Goal: Information Seeking & Learning: Learn about a topic

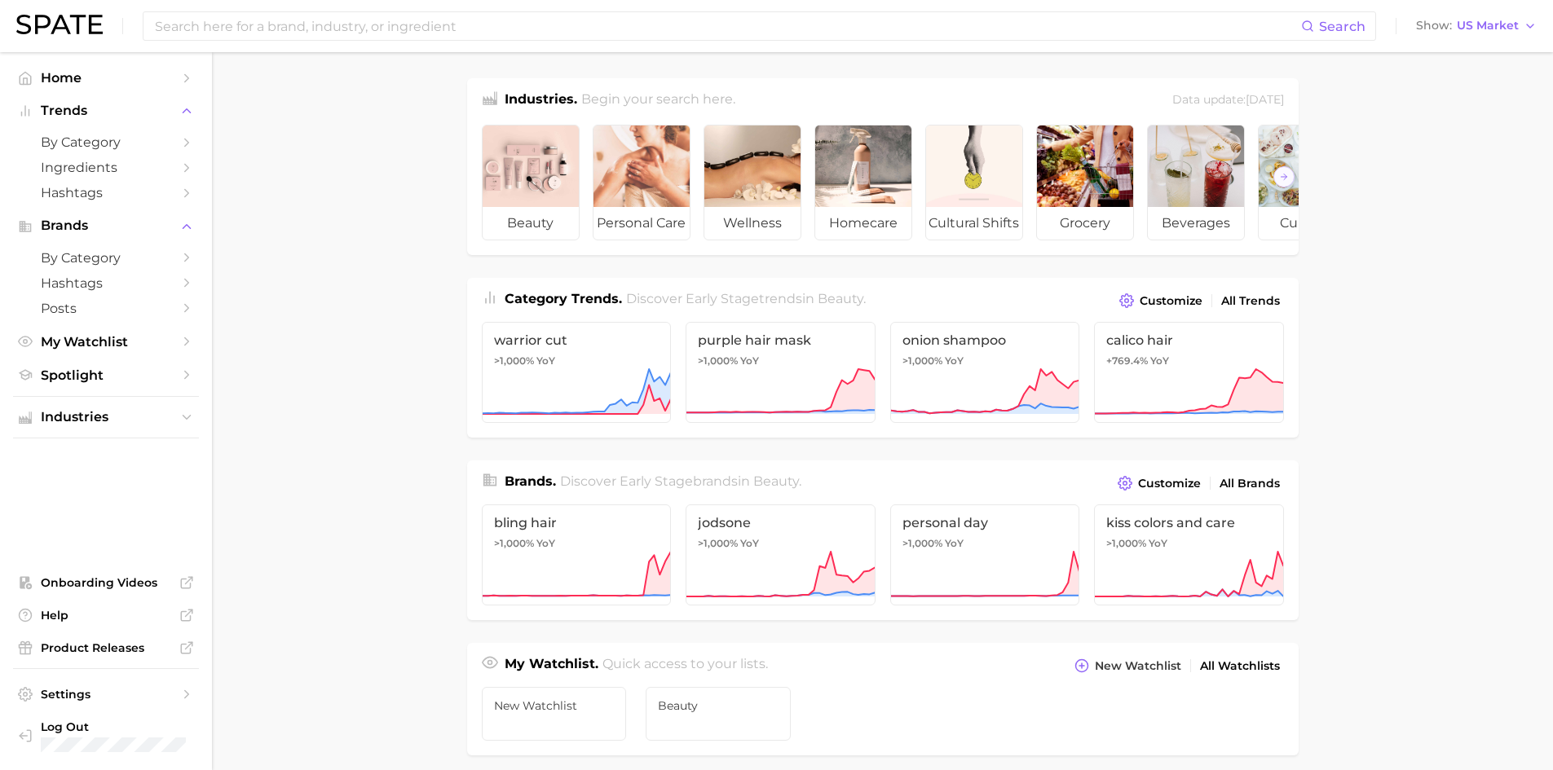
click at [501, 46] on div "Search Show US Market" at bounding box center [776, 26] width 1521 height 52
click at [499, 38] on input at bounding box center [727, 26] width 1148 height 28
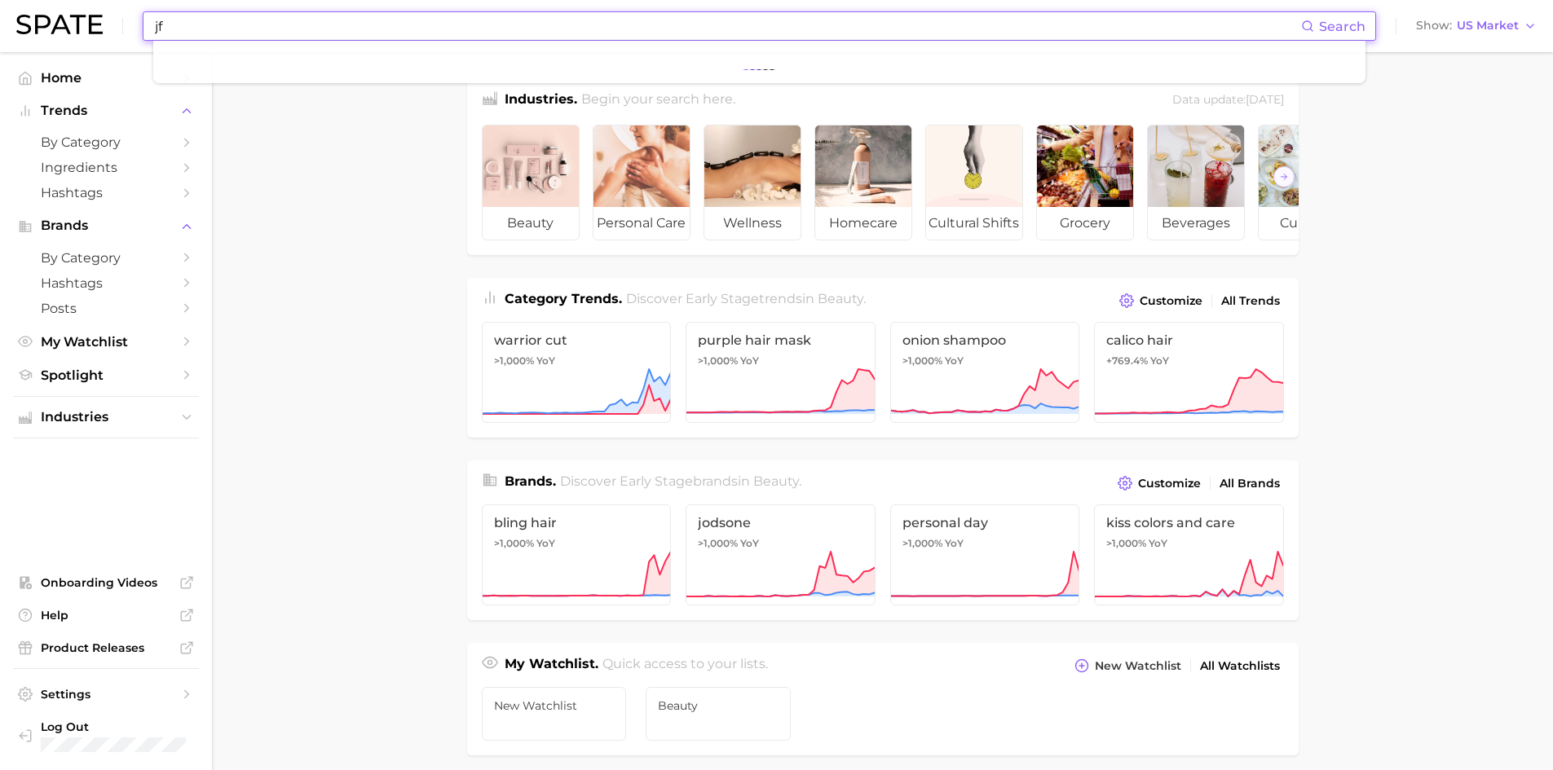
type input "j"
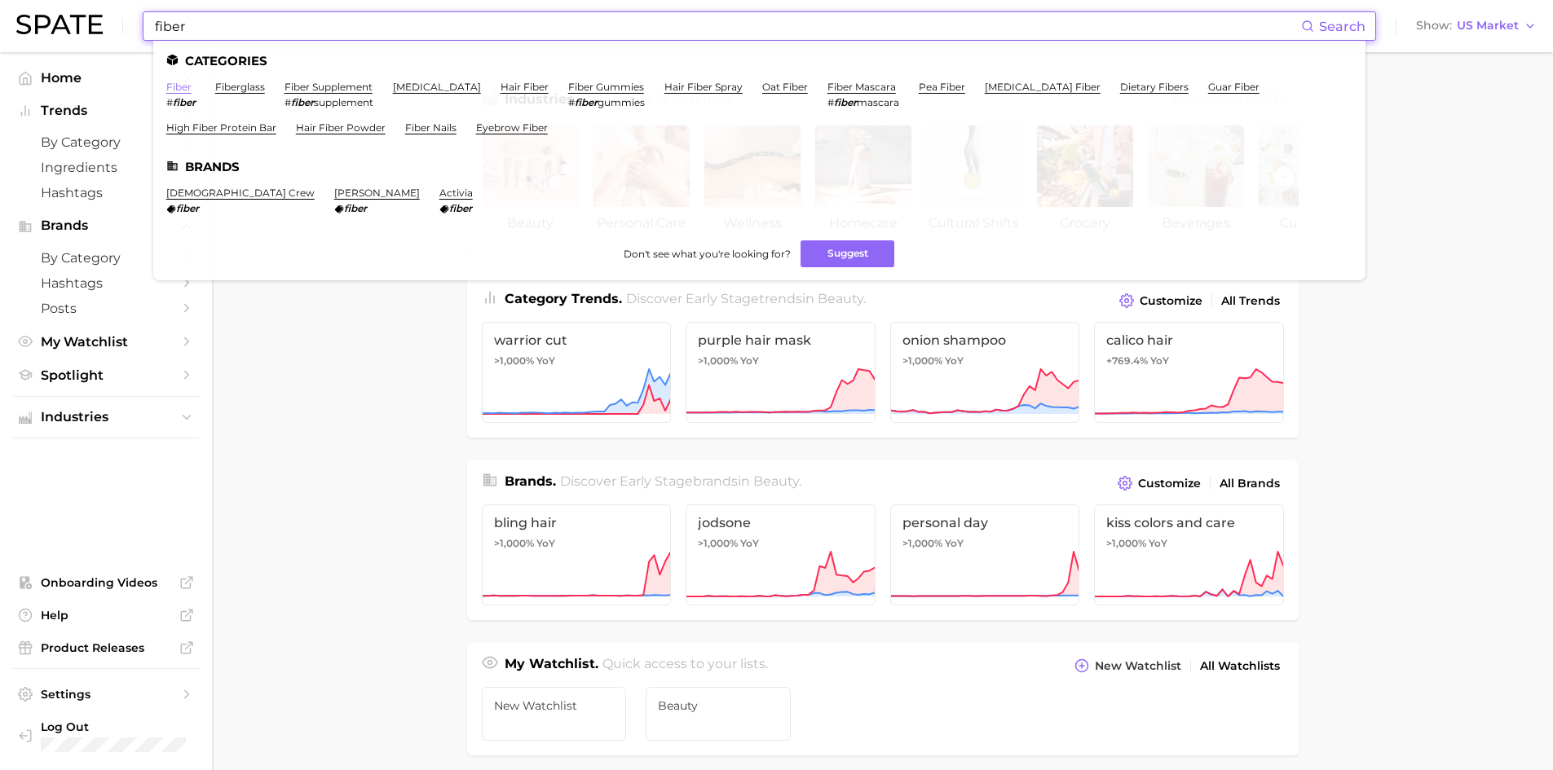
type input "fiber"
click at [178, 89] on link "fiber" at bounding box center [178, 87] width 25 height 12
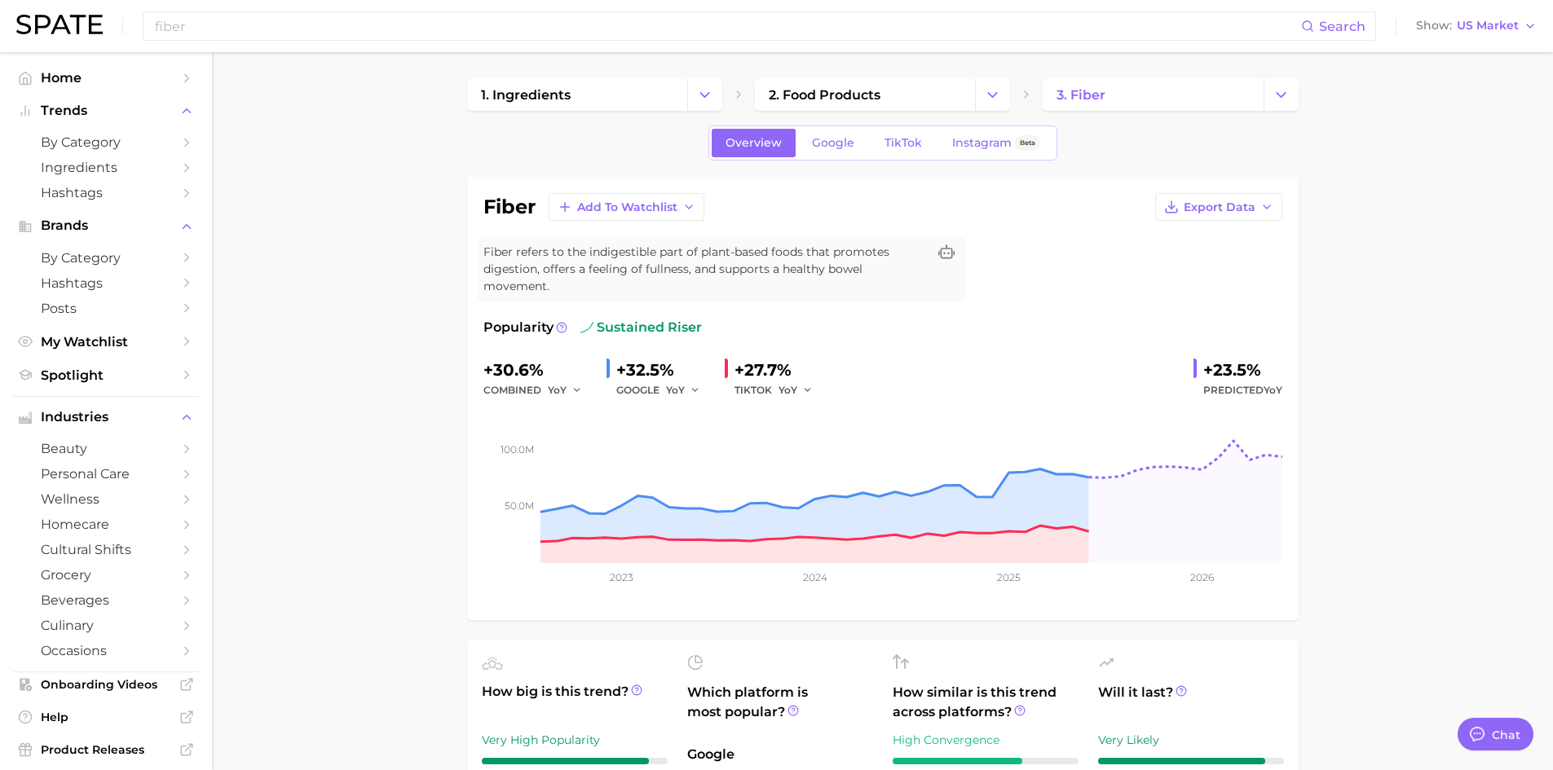
click at [251, 40] on div "fiber Search" at bounding box center [760, 25] width 1234 height 29
click at [236, 34] on input "fiber" at bounding box center [727, 26] width 1148 height 28
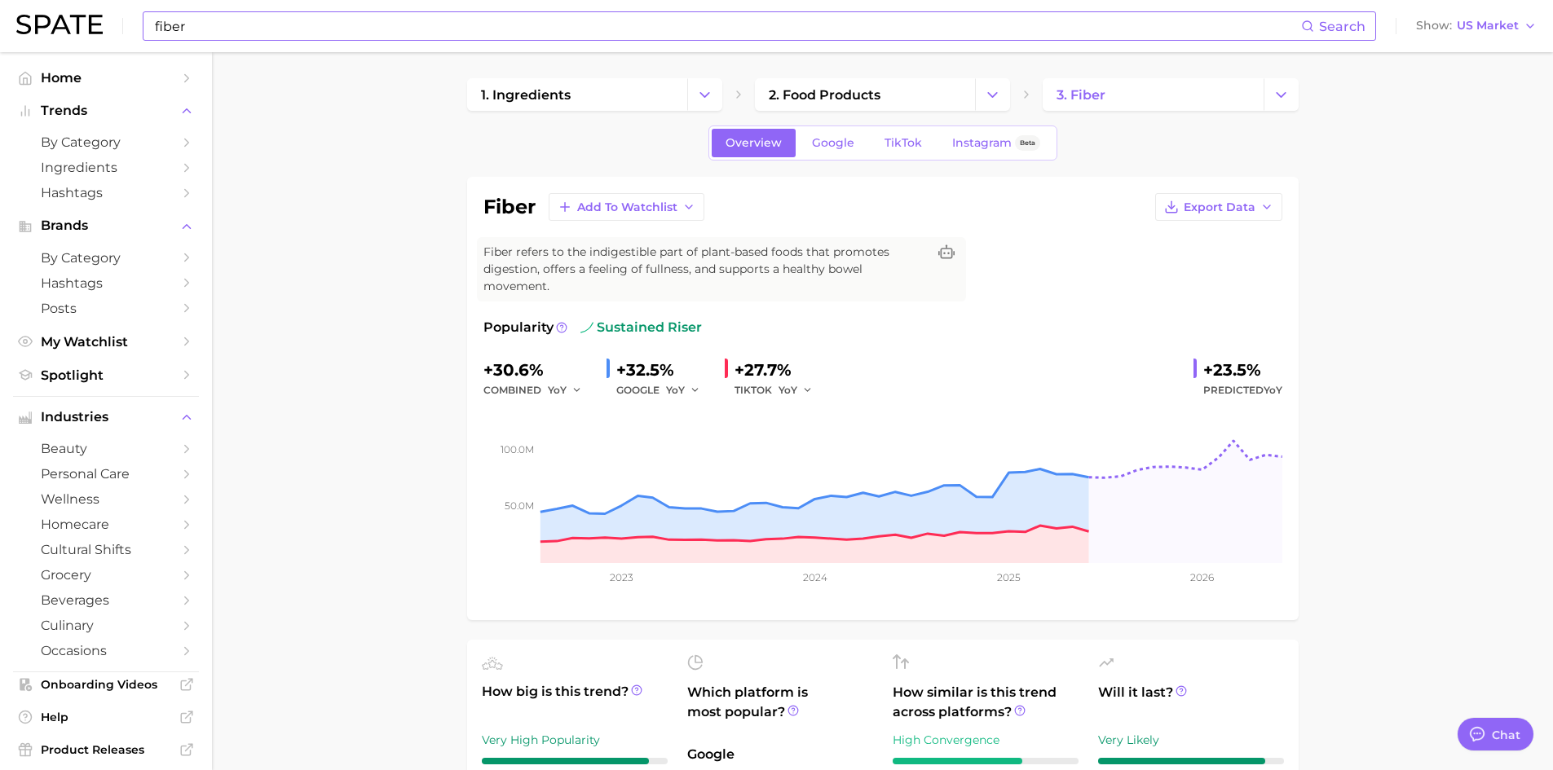
click at [367, 20] on input "fiber" at bounding box center [727, 26] width 1148 height 28
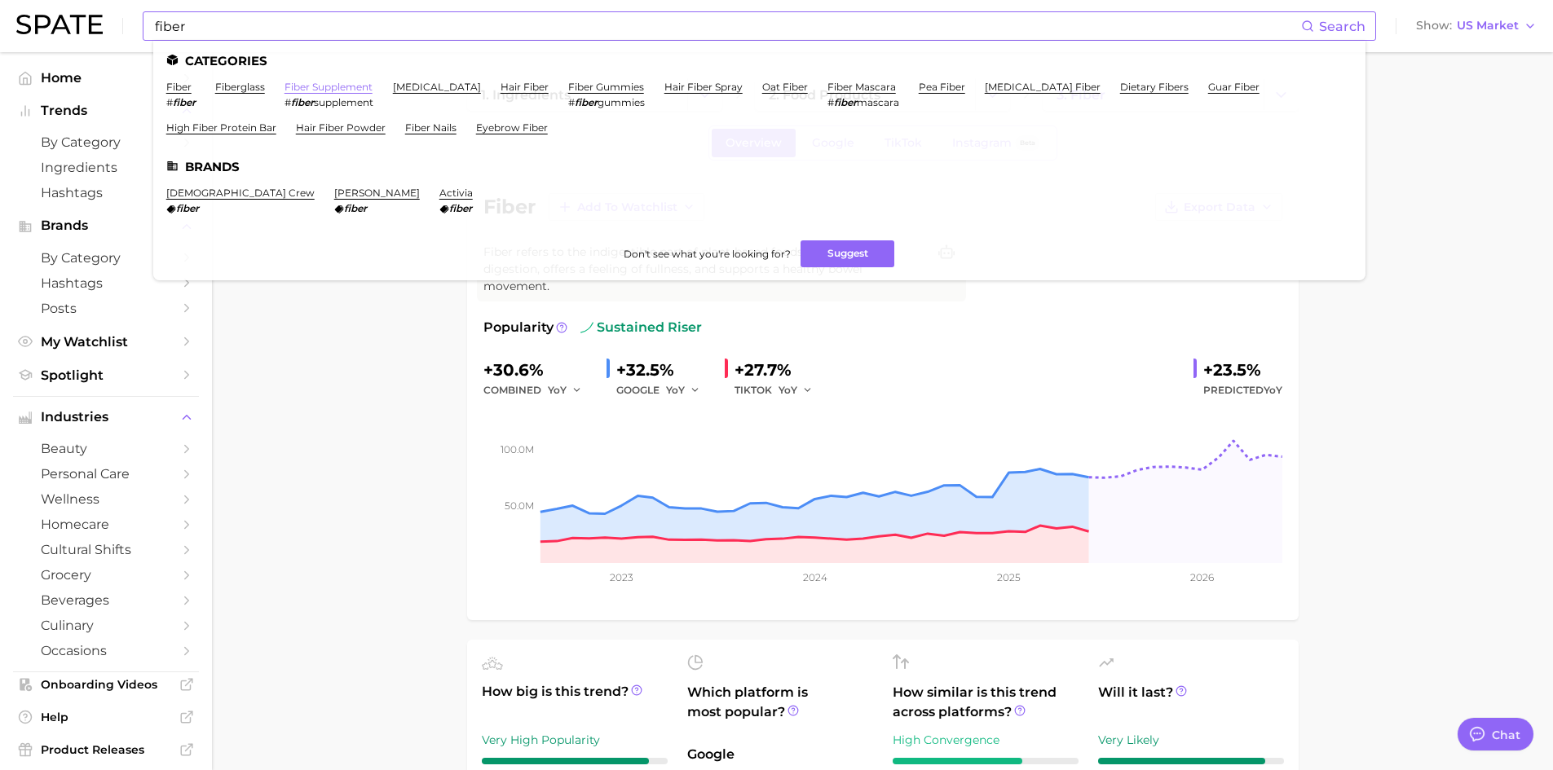
click at [333, 83] on link "fiber supplement" at bounding box center [329, 87] width 88 height 12
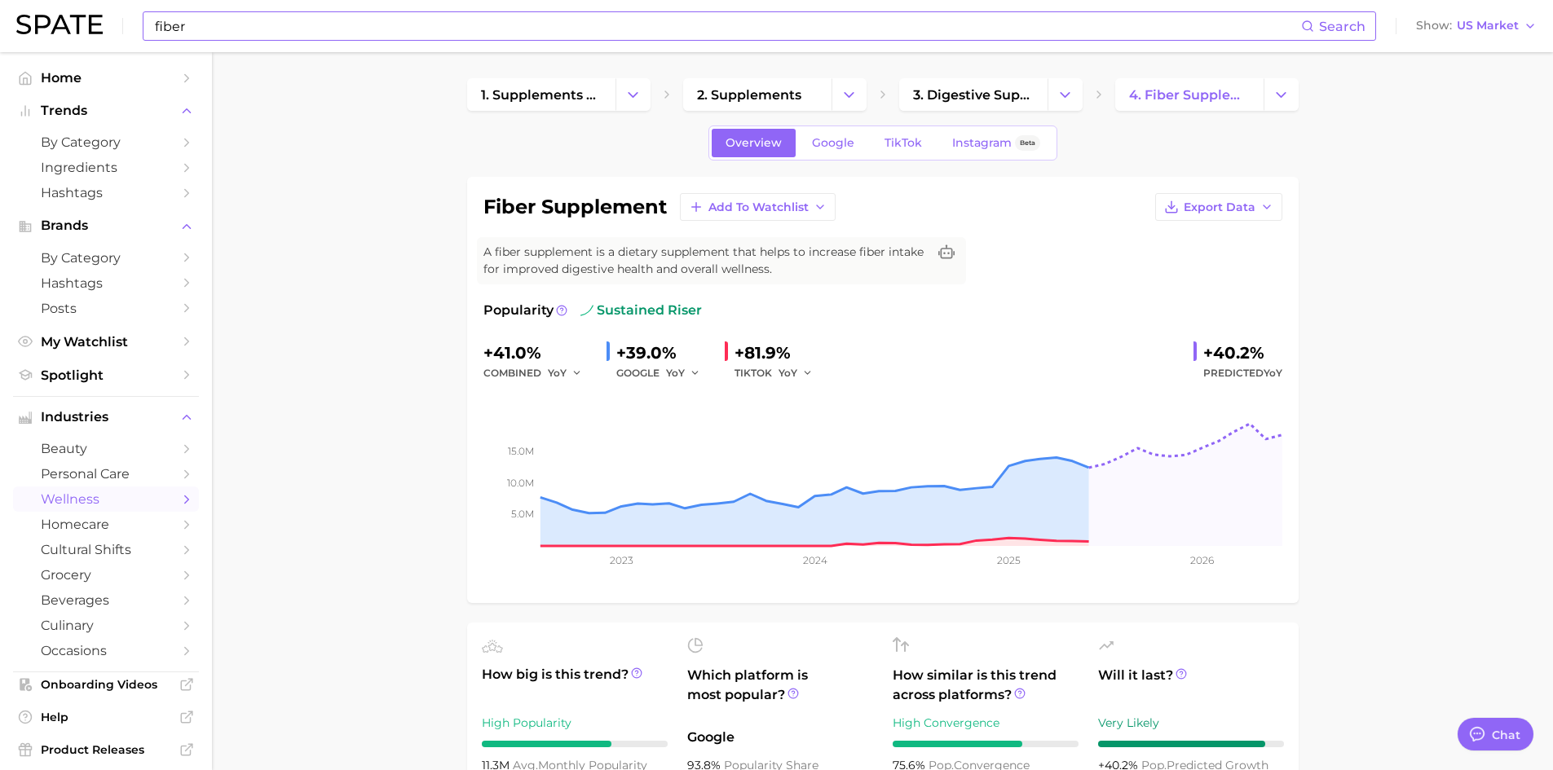
drag, startPoint x: 192, startPoint y: 11, endPoint x: 204, endPoint y: 20, distance: 14.5
click at [197, 16] on div "fiber Search Show US Market" at bounding box center [776, 26] width 1521 height 52
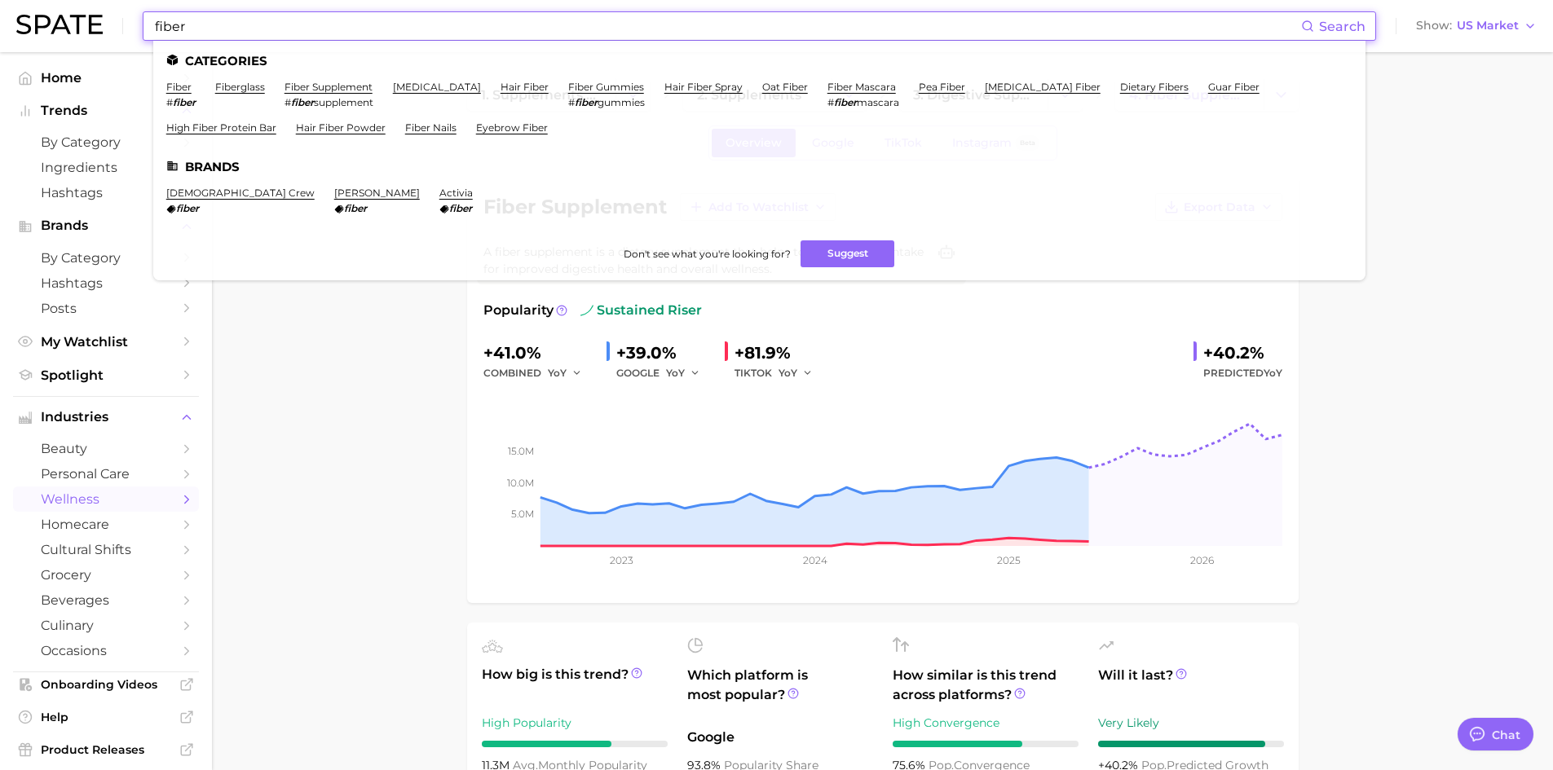
click at [208, 21] on input "fiber" at bounding box center [727, 26] width 1148 height 28
click at [175, 82] on link "fiber" at bounding box center [178, 87] width 25 height 12
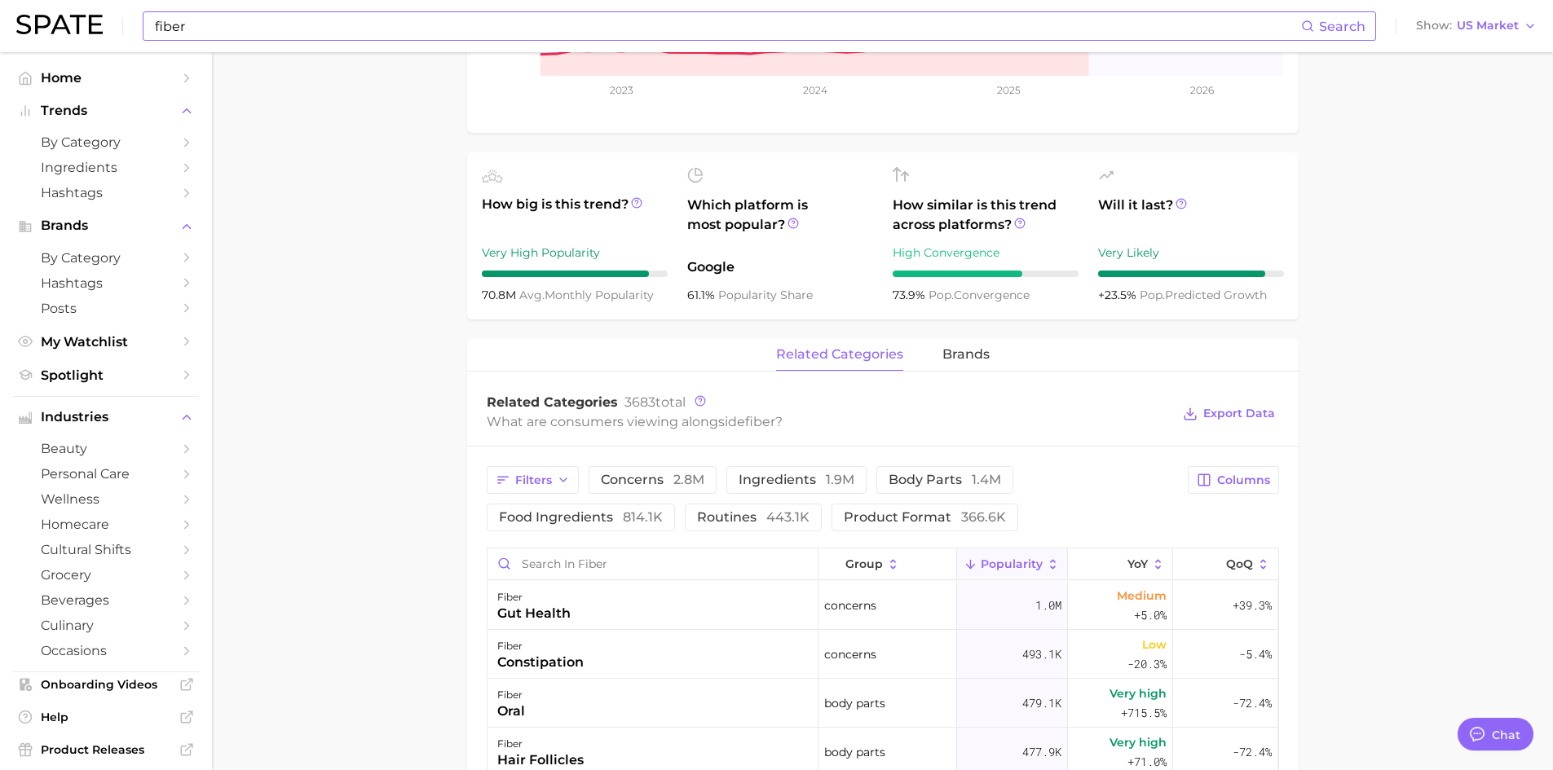
scroll to position [408, 0]
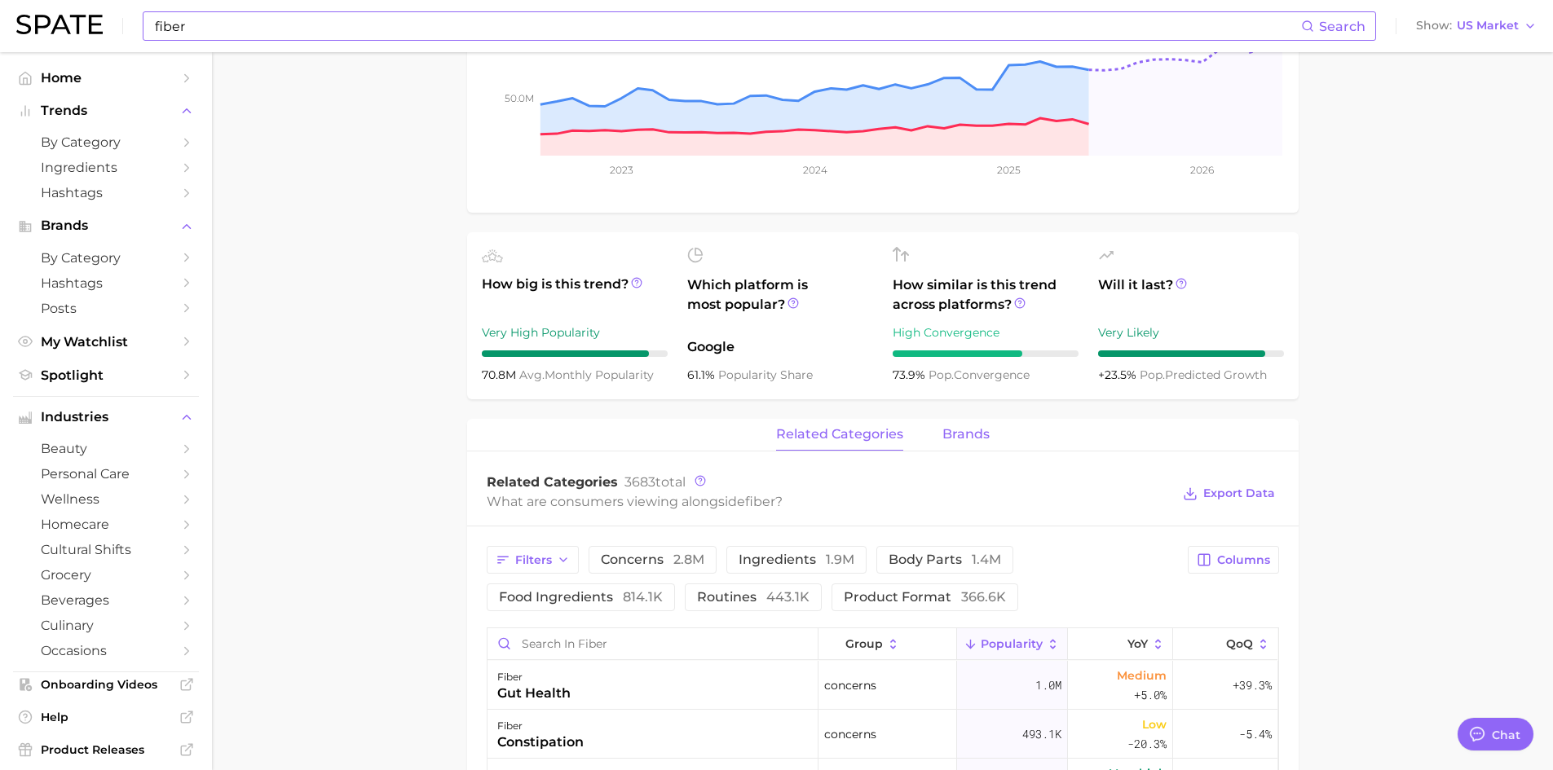
click at [969, 430] on span "brands" at bounding box center [965, 434] width 47 height 15
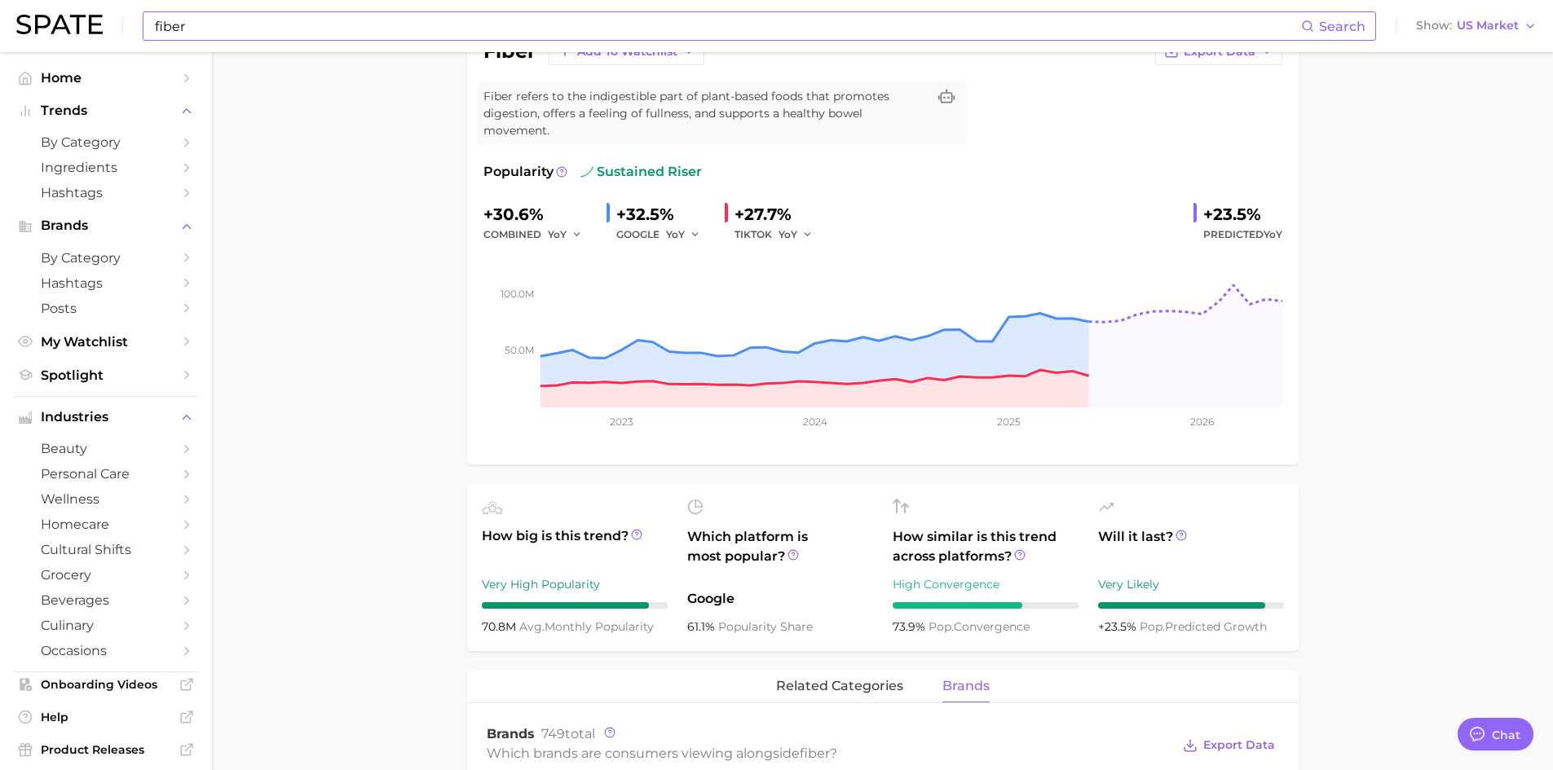
scroll to position [0, 0]
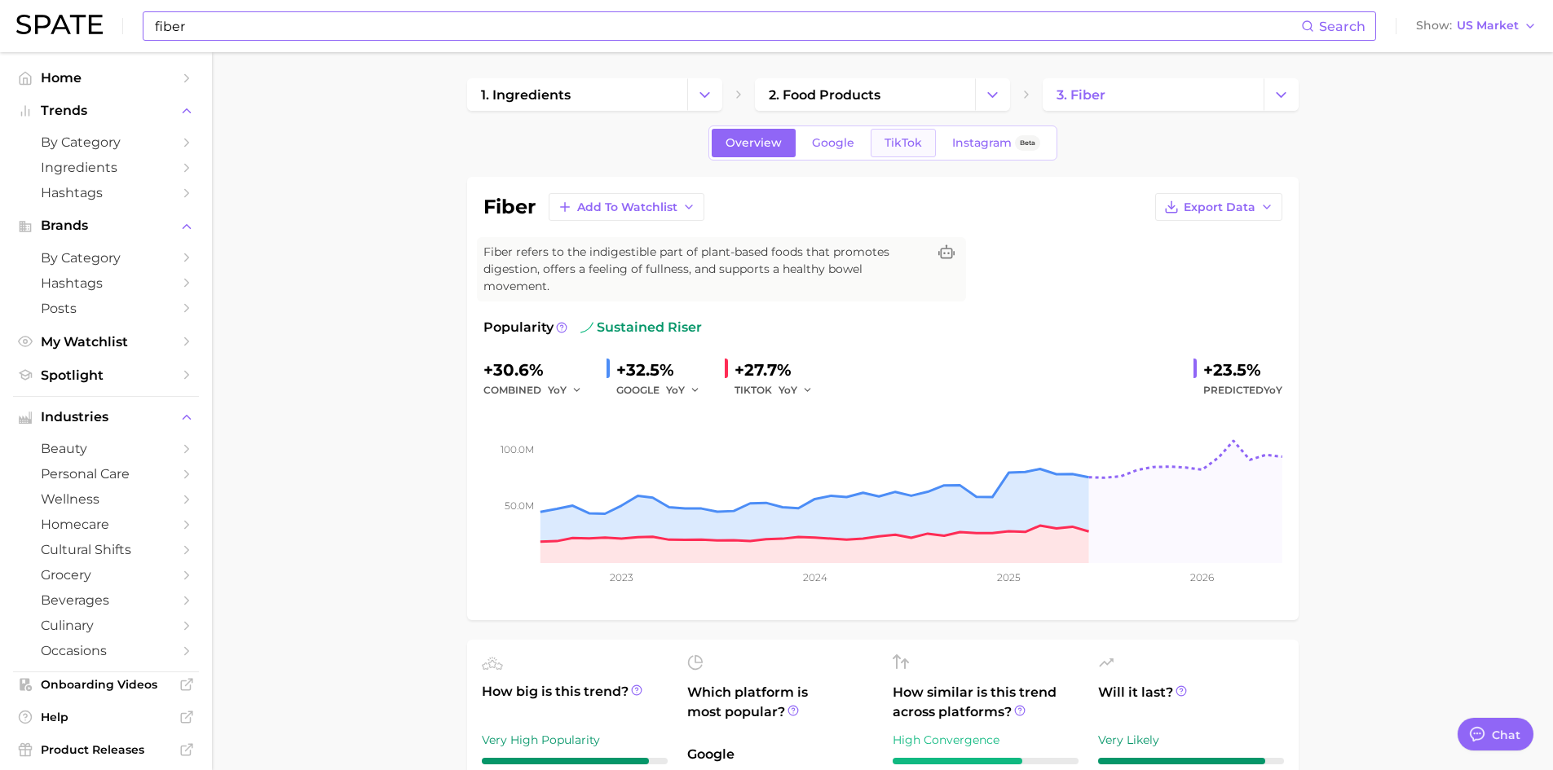
click at [898, 153] on link "TikTok" at bounding box center [903, 143] width 65 height 29
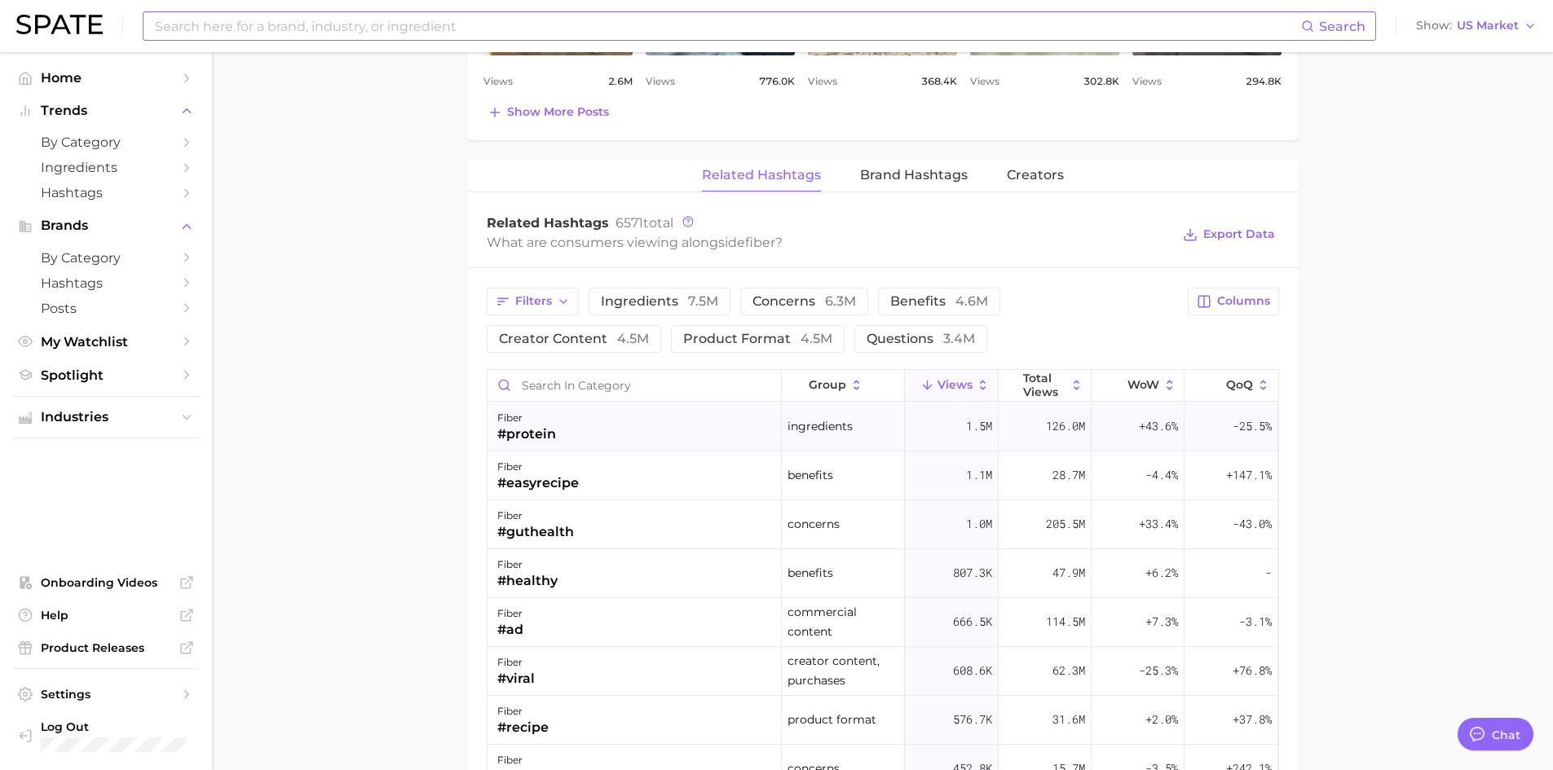
scroll to position [1223, 0]
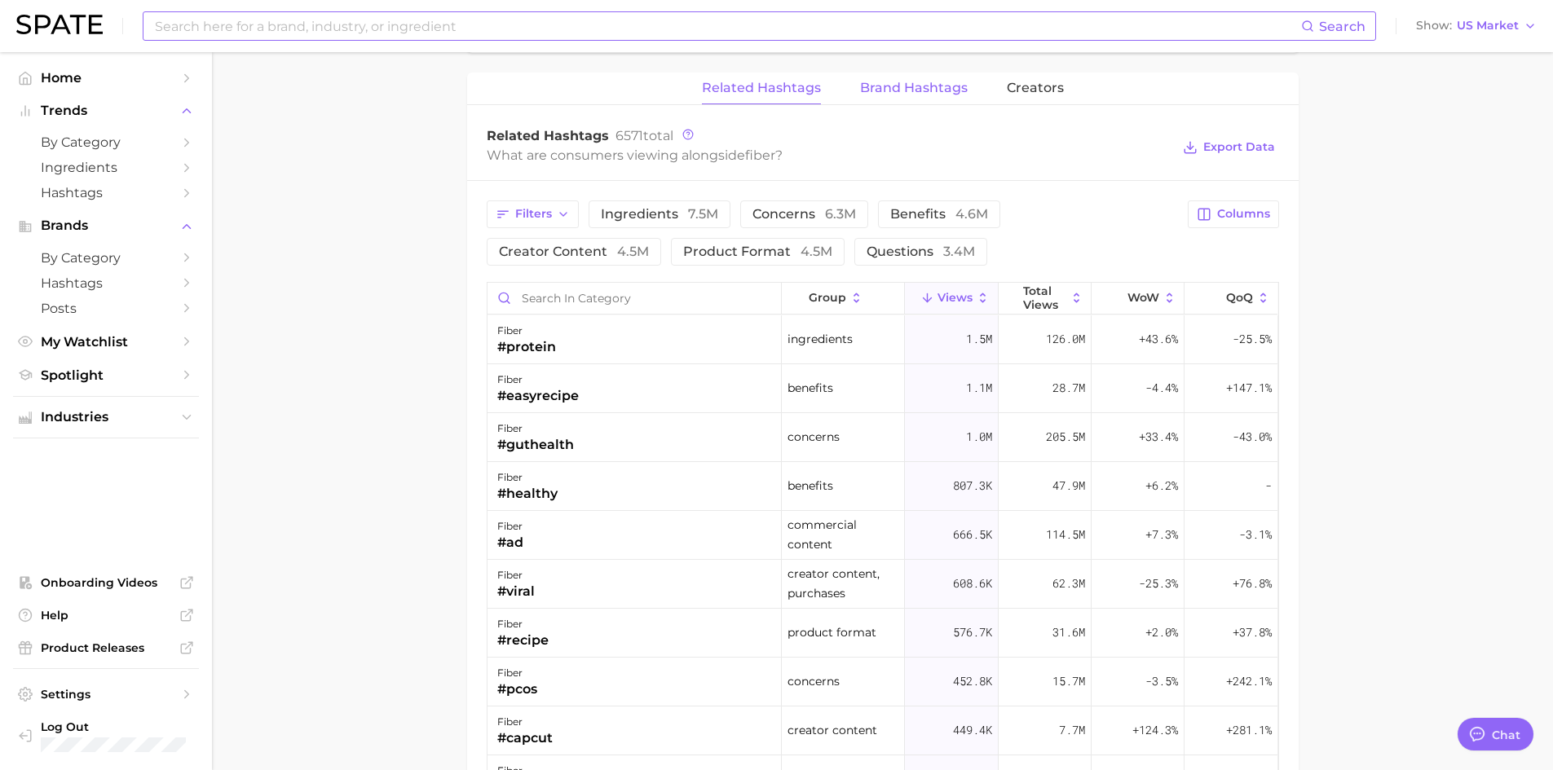
click at [894, 92] on span "Brand Hashtags" at bounding box center [914, 88] width 108 height 15
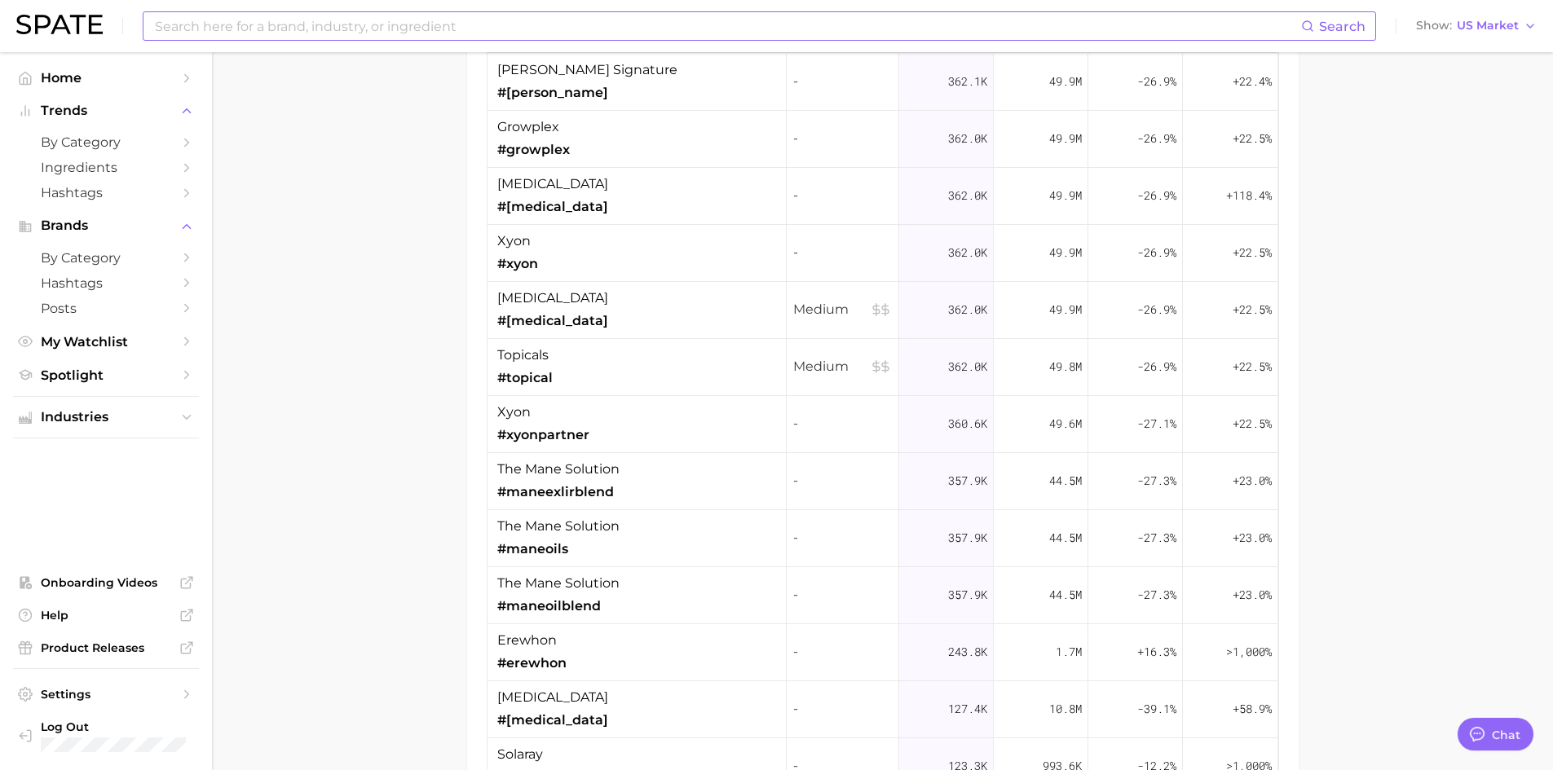
scroll to position [1468, 0]
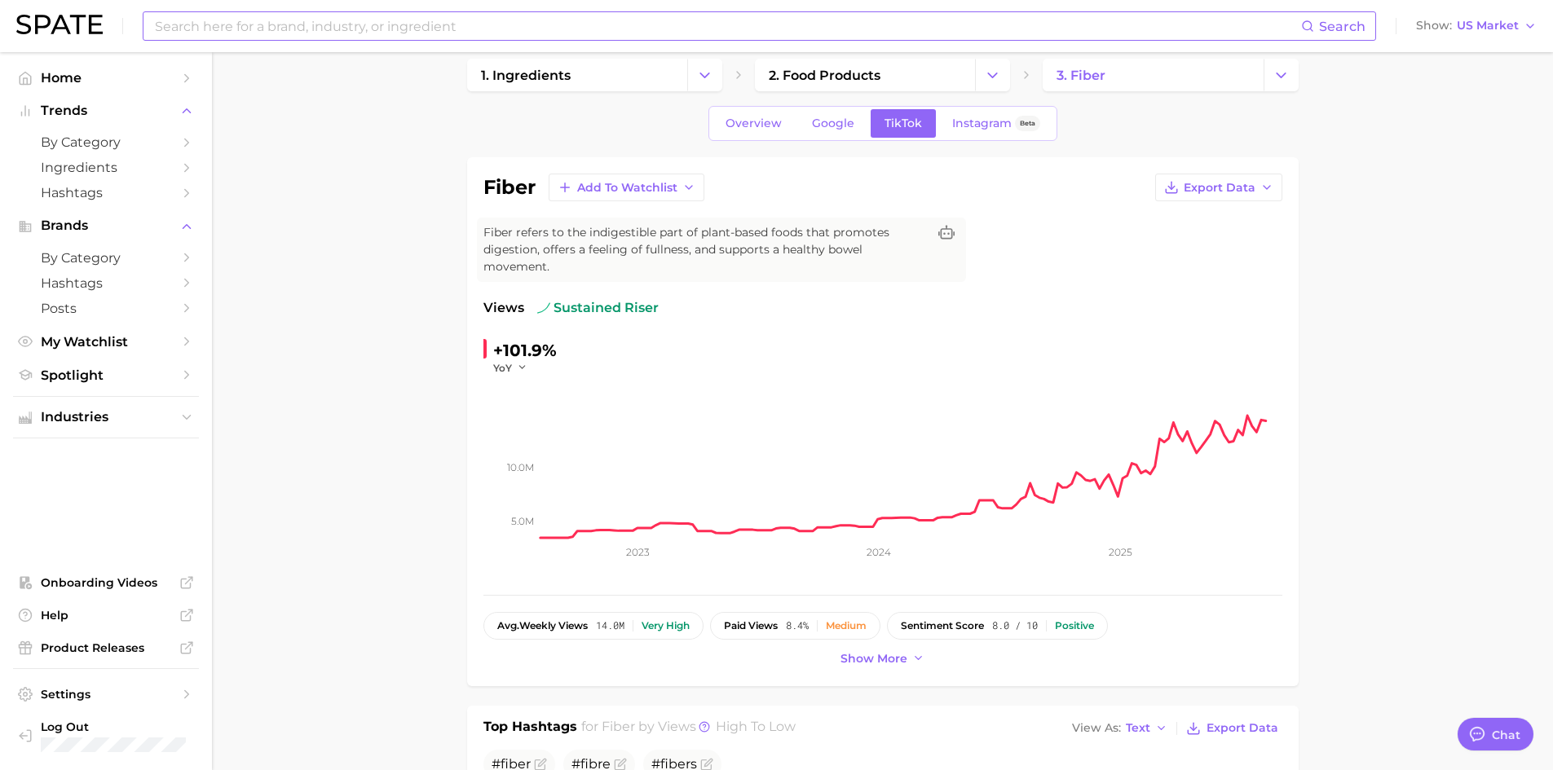
scroll to position [0, 0]
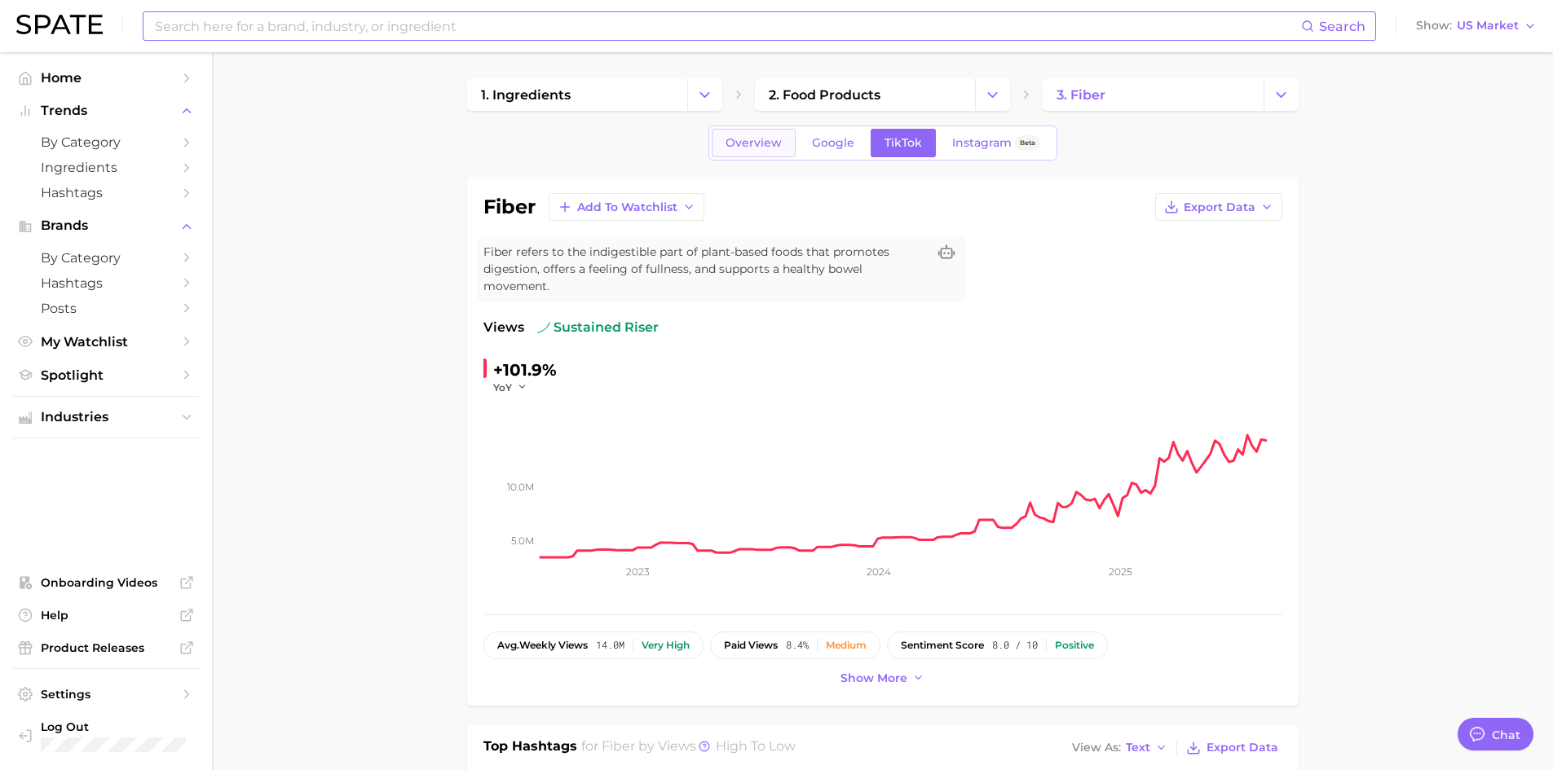
click at [738, 141] on span "Overview" at bounding box center [754, 143] width 56 height 14
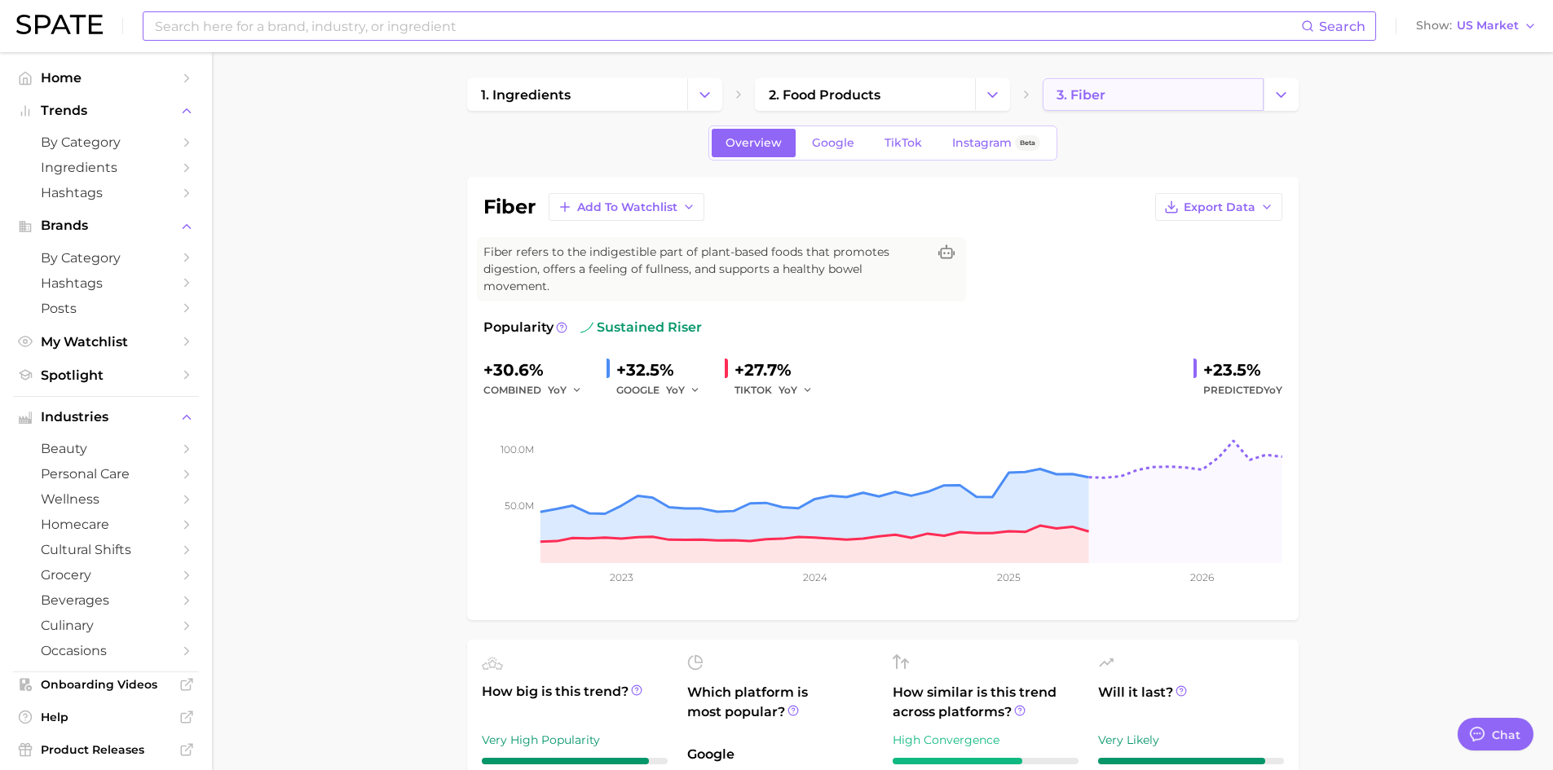
click at [1185, 108] on link "3. fiber" at bounding box center [1153, 94] width 220 height 33
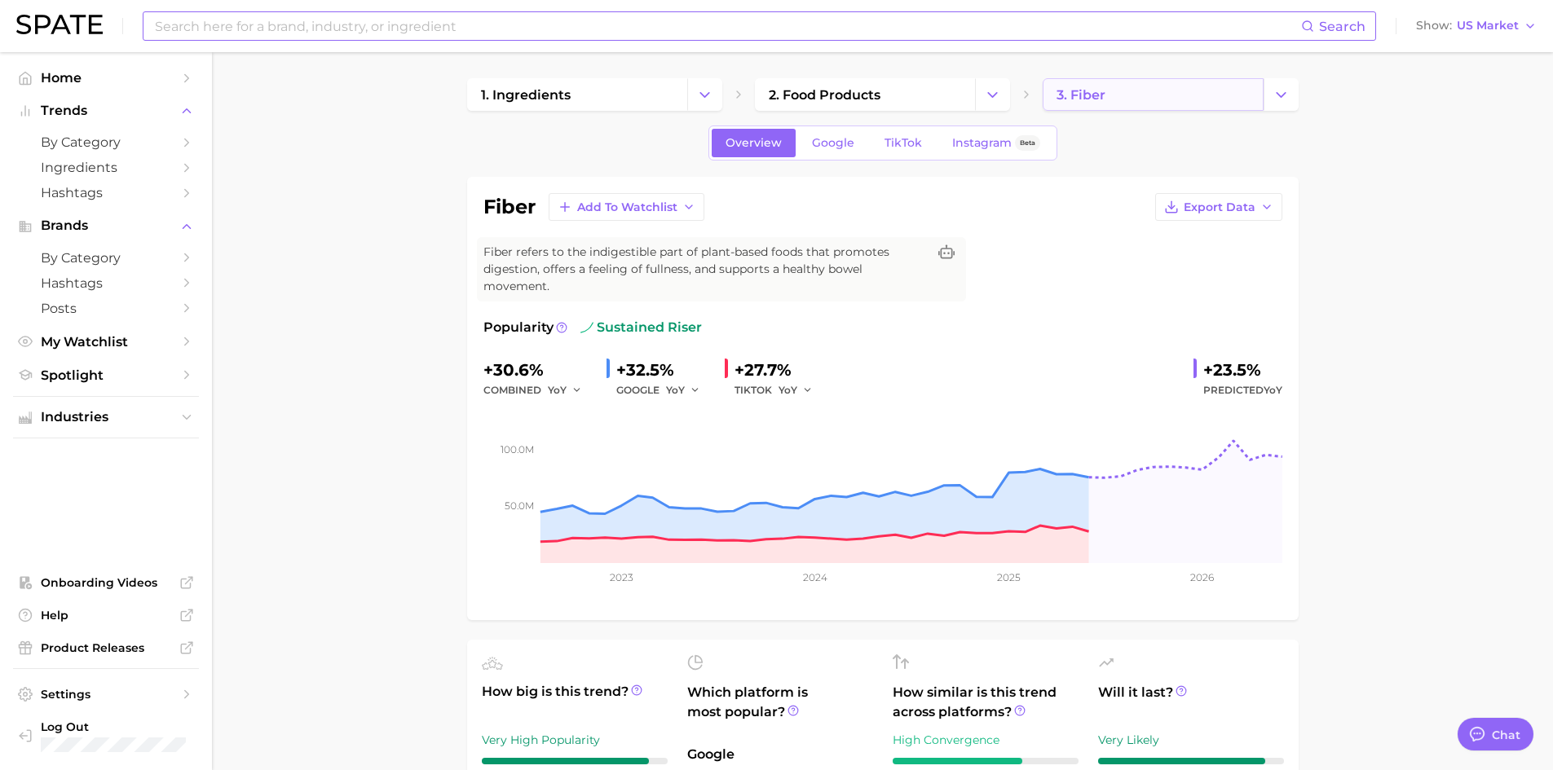
click at [1213, 109] on link "3. fiber" at bounding box center [1153, 94] width 220 height 33
drag, startPoint x: 1300, startPoint y: 101, endPoint x: 1289, endPoint y: 104, distance: 11.7
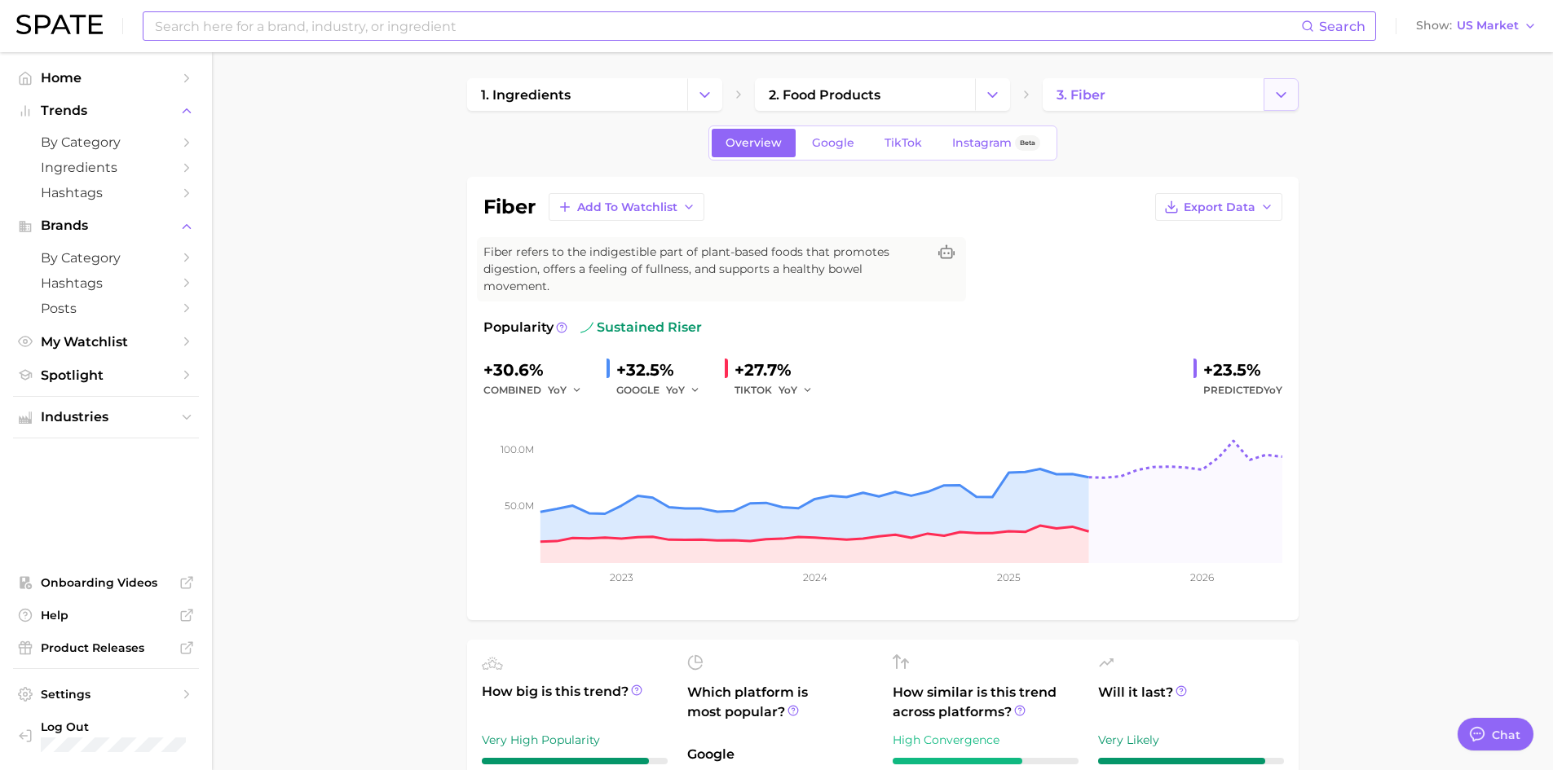
click at [1289, 104] on button "Change Category" at bounding box center [1281, 94] width 35 height 33
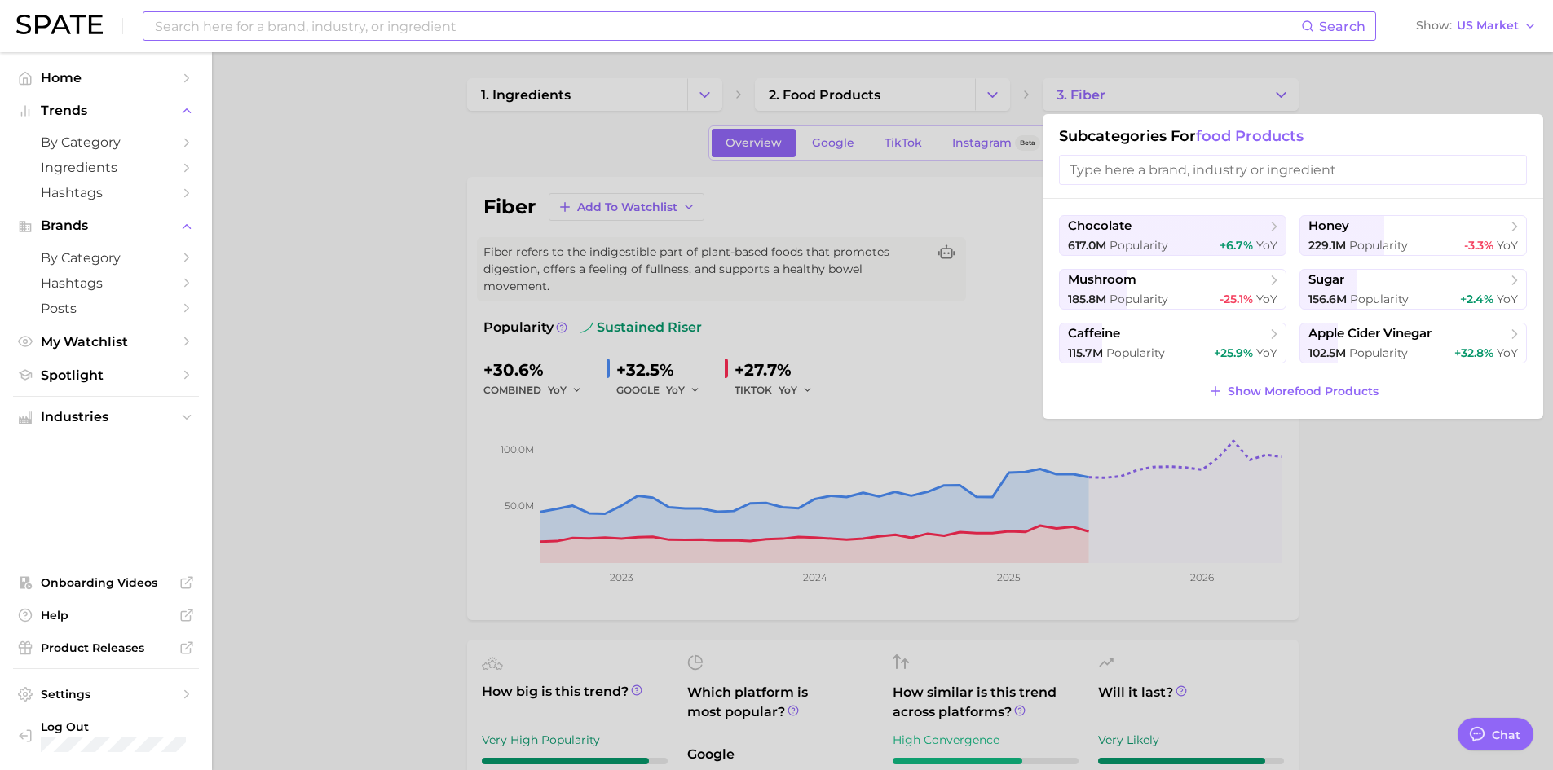
click at [327, 24] on input at bounding box center [727, 26] width 1148 height 28
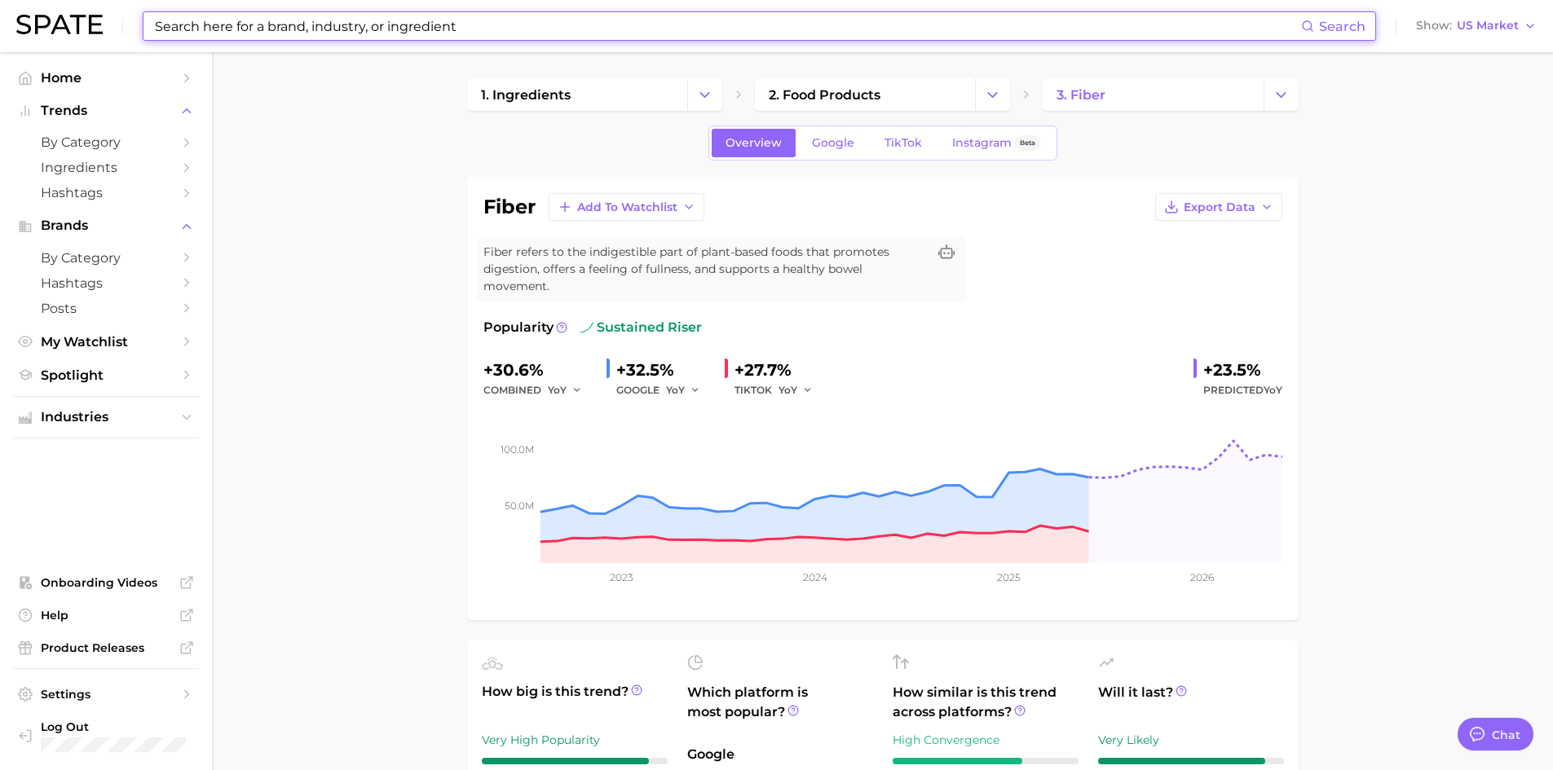
click at [327, 24] on input at bounding box center [727, 26] width 1148 height 28
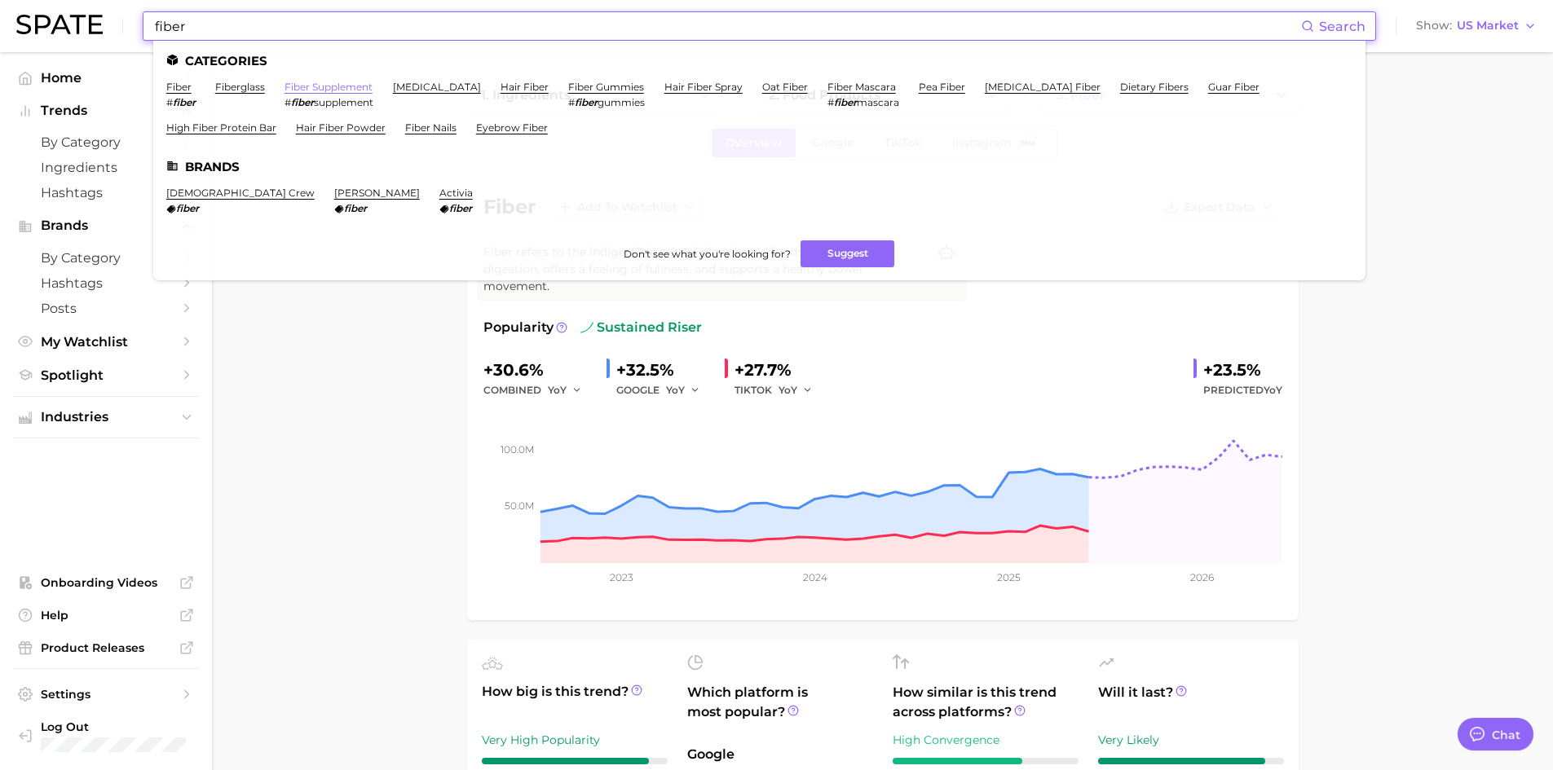
type input "fiber"
click at [329, 91] on link "fiber supplement" at bounding box center [329, 87] width 88 height 12
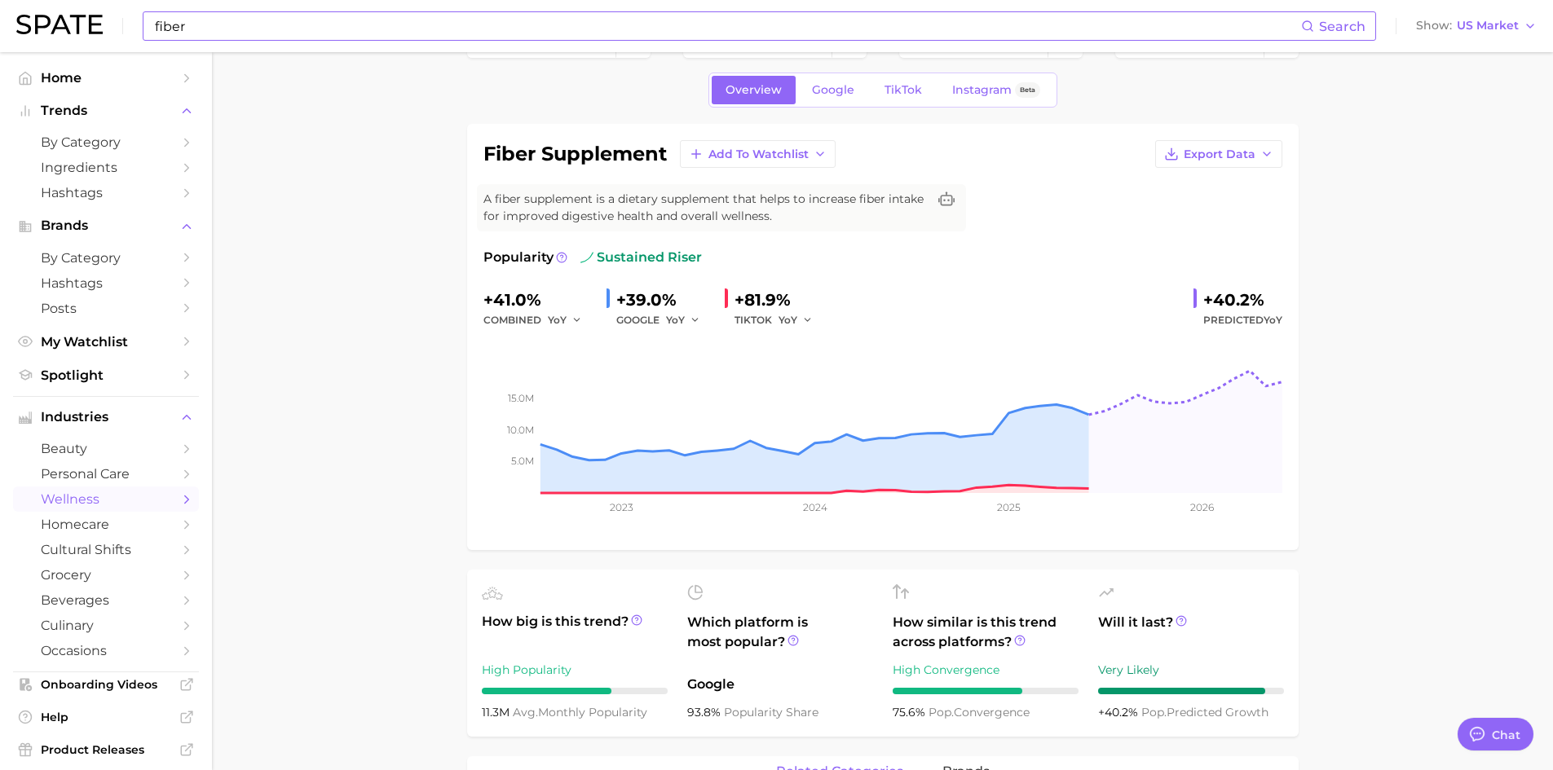
scroll to position [82, 0]
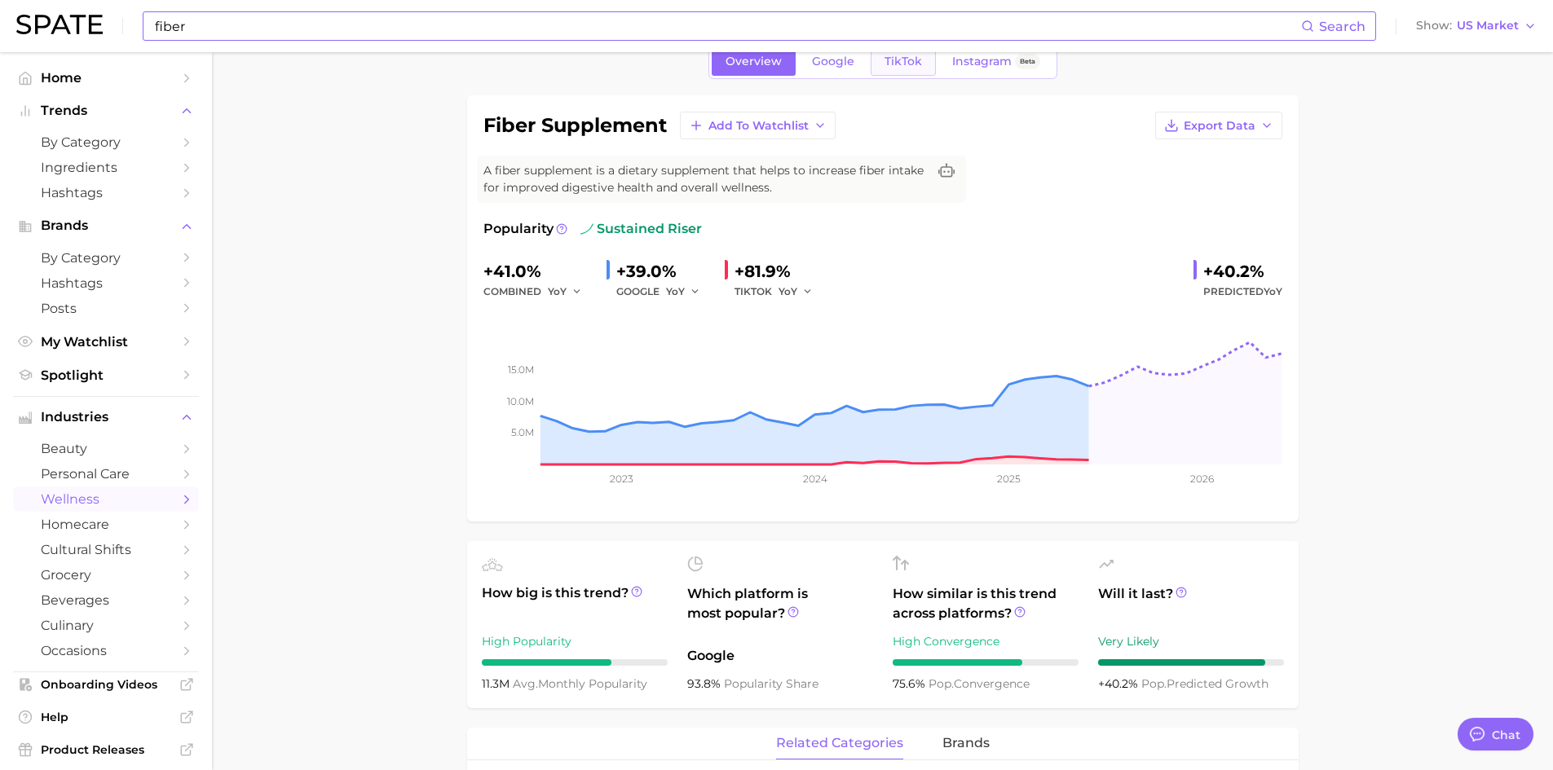
click at [899, 60] on span "TikTok" at bounding box center [904, 62] width 38 height 14
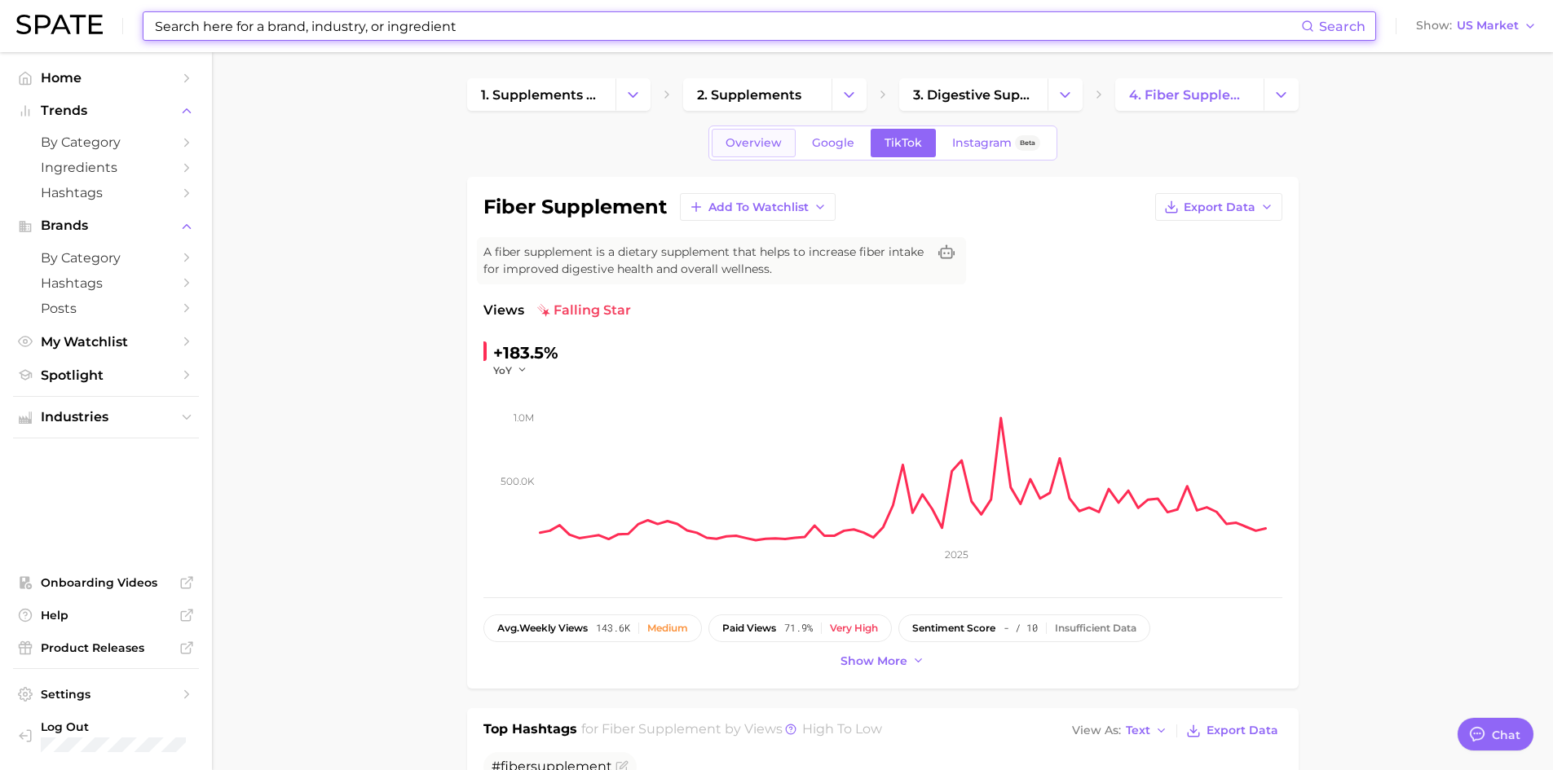
click at [762, 155] on link "Overview" at bounding box center [754, 143] width 84 height 29
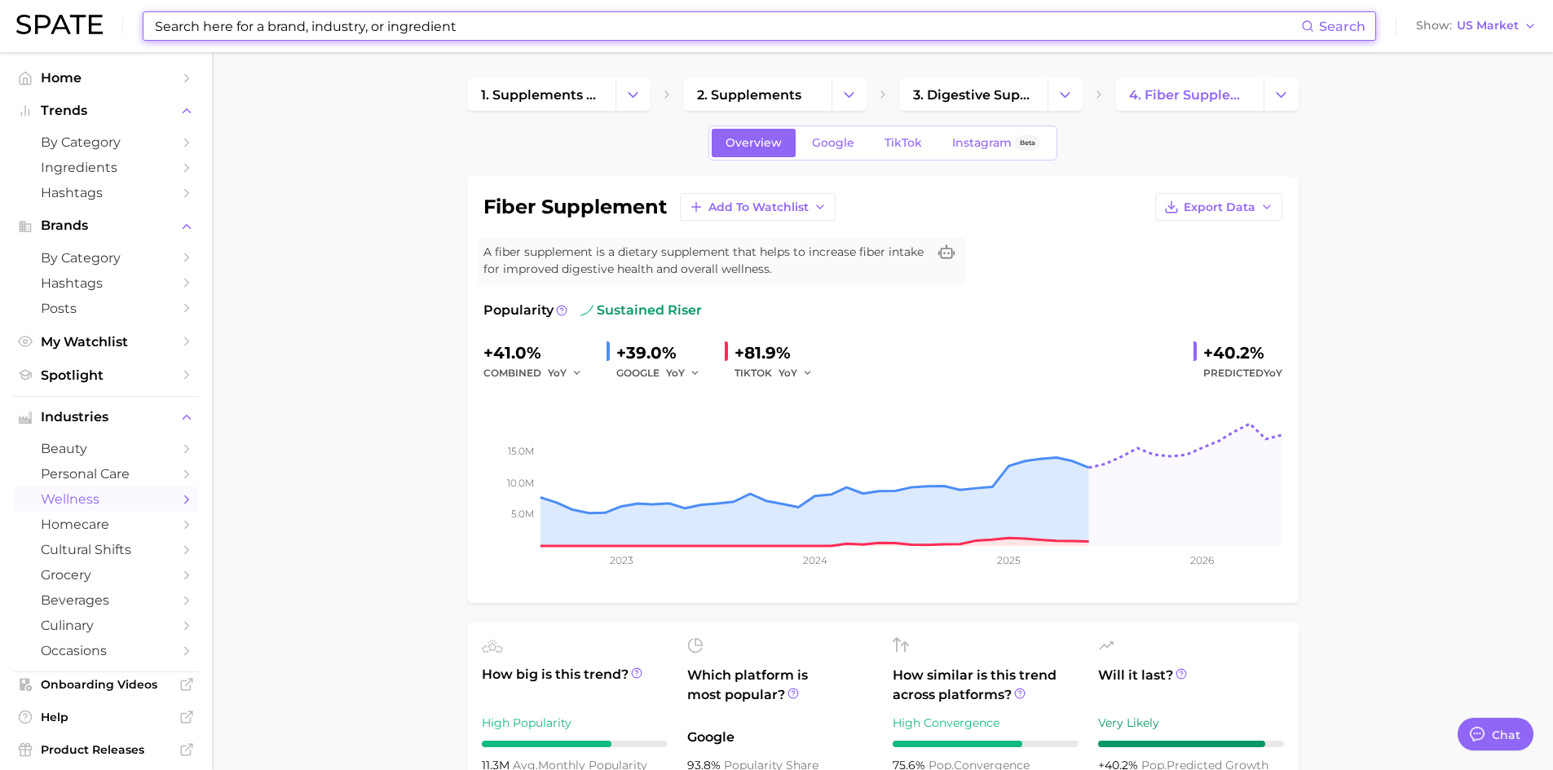
click at [464, 18] on input at bounding box center [727, 26] width 1148 height 28
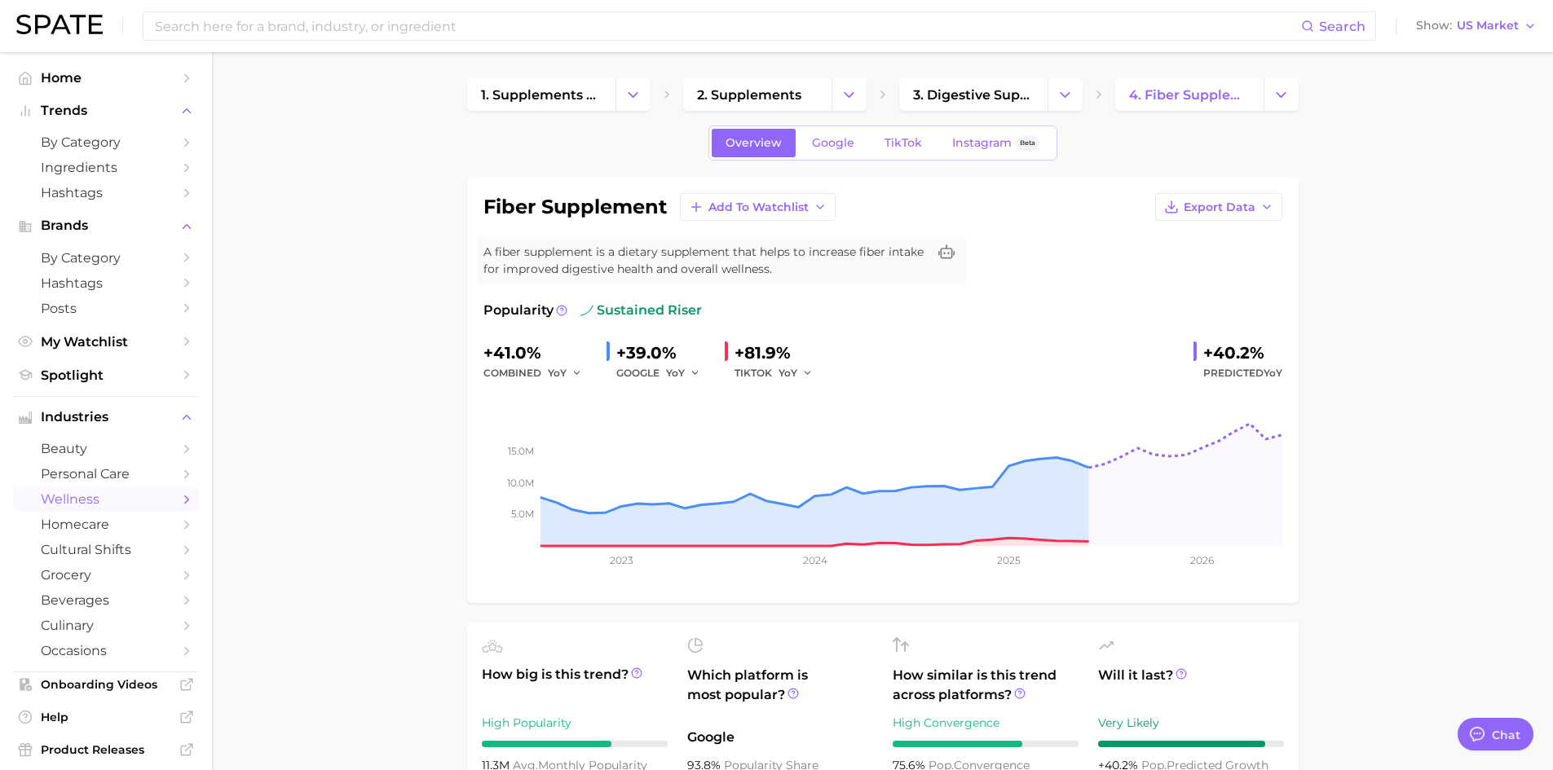
click at [369, 46] on div "Search Show US Market" at bounding box center [776, 26] width 1521 height 52
drag, startPoint x: 366, startPoint y: 21, endPoint x: 356, endPoint y: 26, distance: 10.9
click at [360, 23] on input at bounding box center [727, 26] width 1148 height 28
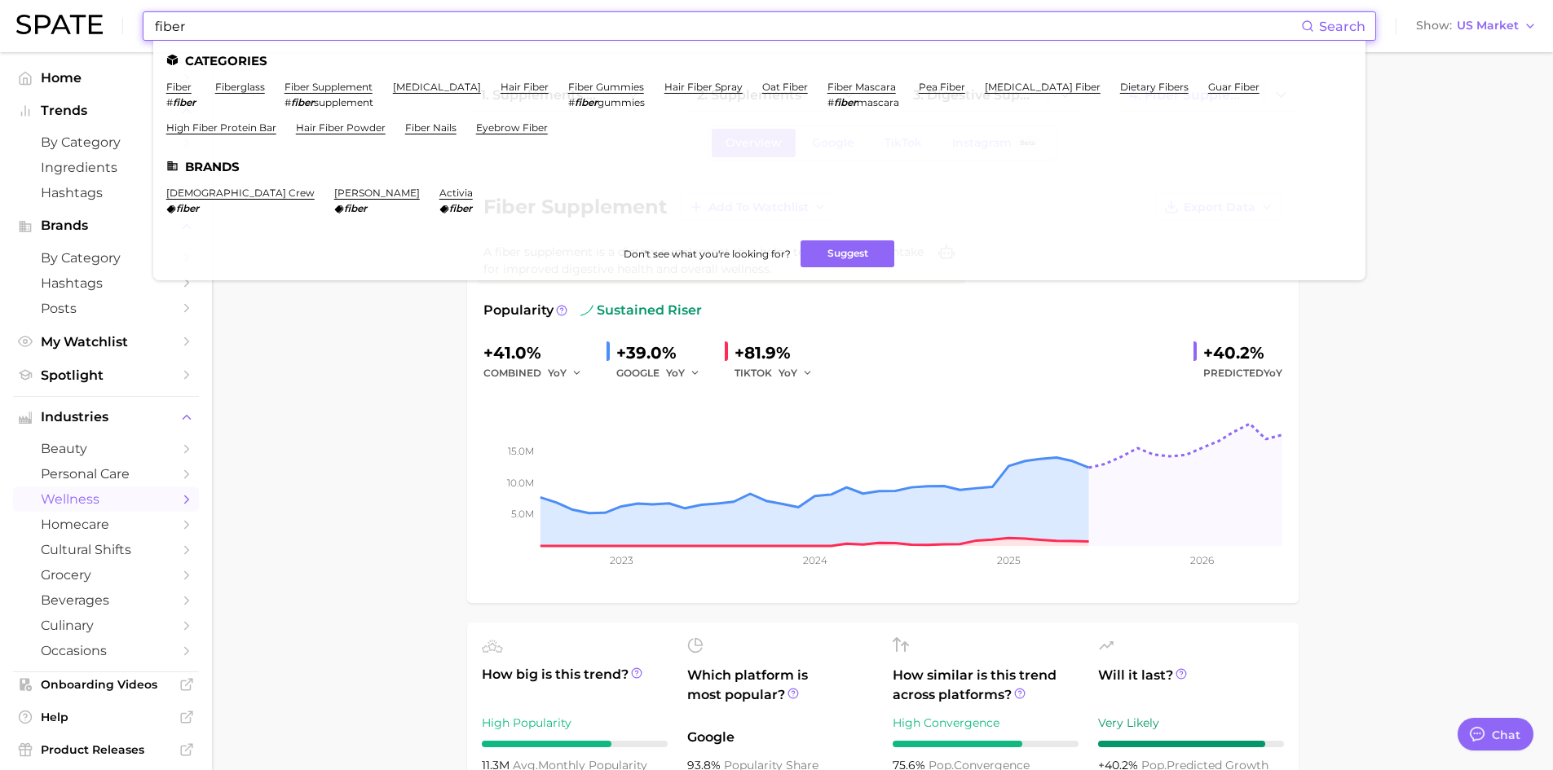
type input "fiber"
click at [183, 89] on link "fiber" at bounding box center [178, 87] width 25 height 12
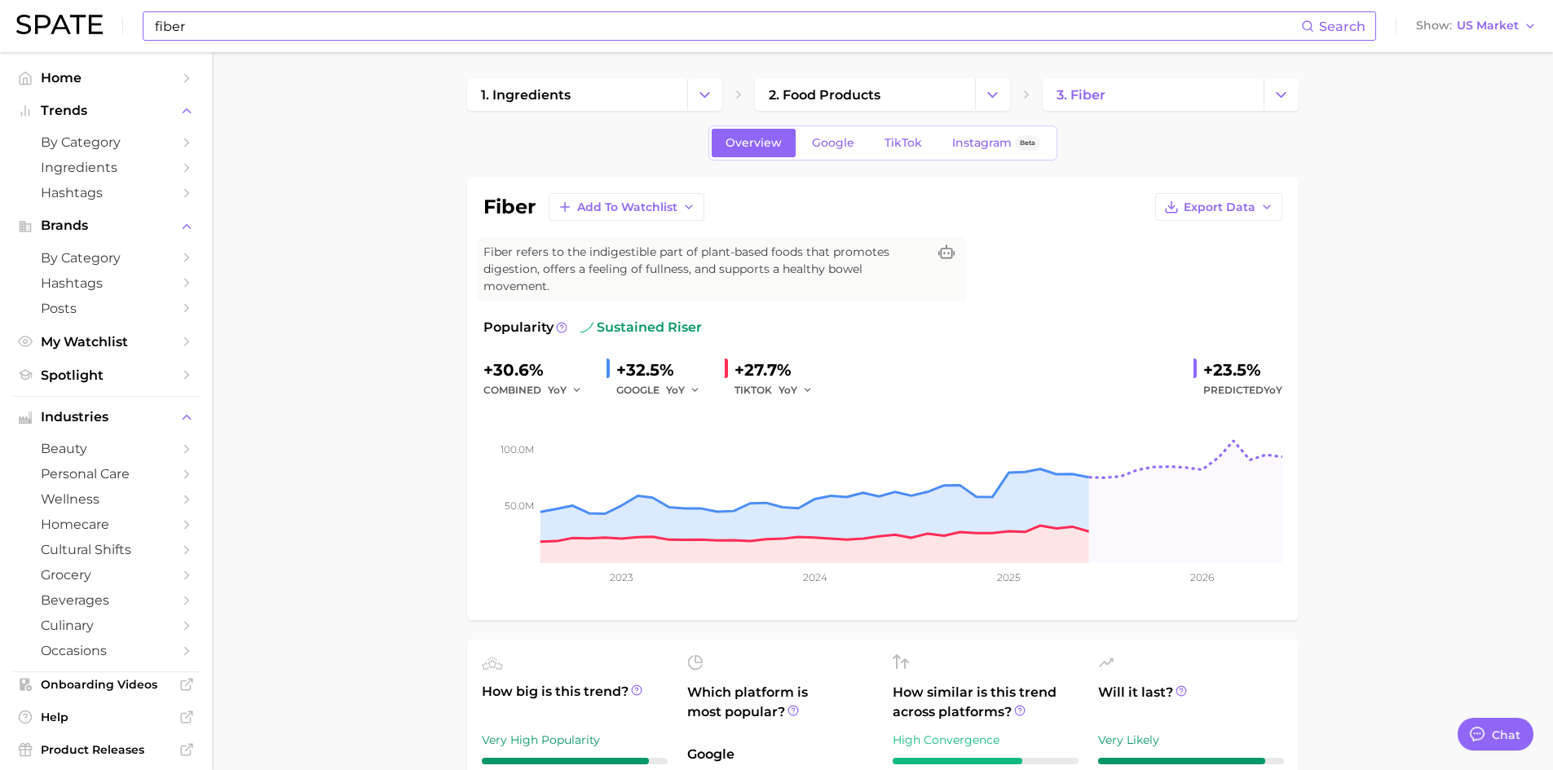
click at [1459, 30] on span "US Market" at bounding box center [1488, 25] width 62 height 9
click at [1464, 73] on button "[GEOGRAPHIC_DATA]" at bounding box center [1469, 82] width 143 height 29
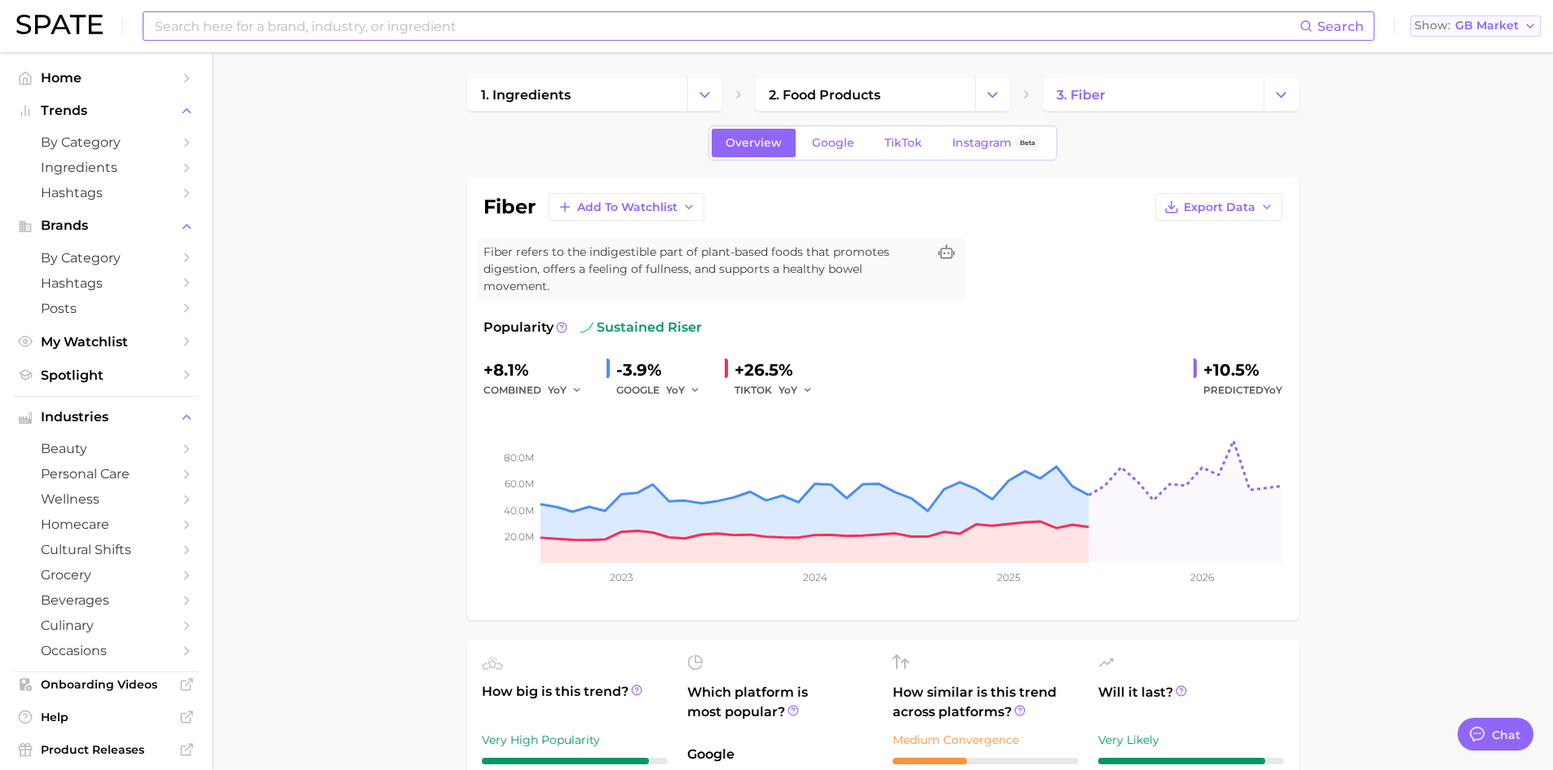
click at [1469, 21] on span "GB Market" at bounding box center [1487, 25] width 64 height 9
click at [1468, 104] on button "[GEOGRAPHIC_DATA]" at bounding box center [1469, 111] width 143 height 29
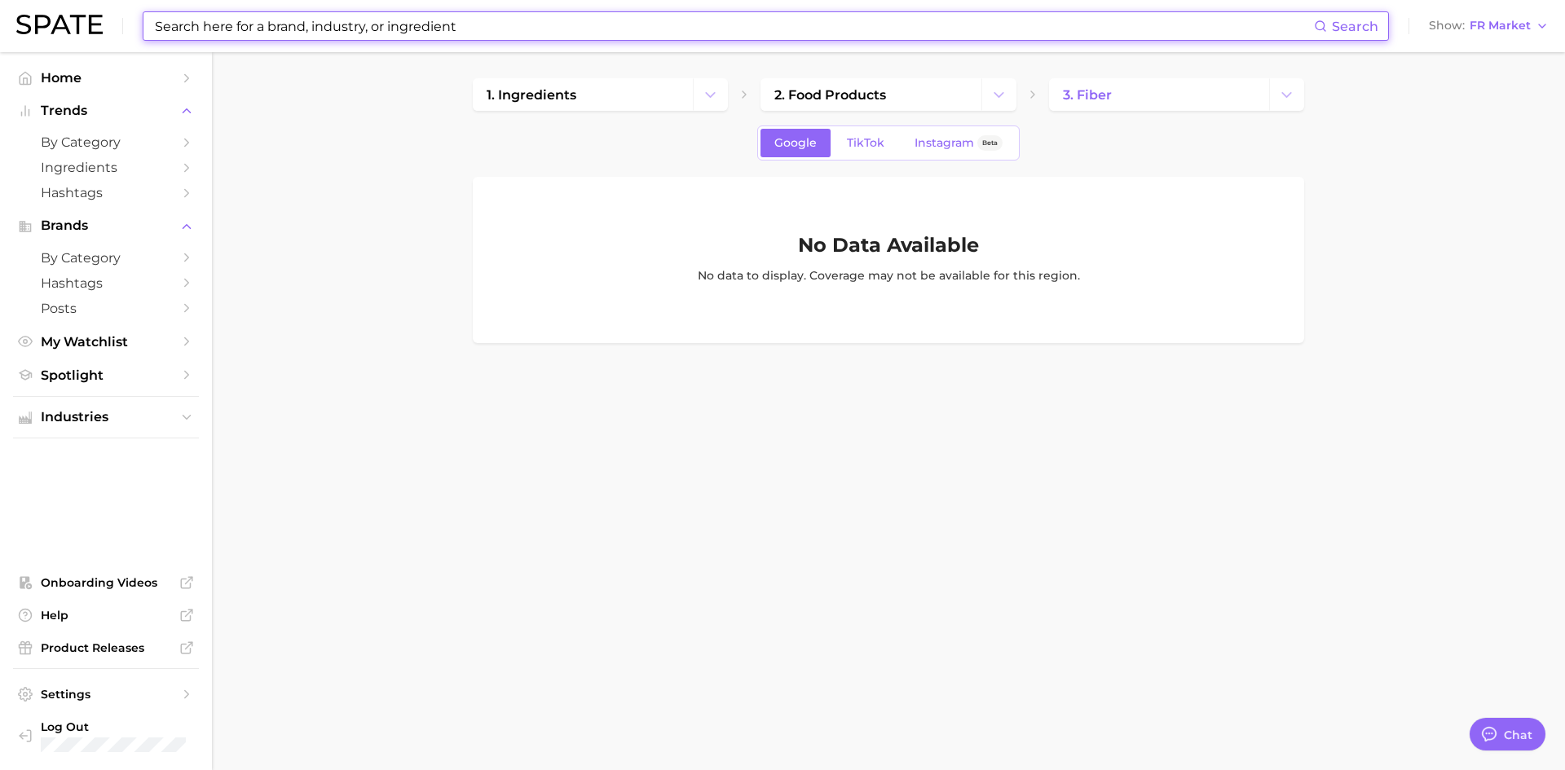
click at [877, 32] on input at bounding box center [733, 26] width 1161 height 28
click at [1108, 87] on span "3. fiber" at bounding box center [1087, 94] width 49 height 15
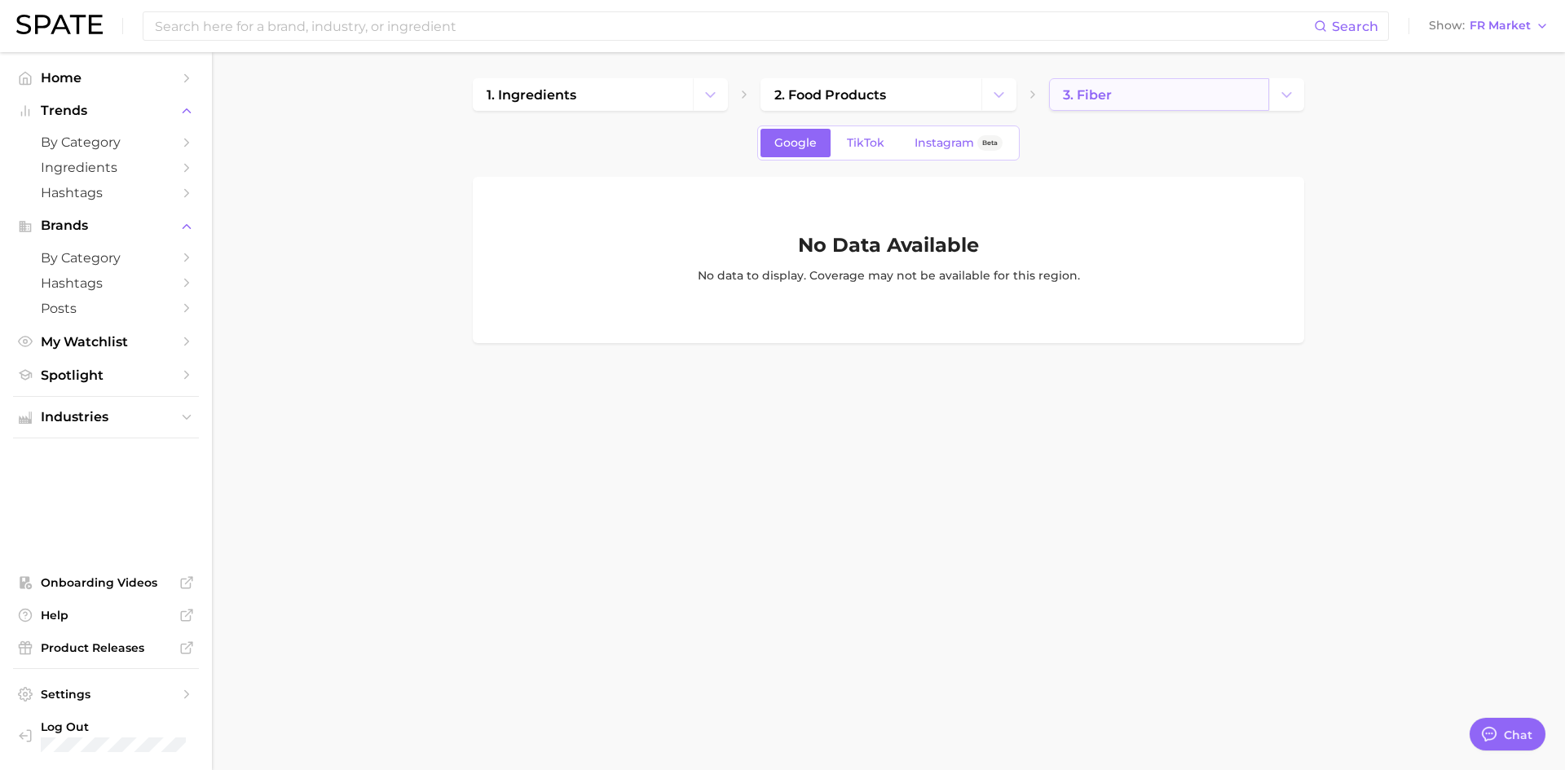
click at [1254, 104] on link "3. fiber" at bounding box center [1159, 94] width 220 height 33
click at [1247, 87] on link "3. fiber" at bounding box center [1159, 94] width 220 height 33
click at [938, 82] on link "2. food products" at bounding box center [871, 94] width 220 height 33
click at [641, 89] on link "1. ingredients" at bounding box center [583, 94] width 220 height 33
click at [90, 132] on link "by Category" at bounding box center [106, 142] width 186 height 25
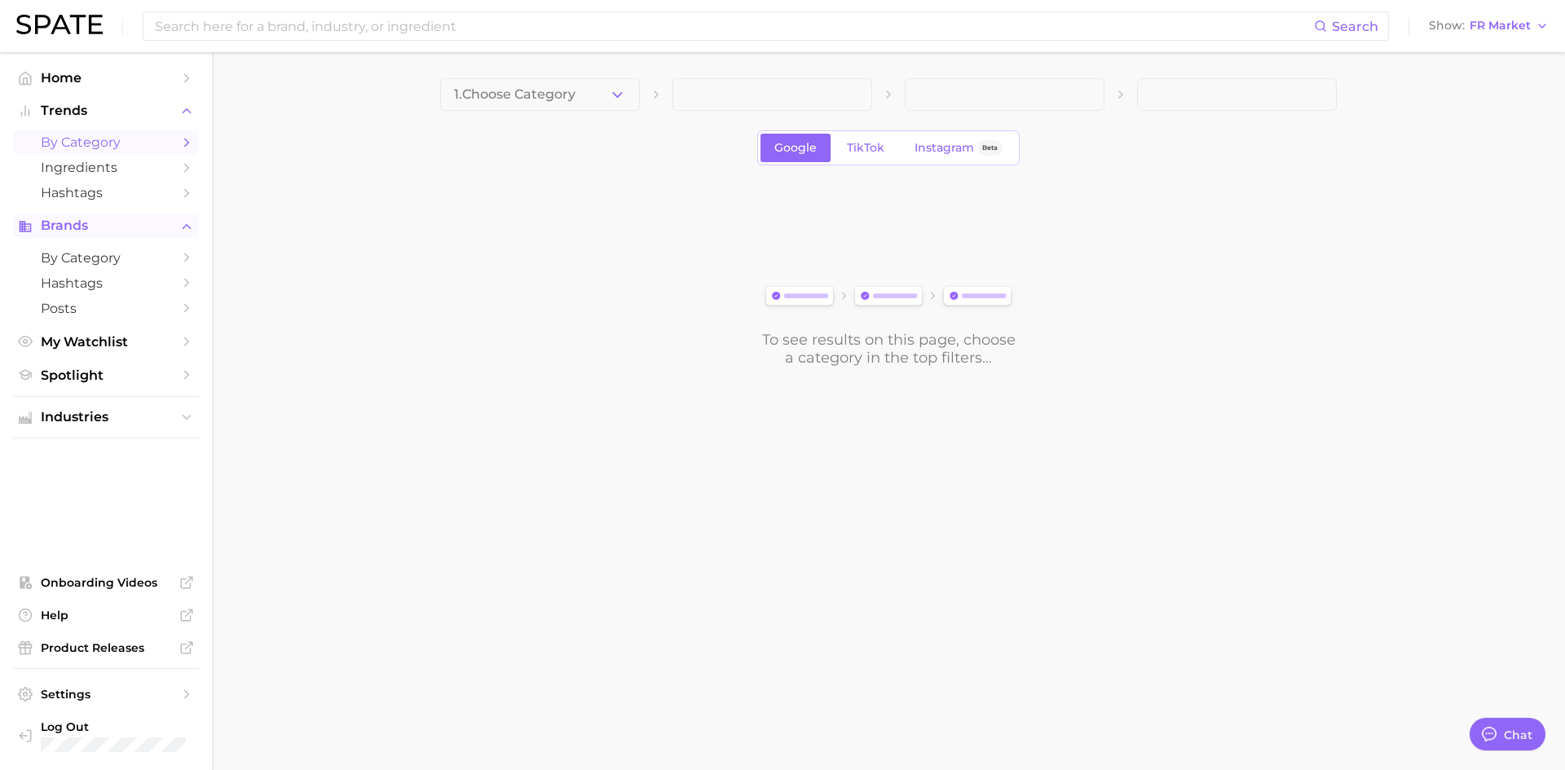
click at [113, 232] on span "Brands" at bounding box center [106, 225] width 130 height 15
click at [86, 223] on span "Brands" at bounding box center [106, 225] width 130 height 15
click at [92, 138] on span "by Category" at bounding box center [106, 142] width 130 height 15
click at [86, 165] on span "Ingredients" at bounding box center [106, 167] width 130 height 15
click at [797, 80] on span at bounding box center [773, 94] width 200 height 33
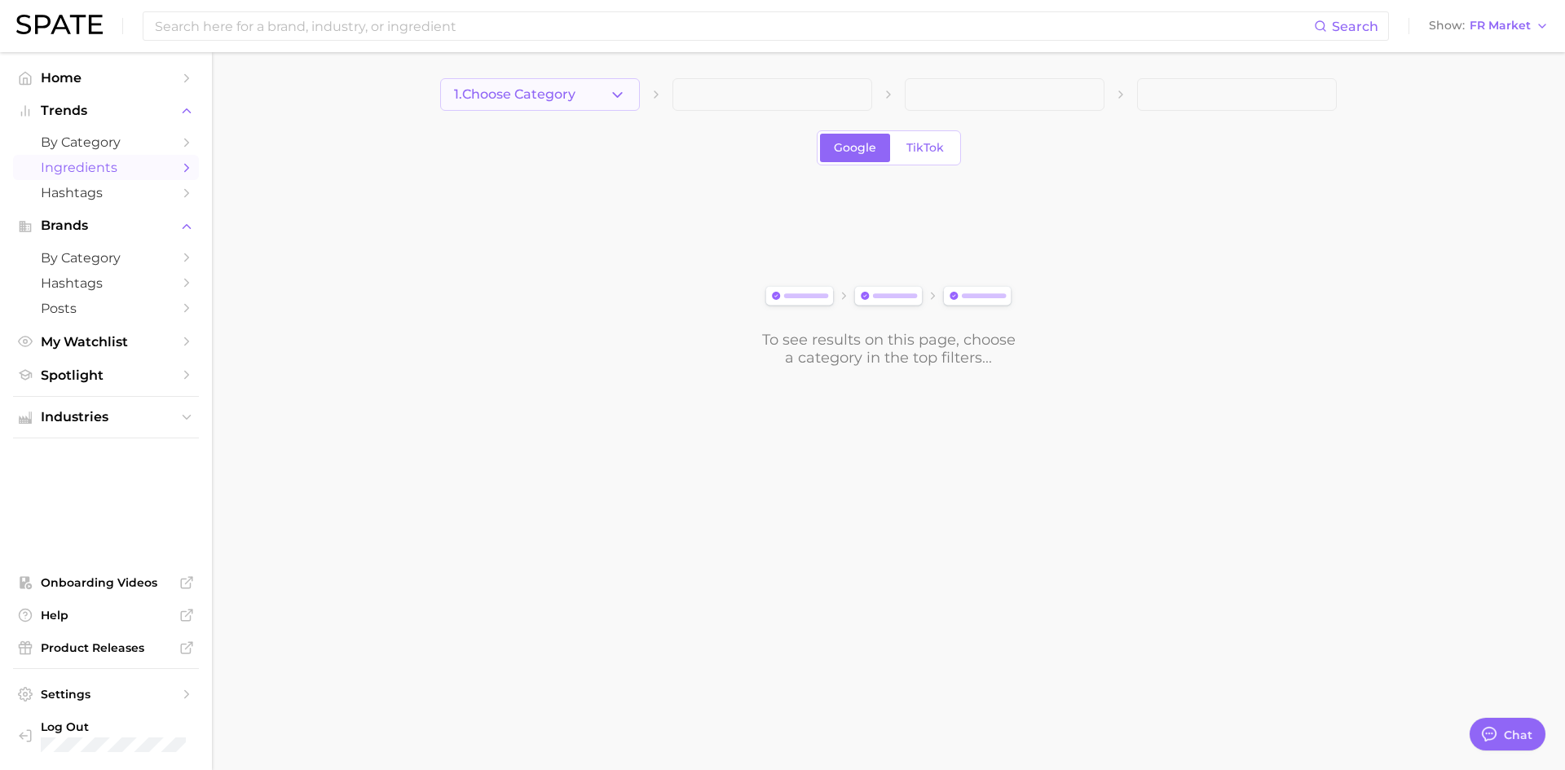
click at [611, 104] on button "1. Choose Category" at bounding box center [540, 94] width 200 height 33
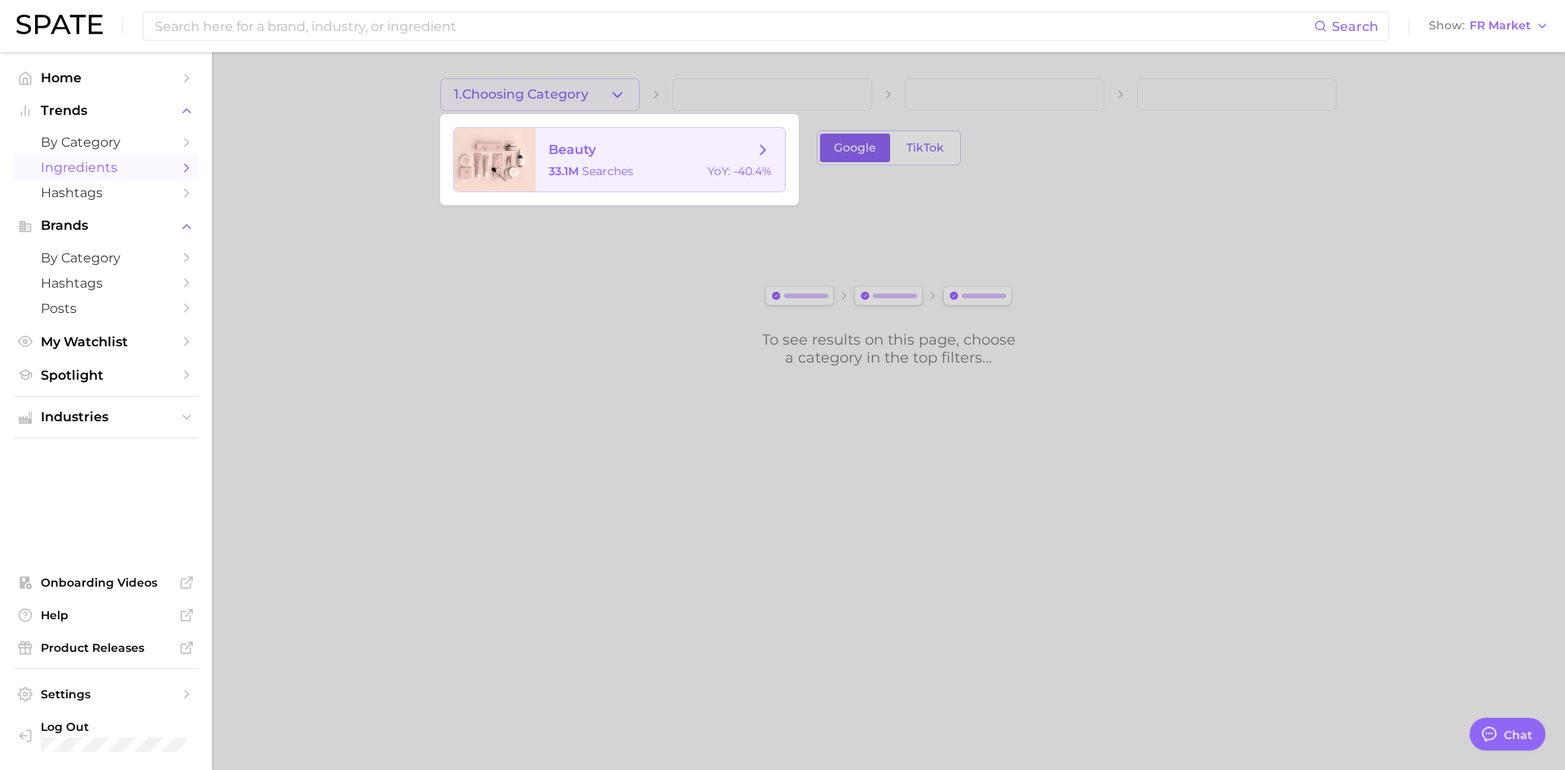
click at [585, 143] on span "beauty" at bounding box center [572, 149] width 47 height 15
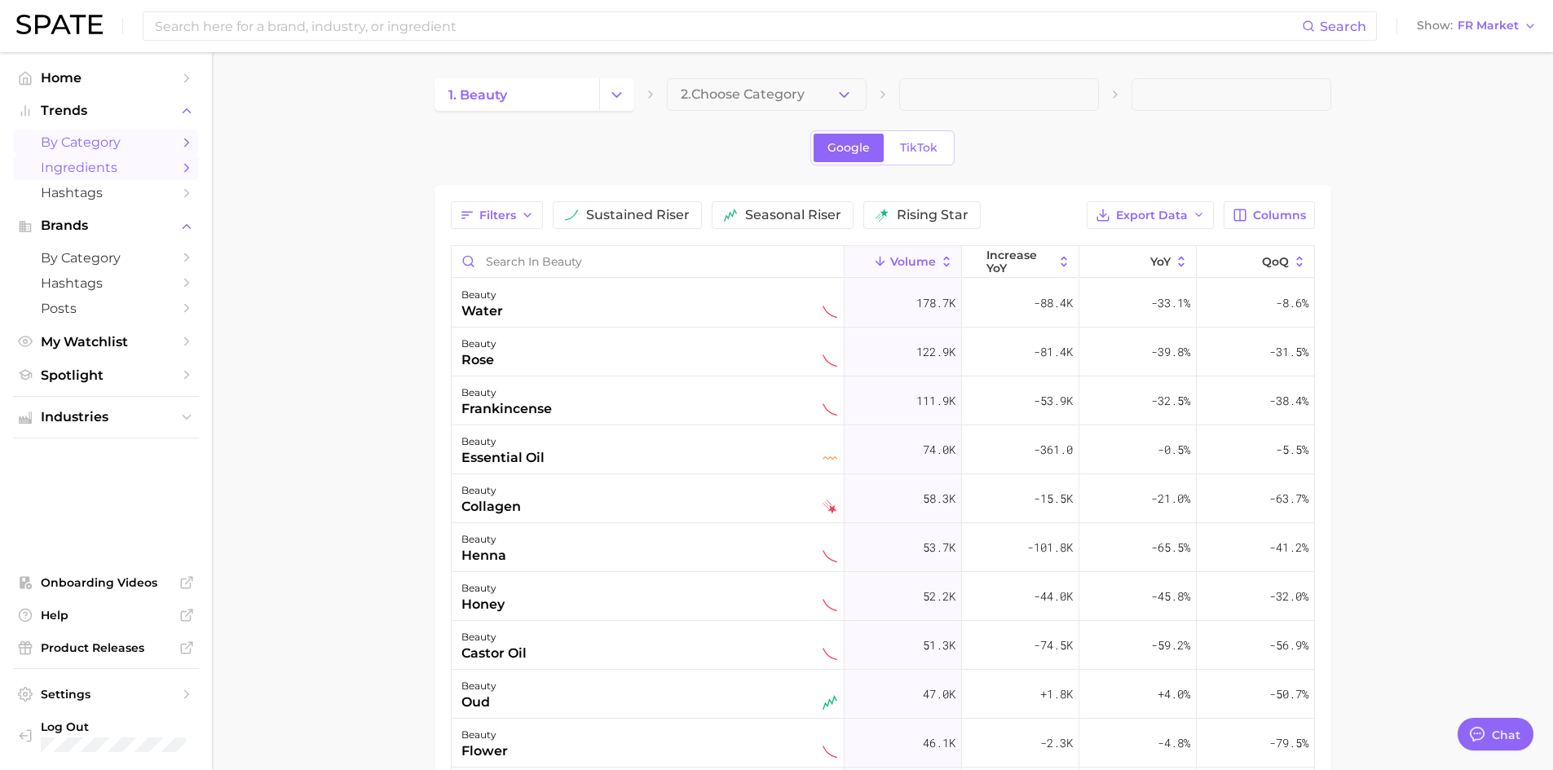
click at [90, 143] on span "by Category" at bounding box center [106, 142] width 130 height 15
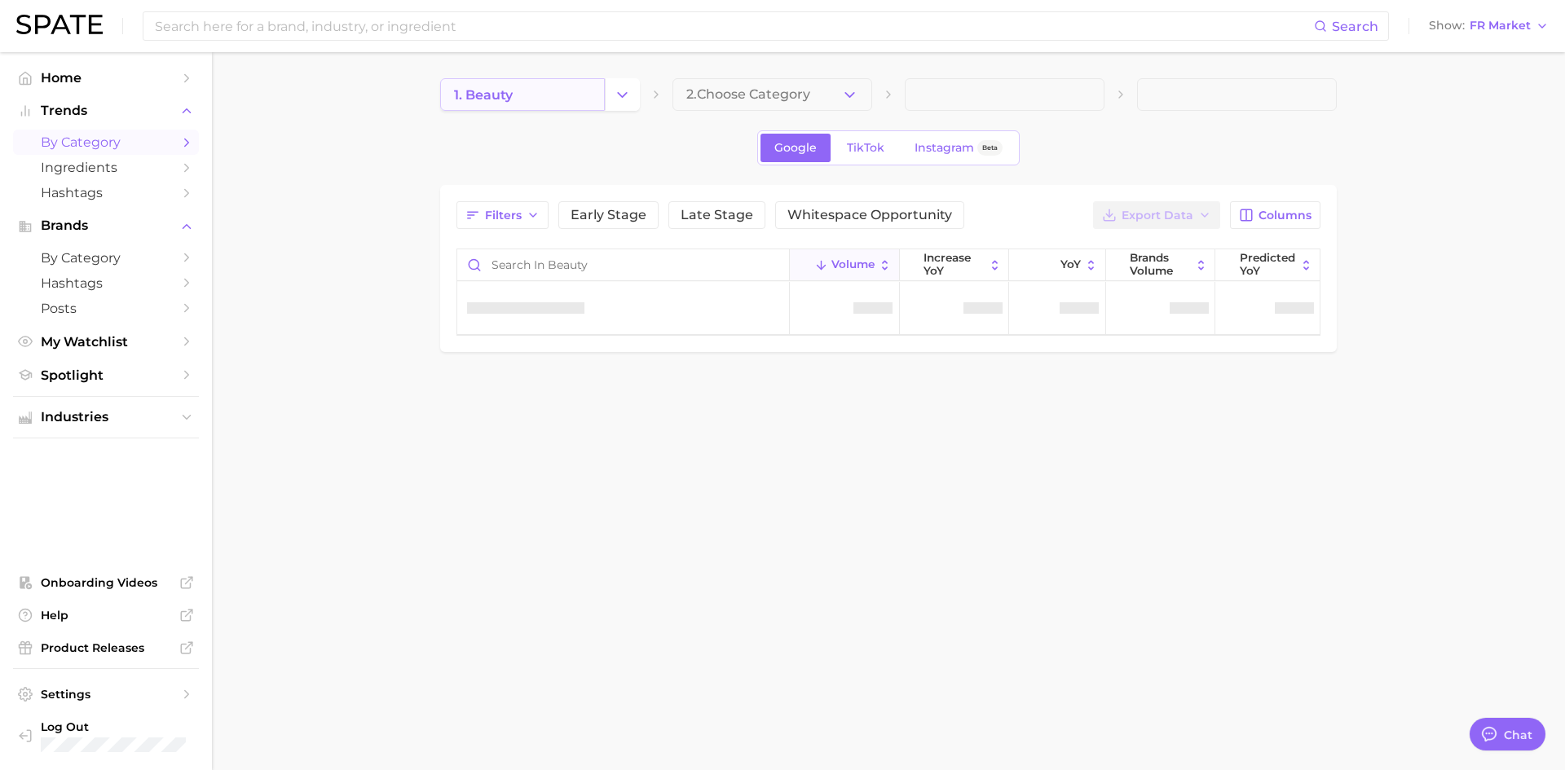
click at [566, 99] on link "1. beauty" at bounding box center [522, 94] width 165 height 33
click at [604, 95] on link "1. beauty" at bounding box center [522, 94] width 165 height 33
click at [616, 94] on icon "Change Category" at bounding box center [622, 94] width 17 height 17
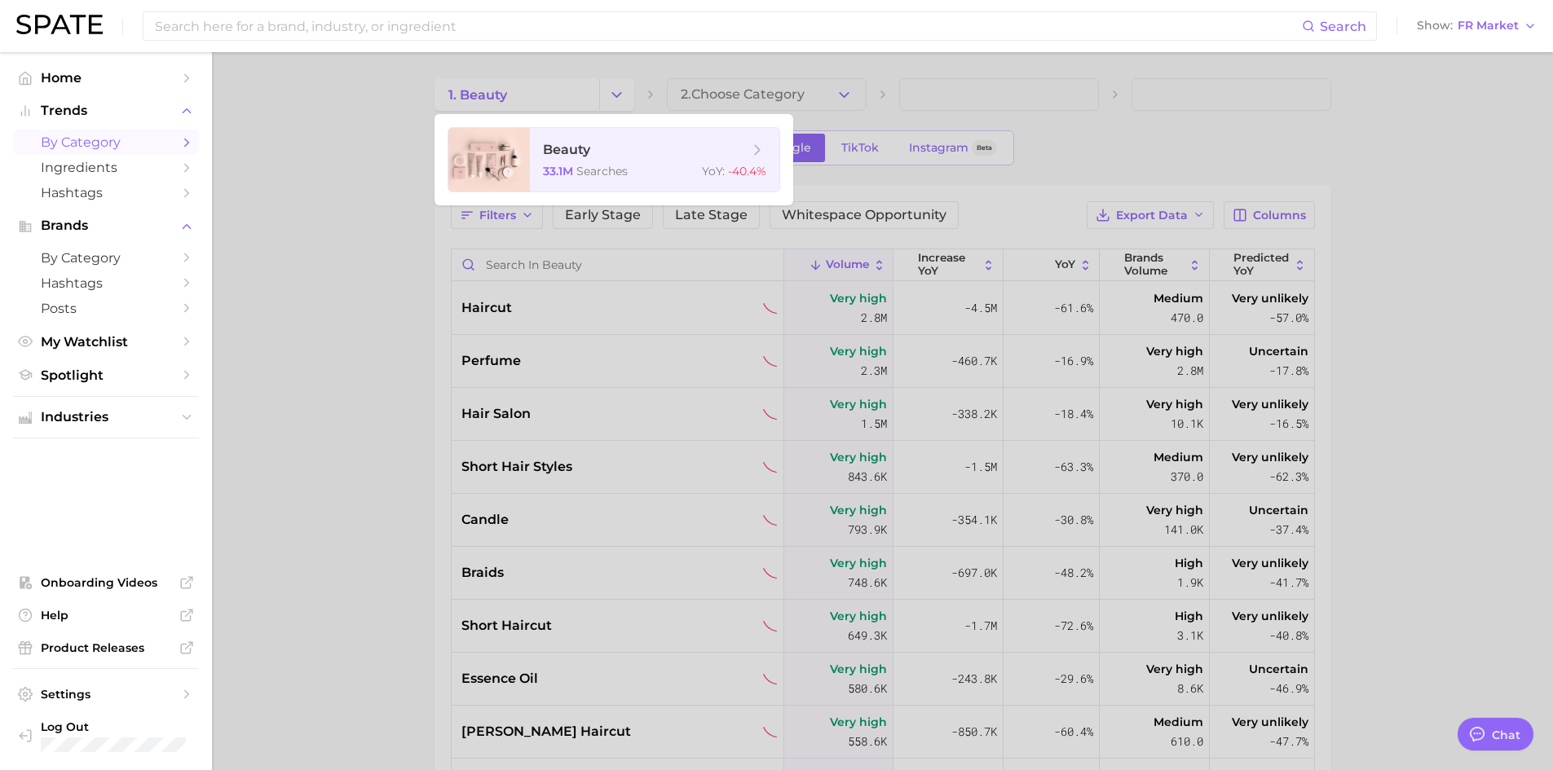
click at [854, 94] on div at bounding box center [776, 385] width 1553 height 770
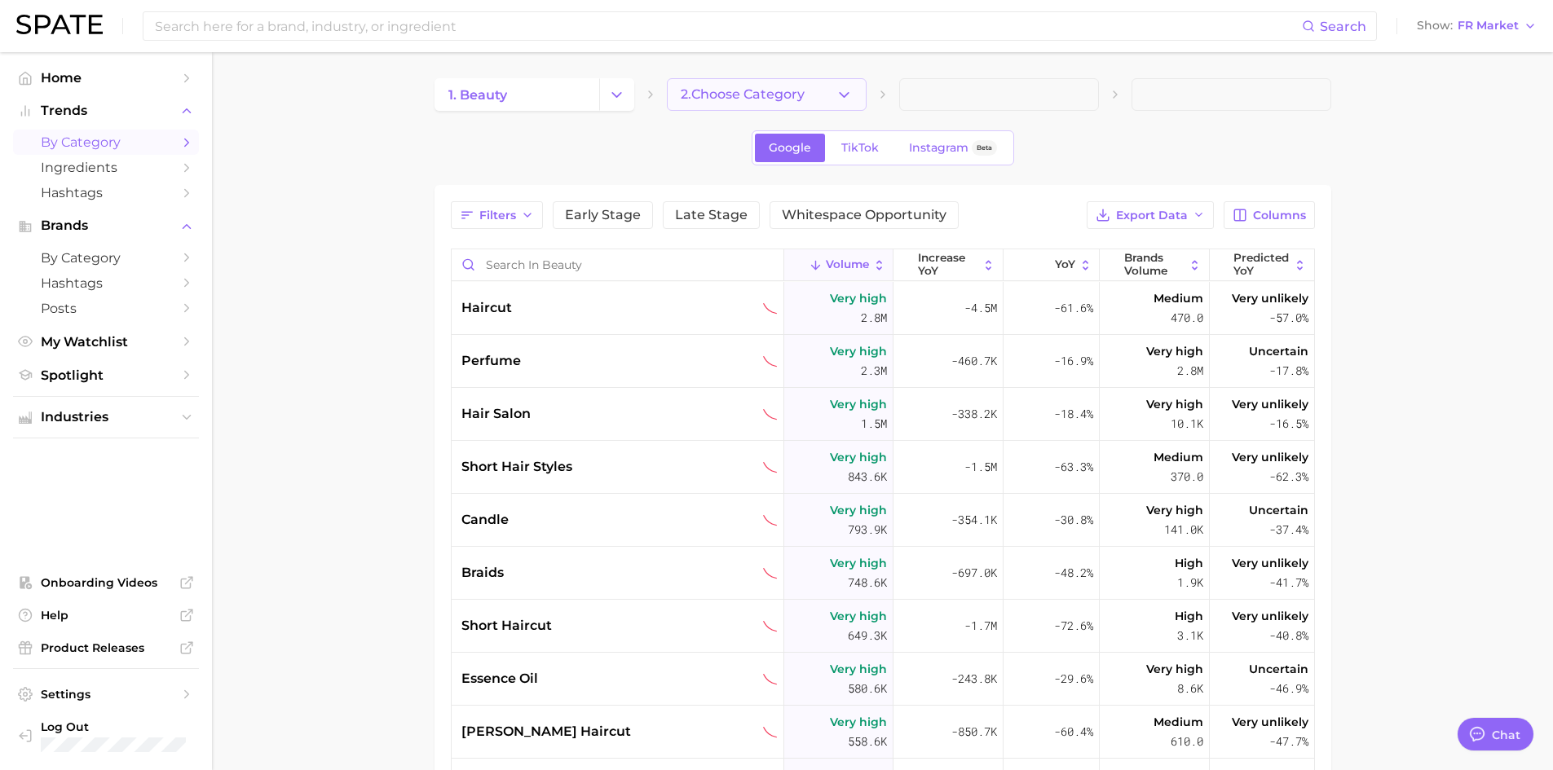
click at [856, 95] on button "2. Choose Category" at bounding box center [767, 94] width 200 height 33
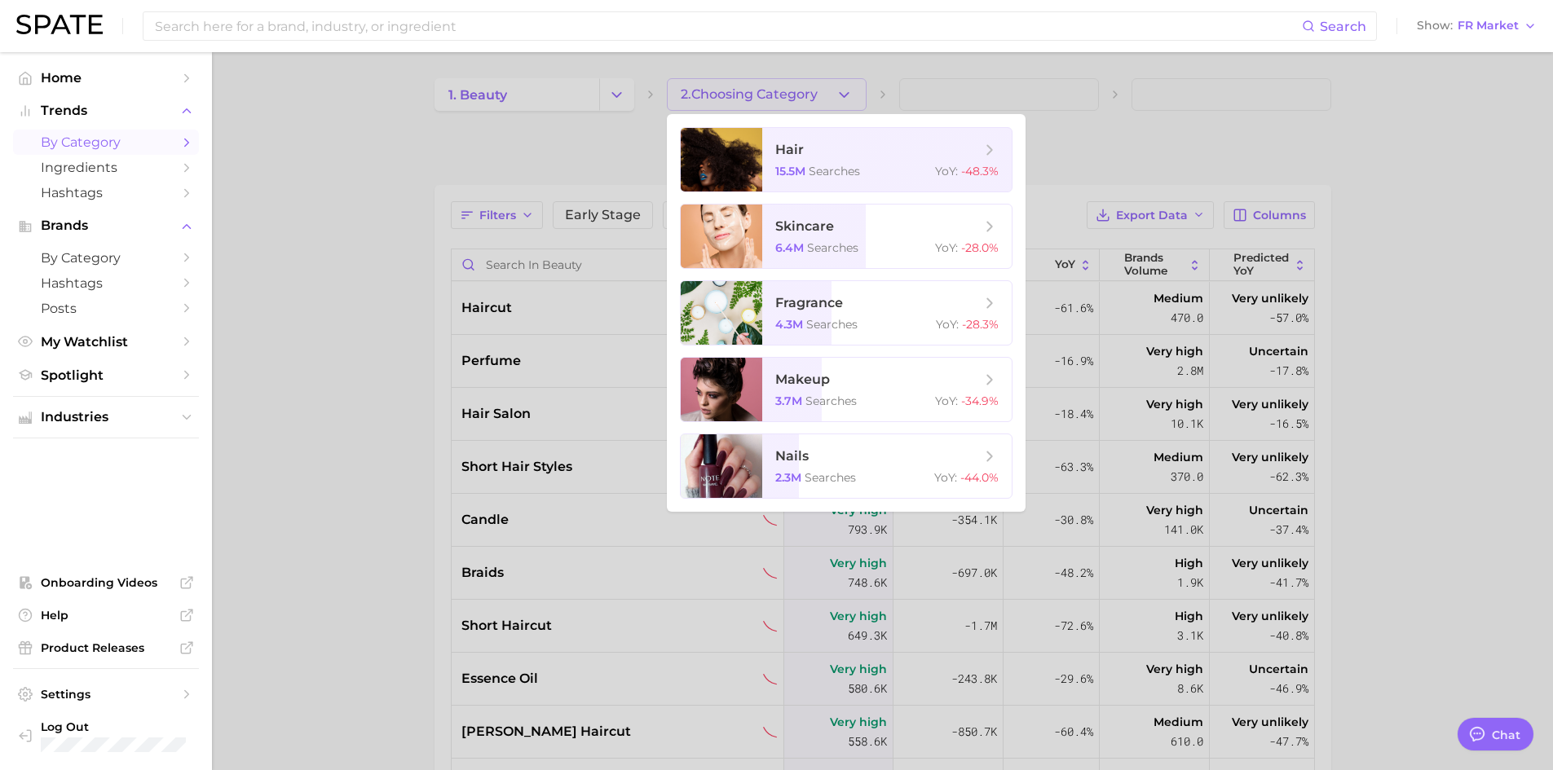
click at [598, 94] on div at bounding box center [776, 385] width 1553 height 770
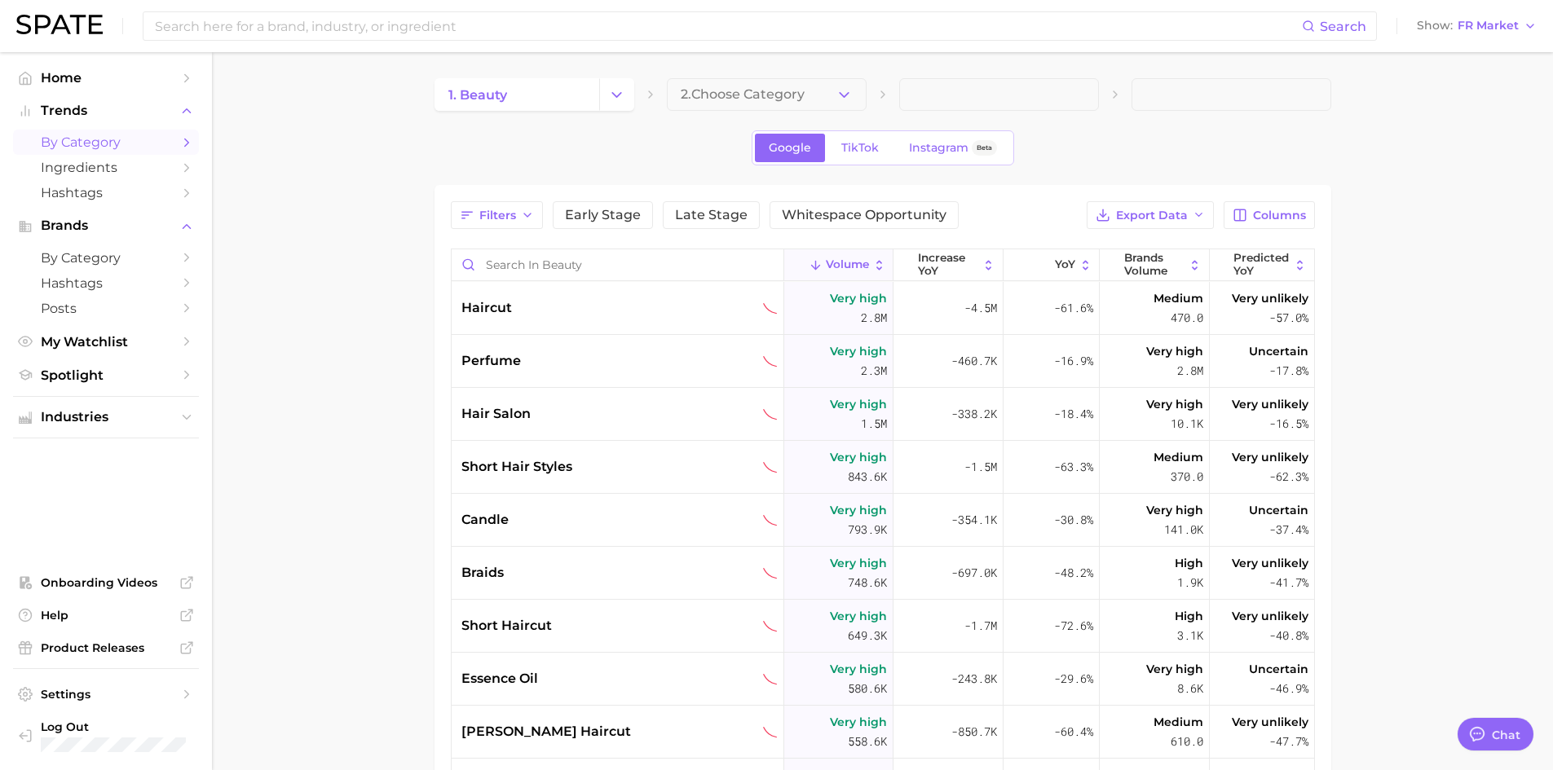
click at [1506, 38] on div "Search Show FR Market" at bounding box center [776, 26] width 1521 height 52
click at [1505, 26] on span "FR Market" at bounding box center [1488, 25] width 61 height 9
click at [1470, 146] on span "[GEOGRAPHIC_DATA]" at bounding box center [1469, 141] width 126 height 14
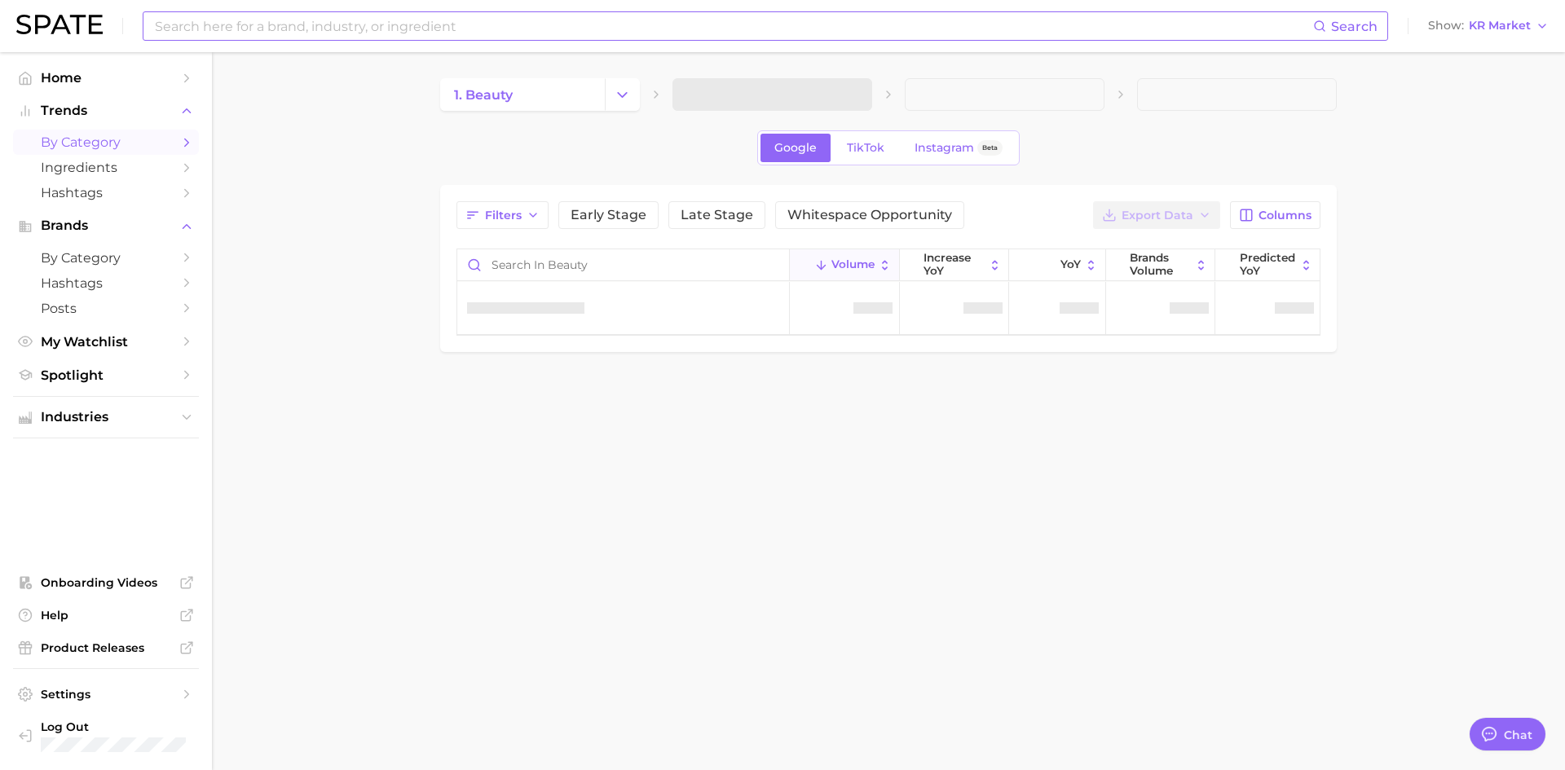
click at [562, 28] on input at bounding box center [733, 26] width 1160 height 28
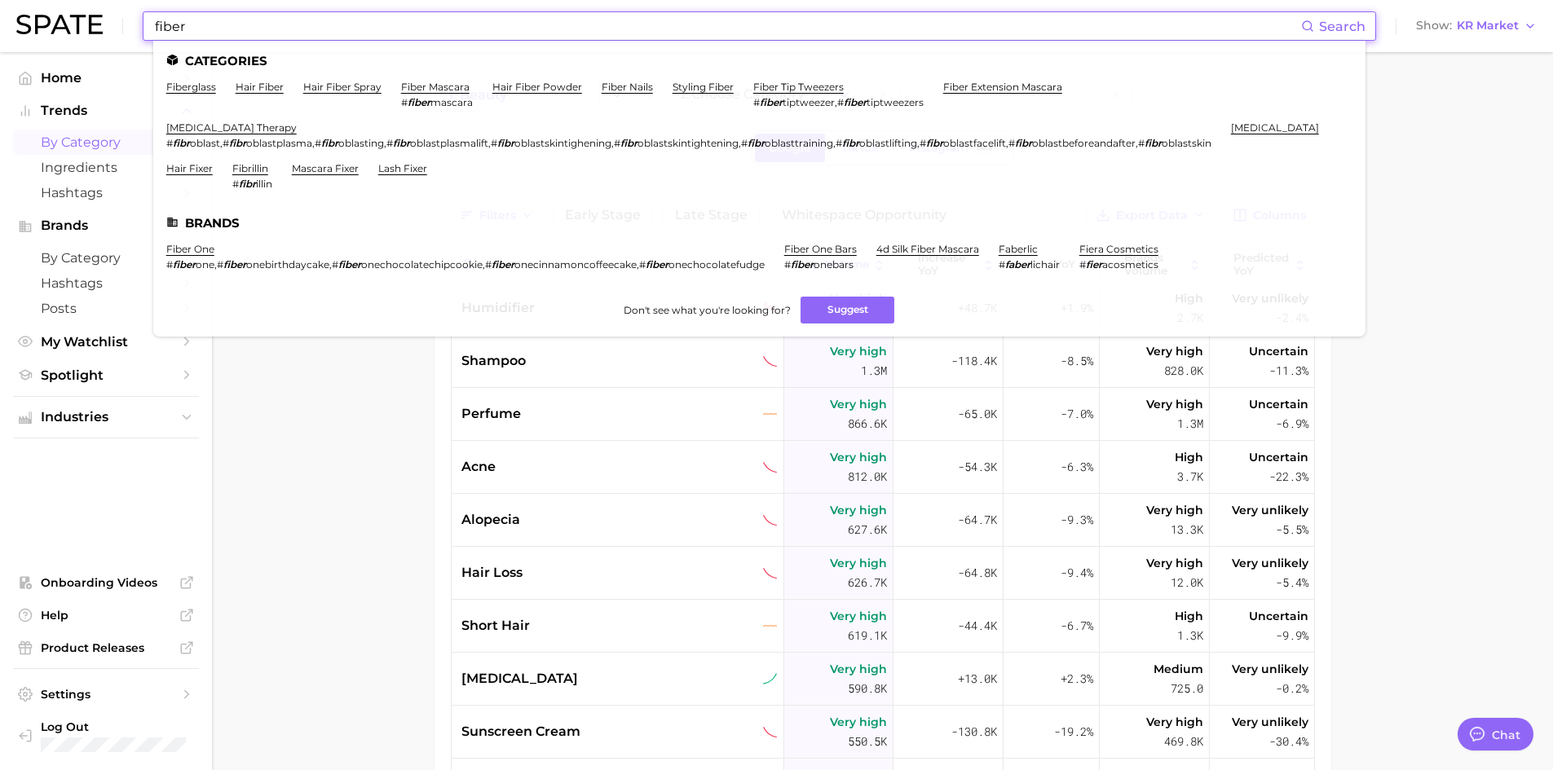
click at [332, 19] on input "fiber" at bounding box center [727, 26] width 1148 height 28
type input "fiber"
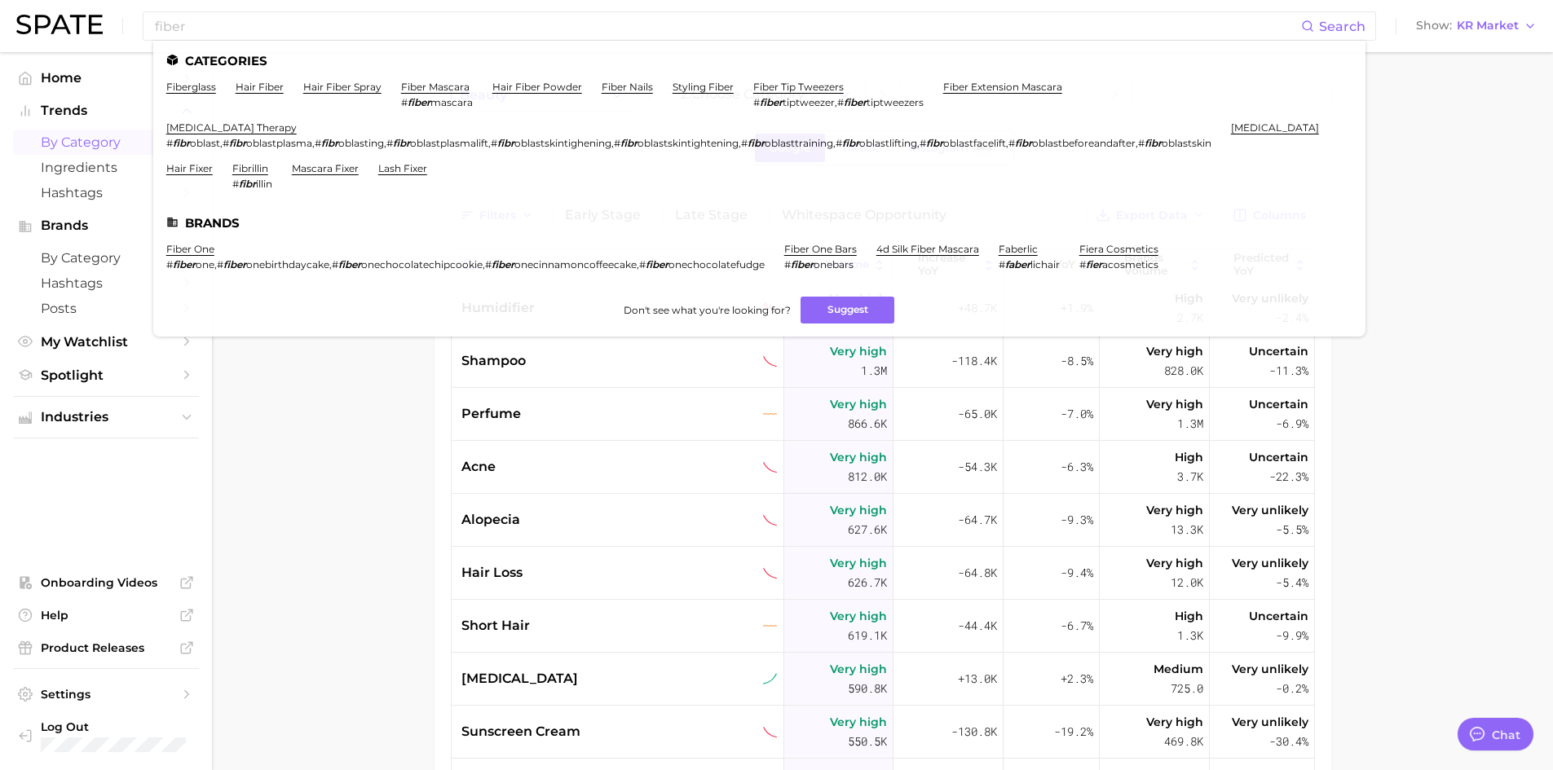
click at [302, 389] on main "1. beauty 2. Choose Category Google TikTok Instagram Beta Filters Early Stage L…" at bounding box center [882, 584] width 1341 height 1065
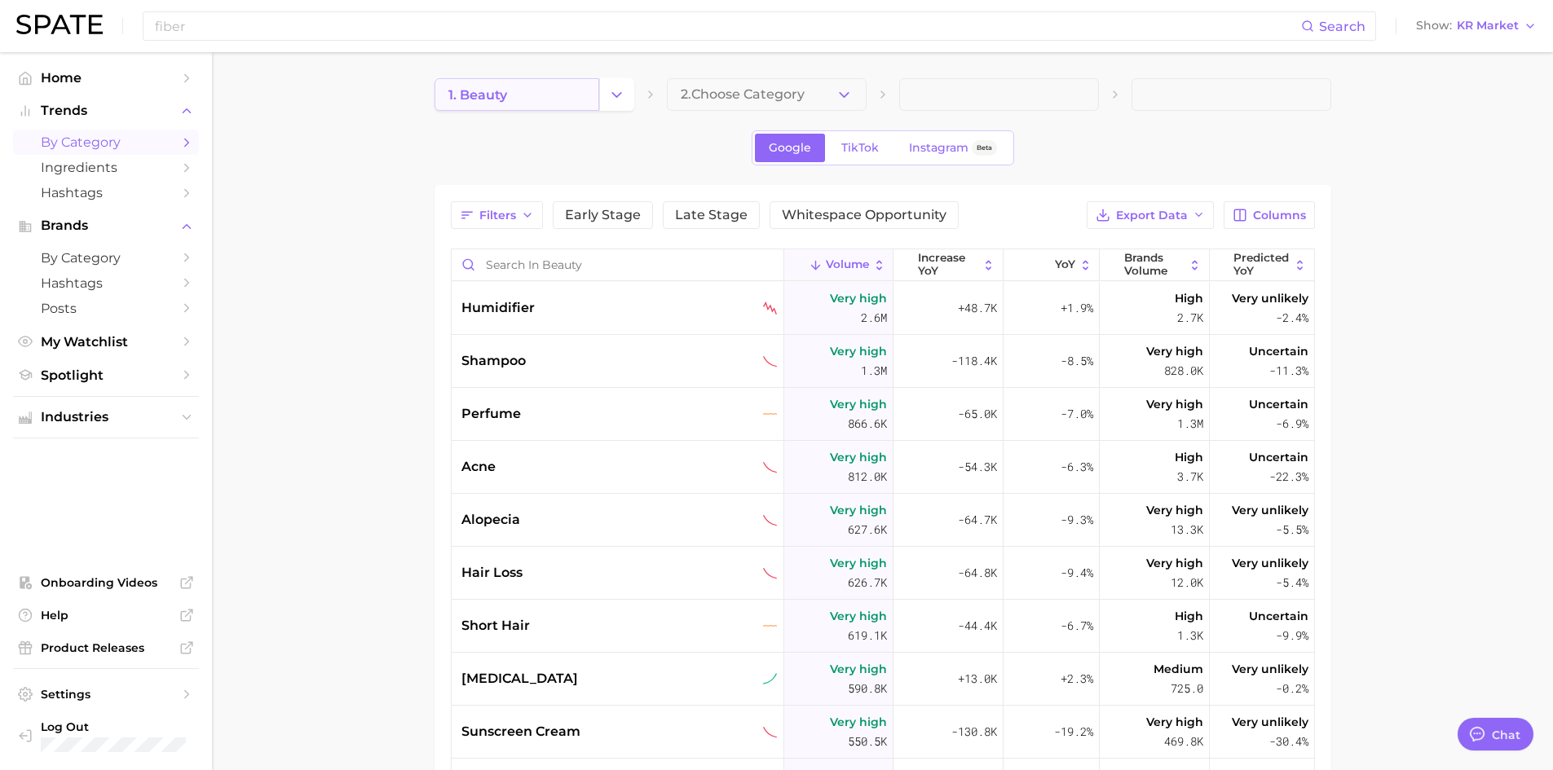
click at [514, 104] on link "1. beauty" at bounding box center [517, 94] width 165 height 33
click at [612, 94] on icon "Change Category" at bounding box center [616, 94] width 17 height 17
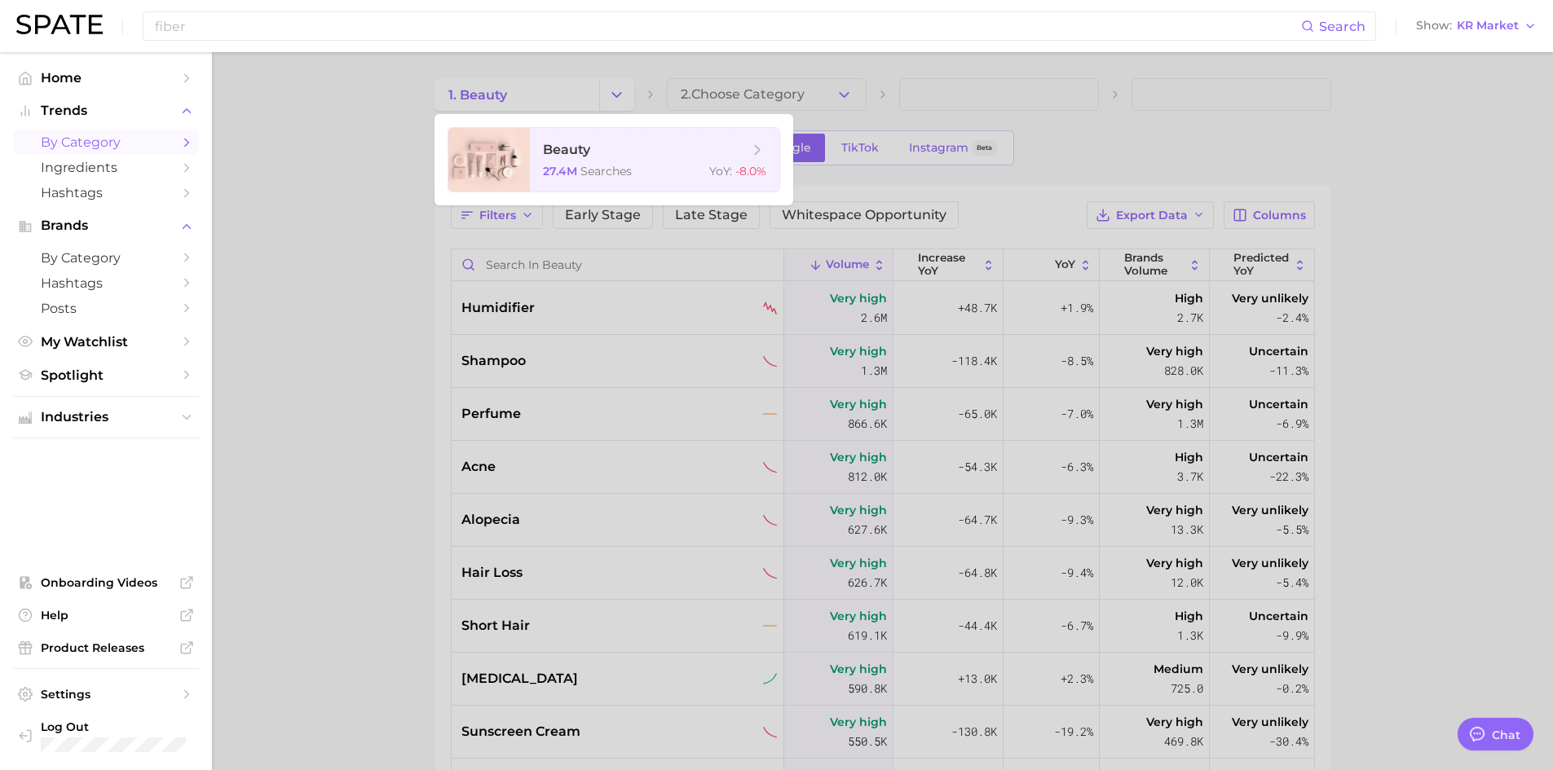
drag, startPoint x: 510, startPoint y: 109, endPoint x: 499, endPoint y: 121, distance: 15.6
click at [505, 113] on div at bounding box center [776, 385] width 1553 height 770
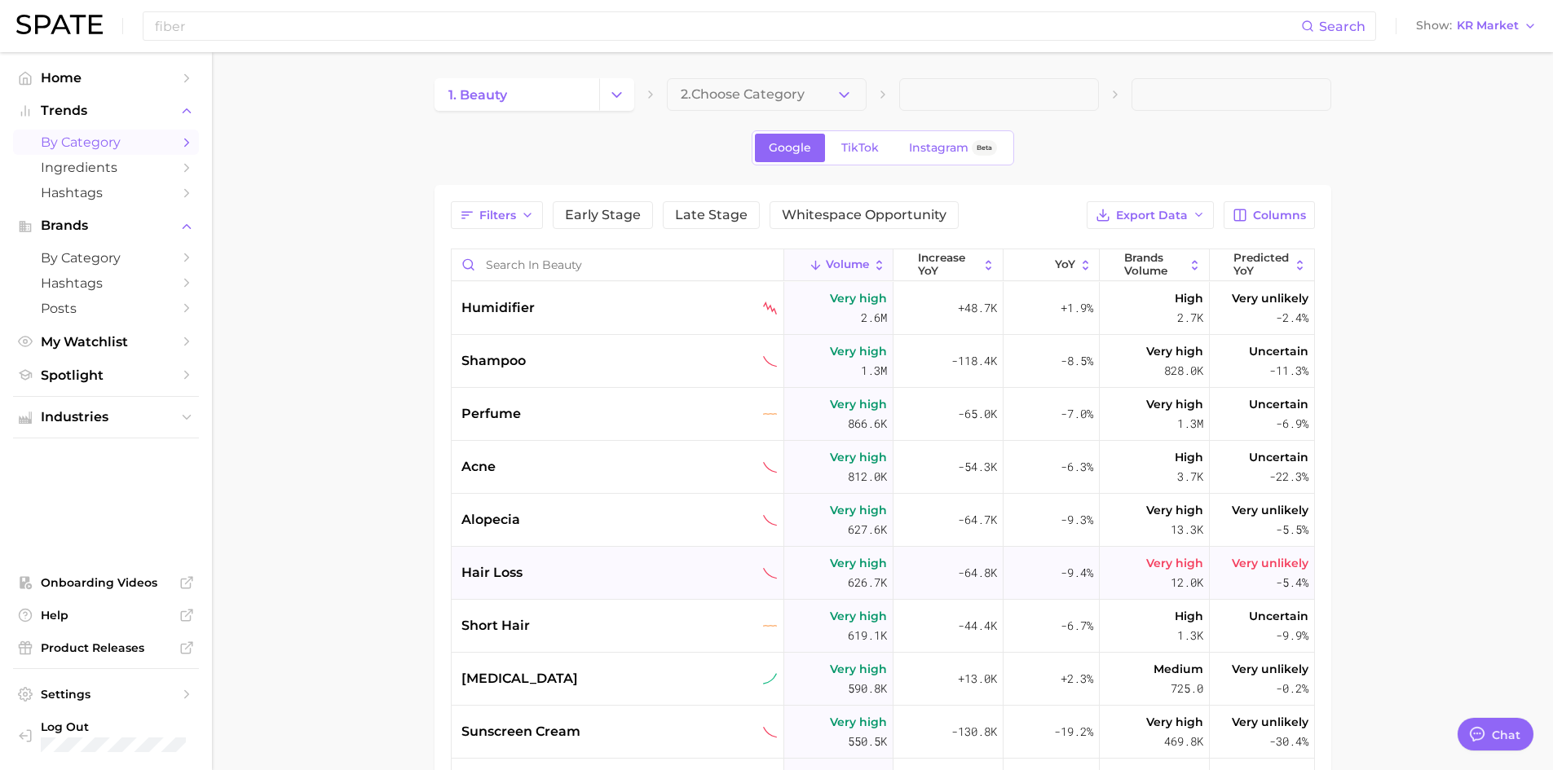
click at [598, 558] on div "hair loss" at bounding box center [618, 573] width 333 height 53
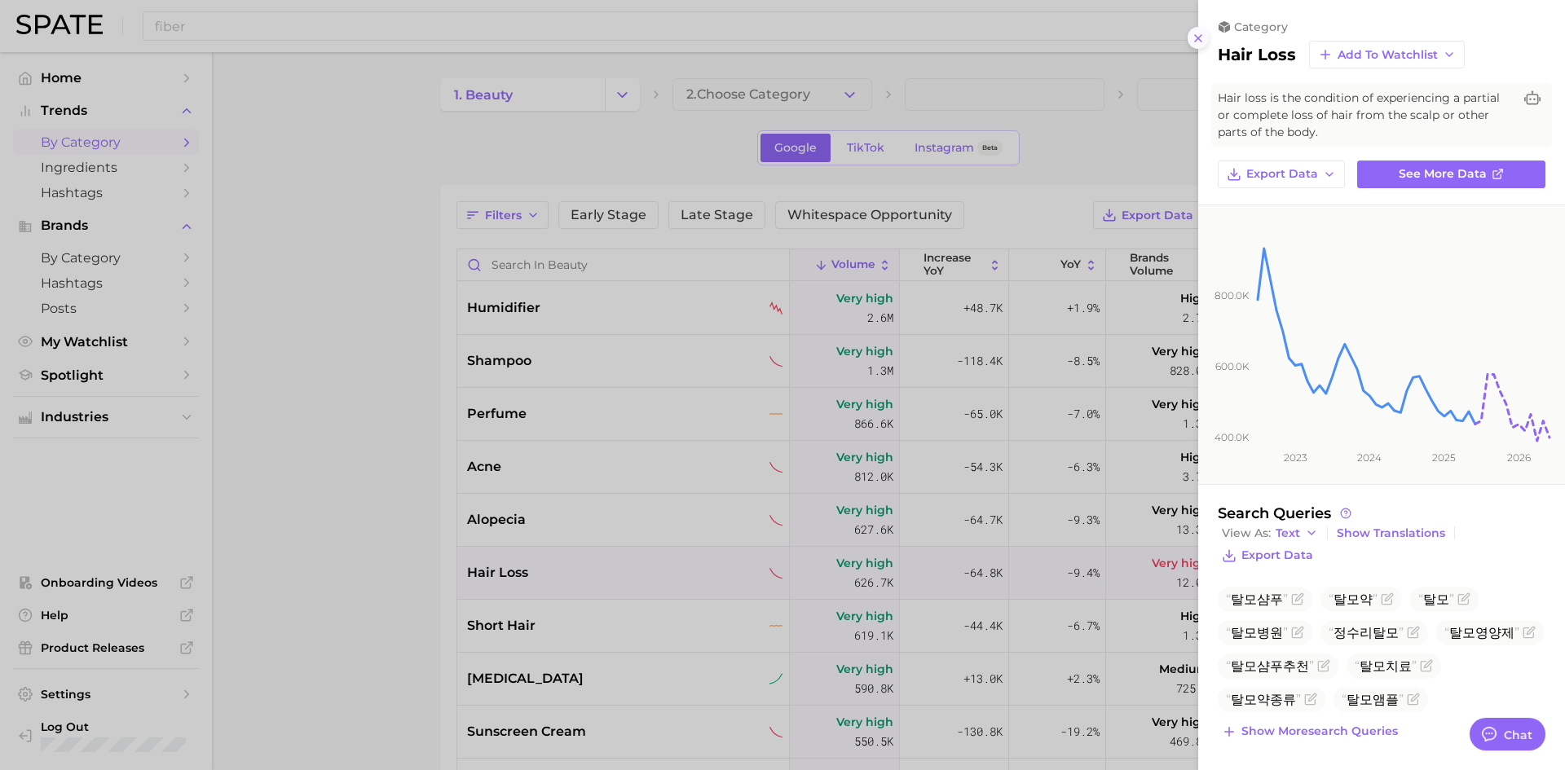
click at [1204, 33] on icon at bounding box center [1198, 38] width 13 height 13
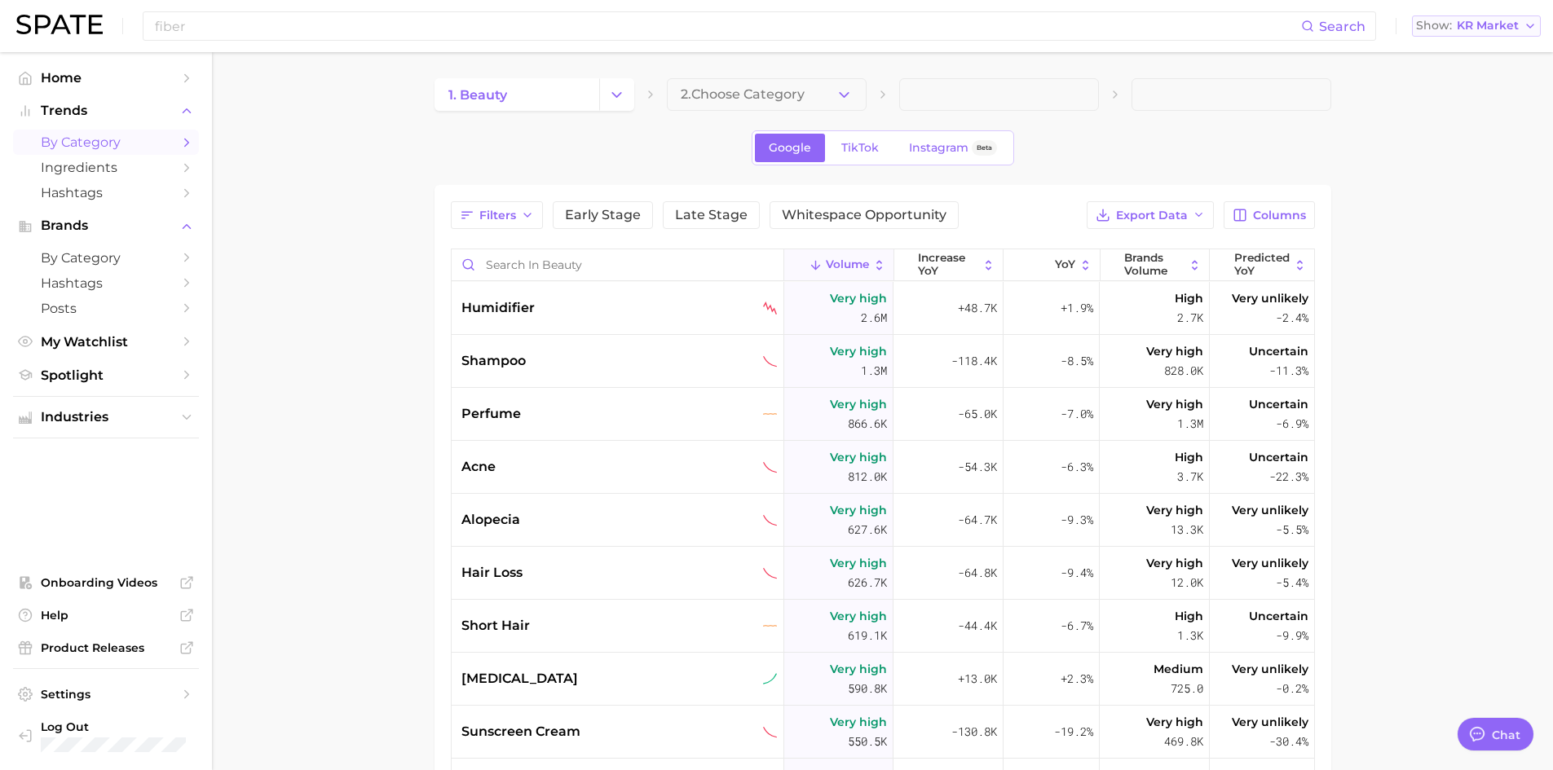
click at [1471, 29] on span "KR Market" at bounding box center [1488, 25] width 62 height 9
click at [1467, 161] on button "[GEOGRAPHIC_DATA]" at bounding box center [1469, 170] width 143 height 29
click at [377, 17] on input "fiber" at bounding box center [728, 26] width 1150 height 28
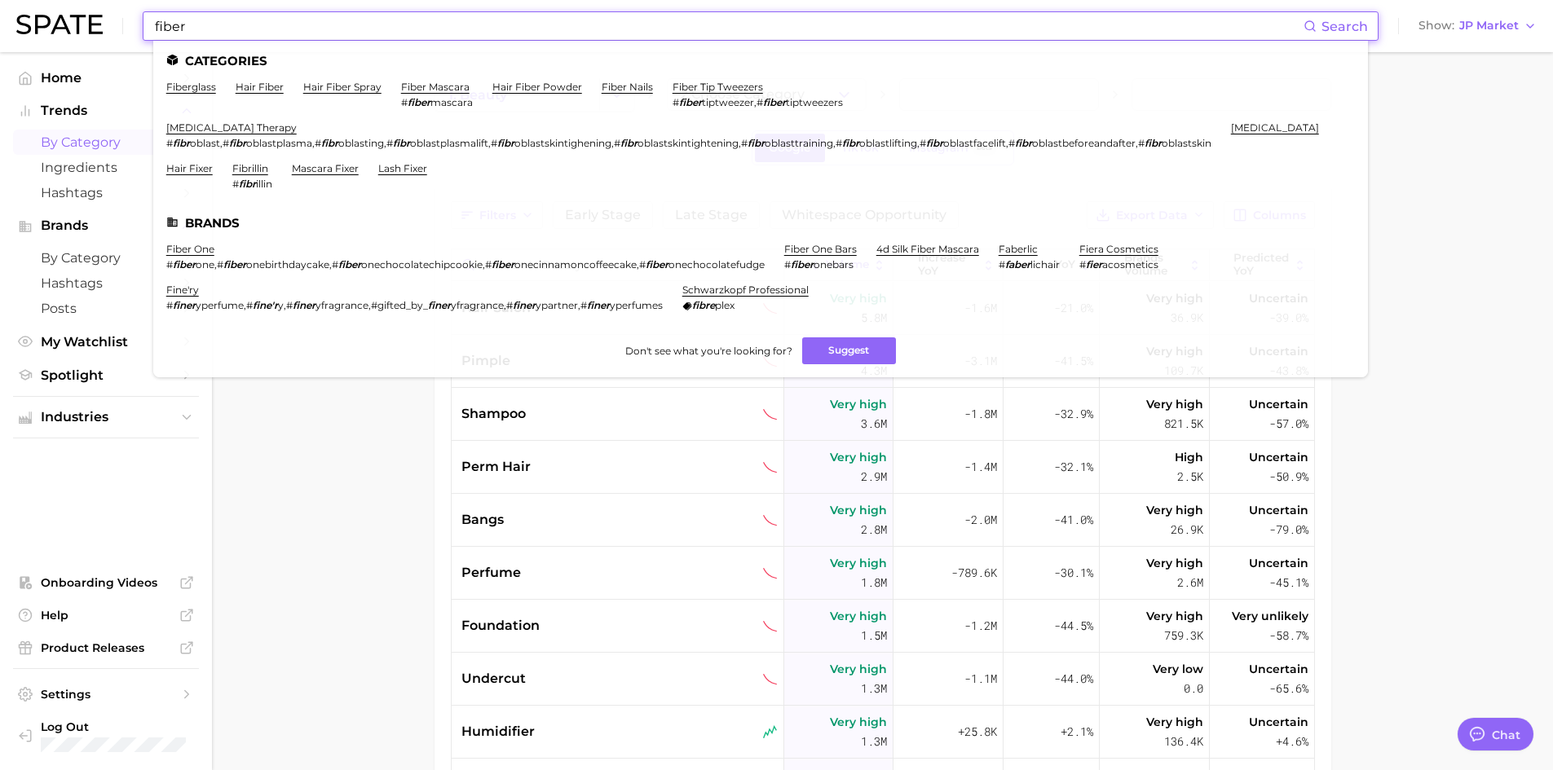
click at [342, 23] on input "fiber" at bounding box center [728, 26] width 1150 height 28
click at [258, 461] on main "1. beauty 2. Choose Category Google TikTok Instagram Beta Filters Early Stage L…" at bounding box center [882, 584] width 1341 height 1065
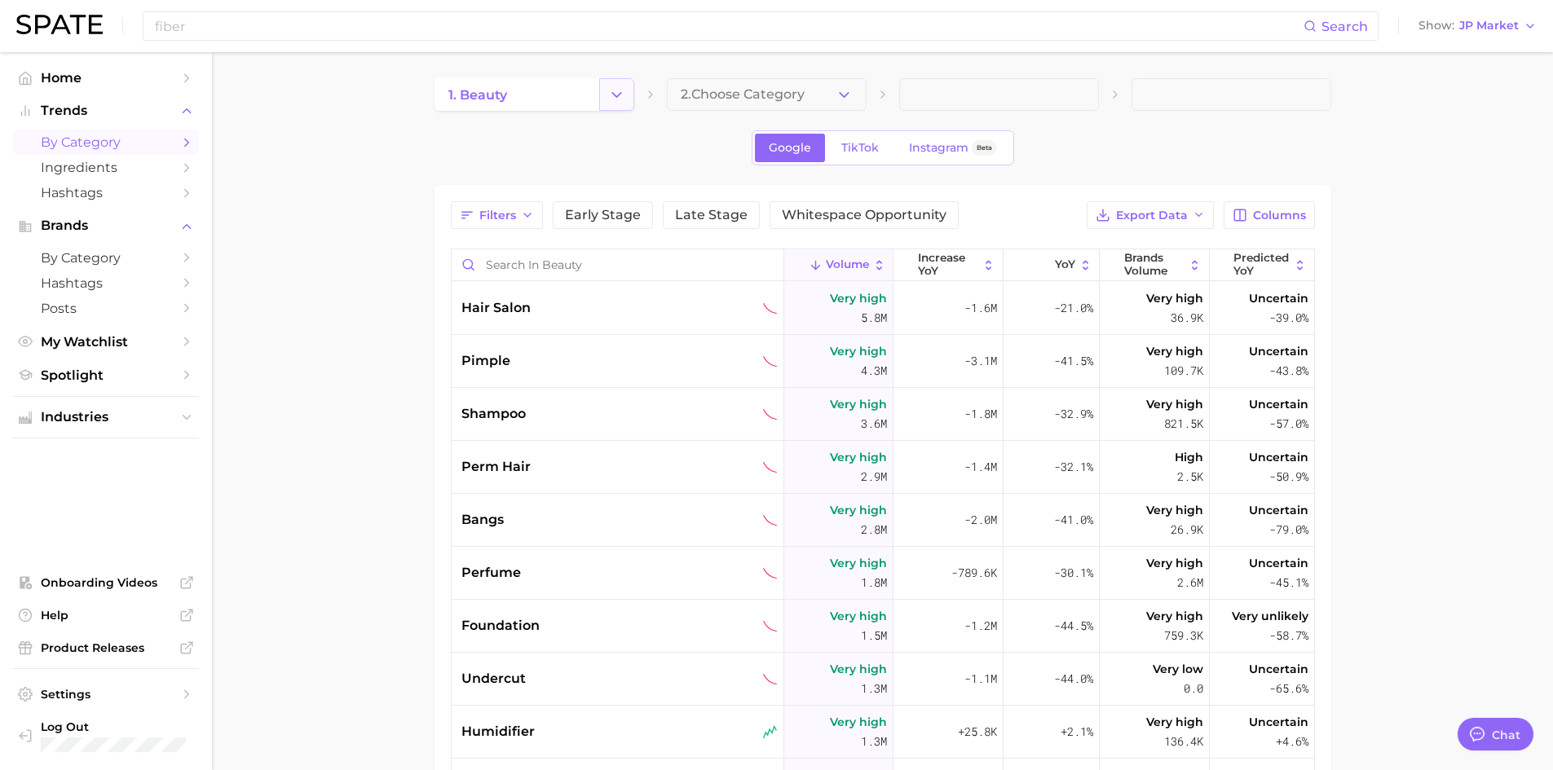
click at [535, 103] on link "1. beauty" at bounding box center [517, 94] width 165 height 33
click at [619, 95] on icon "Change Category" at bounding box center [616, 94] width 17 height 17
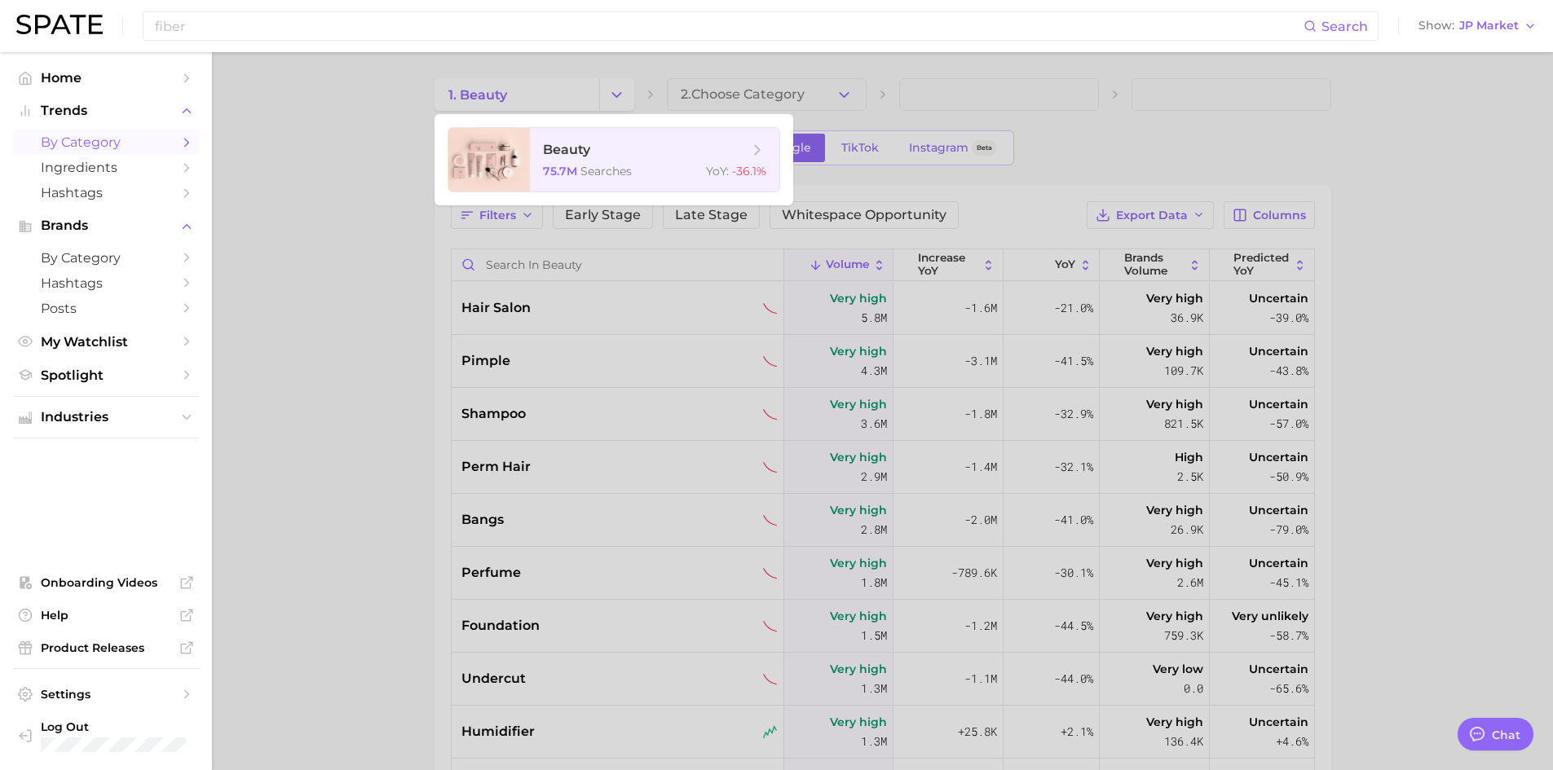
click at [1528, 9] on div "fiber Search Show JP Market" at bounding box center [776, 26] width 1521 height 52
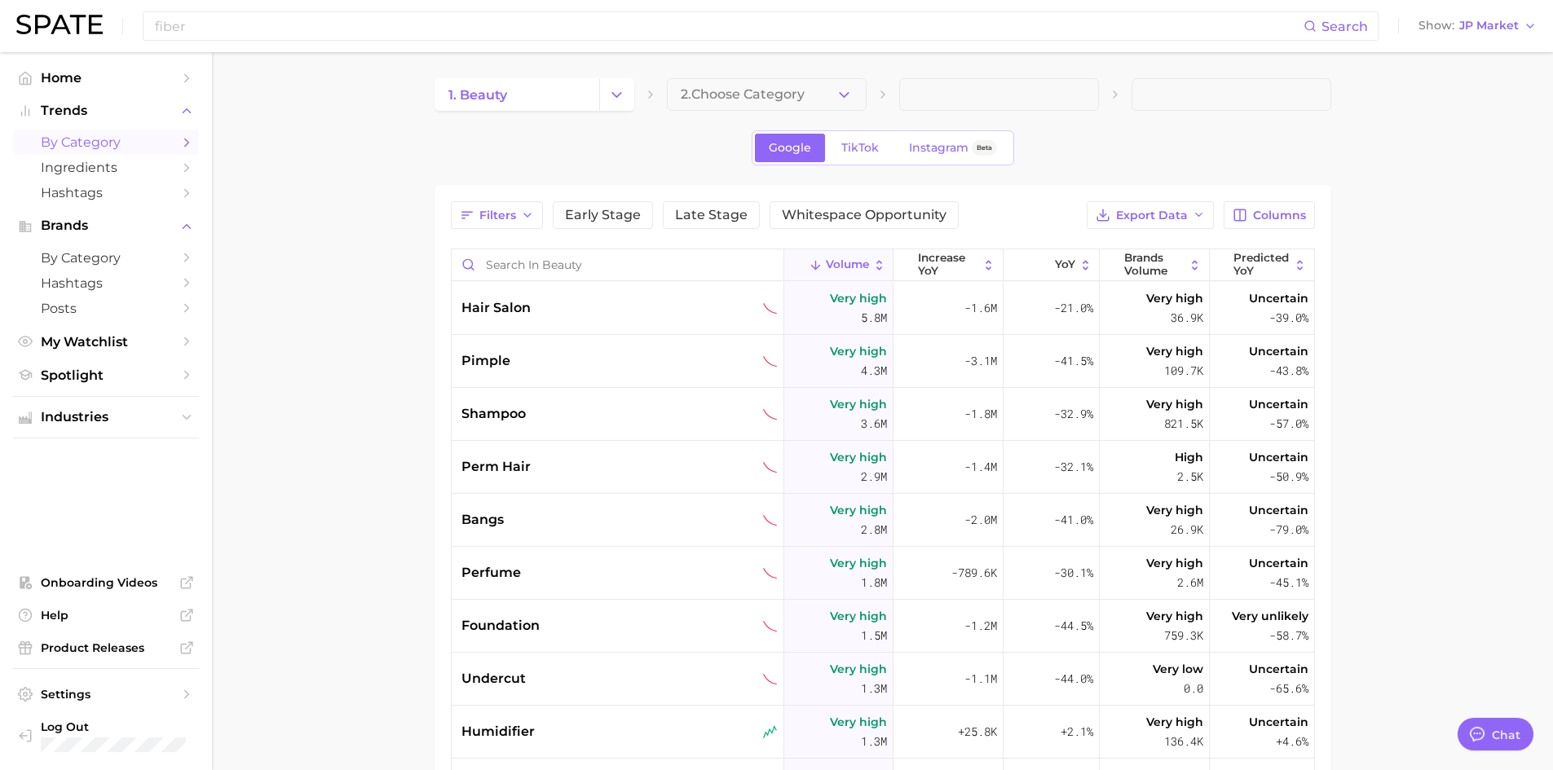
click at [1524, 13] on div "fiber Search Show JP Market" at bounding box center [776, 26] width 1521 height 52
click at [1524, 14] on div "fiber Search Show JP Market" at bounding box center [776, 26] width 1521 height 52
click at [1521, 18] on button "Show JP Market" at bounding box center [1478, 25] width 126 height 21
click at [1480, 196] on button "Global" at bounding box center [1469, 199] width 143 height 29
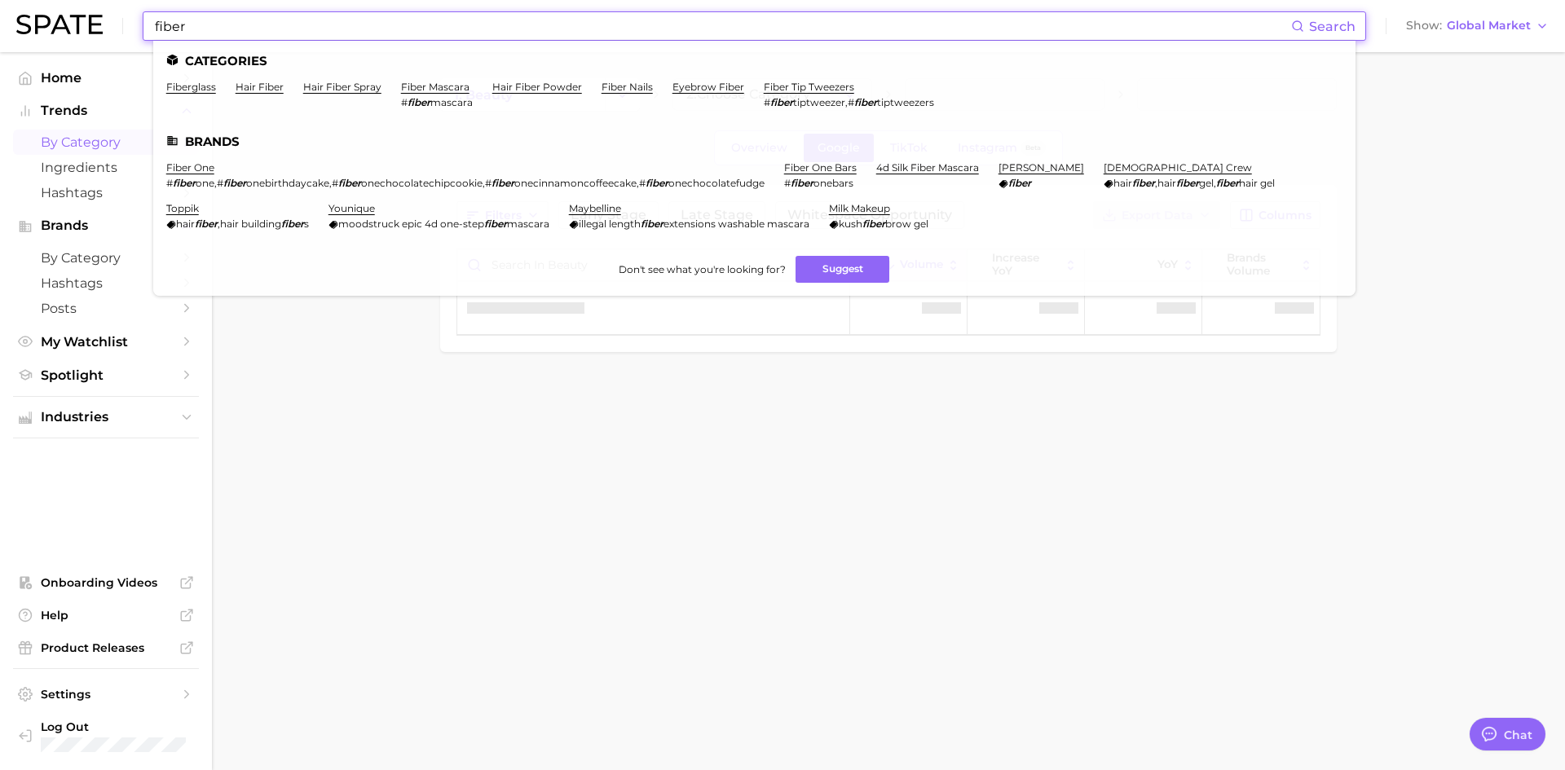
click at [303, 31] on input "fiber" at bounding box center [722, 26] width 1138 height 28
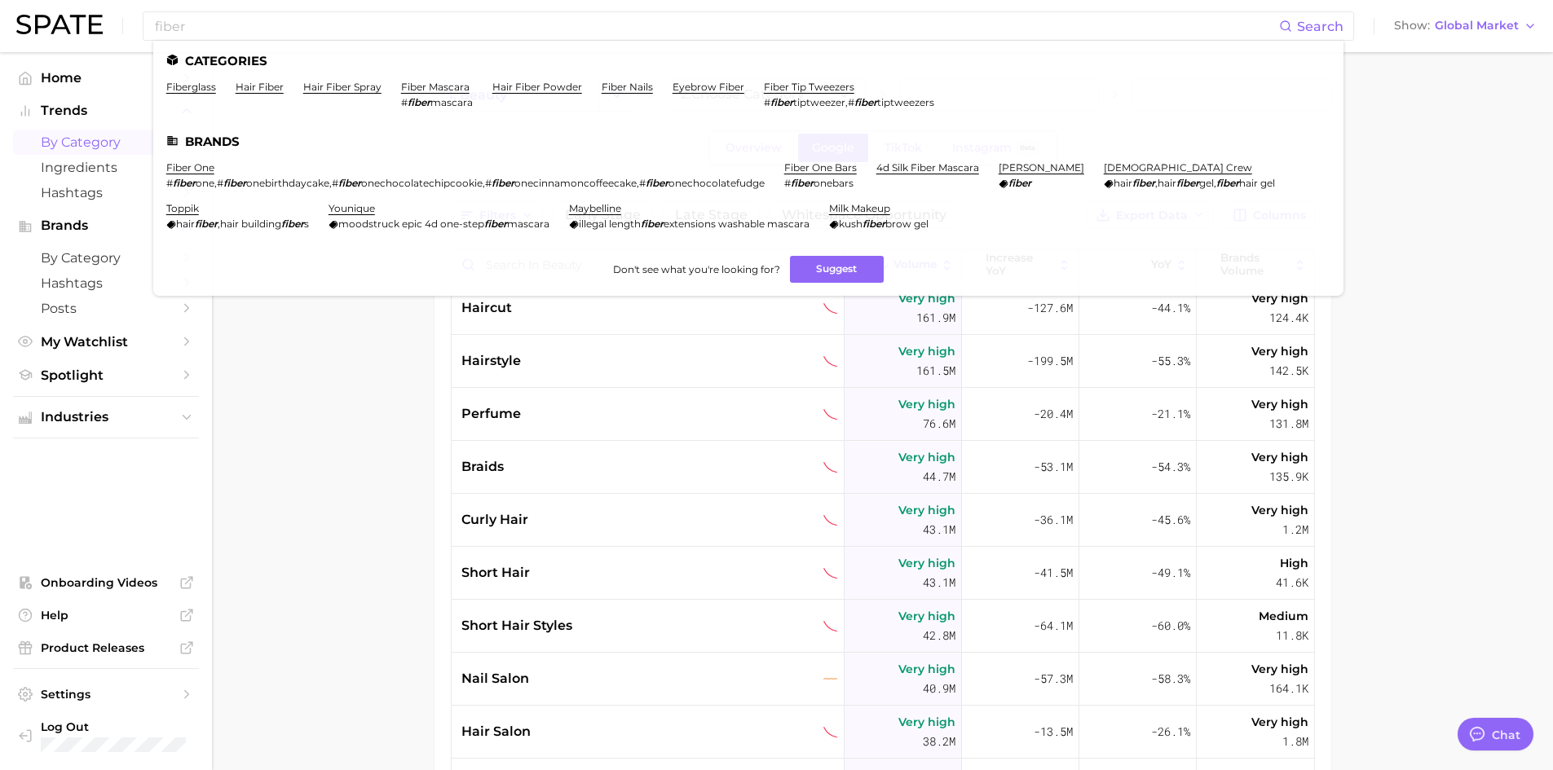
click at [351, 444] on main "1. beauty 2. Choose Category Overview Google TikTok Instagram Beta Filters Earl…" at bounding box center [882, 584] width 1341 height 1065
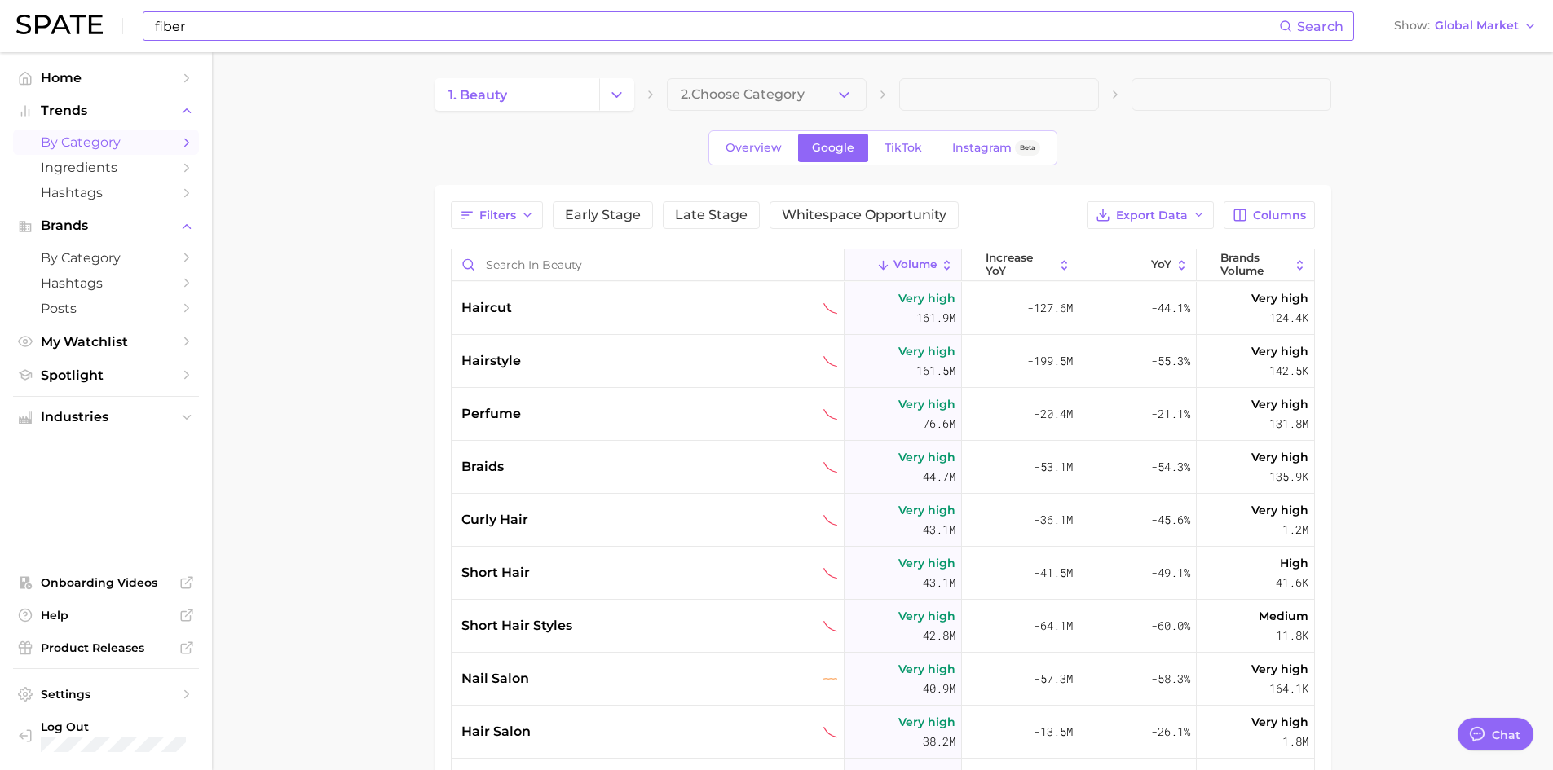
click at [447, 15] on input "fiber" at bounding box center [716, 26] width 1126 height 28
click at [445, 15] on input "fiber" at bounding box center [716, 26] width 1126 height 28
click at [444, 15] on input "fiber" at bounding box center [716, 26] width 1126 height 28
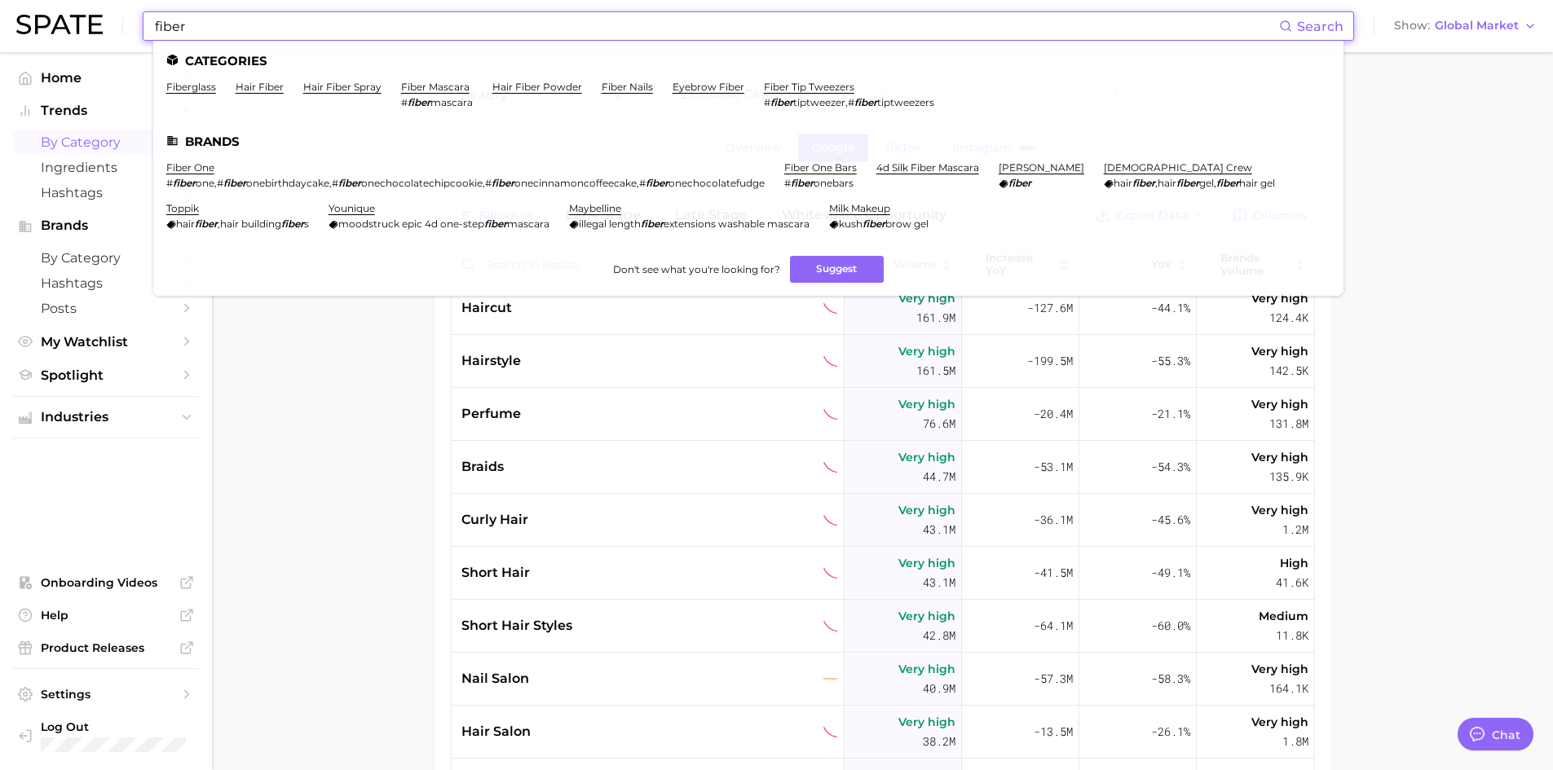
click at [444, 15] on input "fiber" at bounding box center [716, 26] width 1126 height 28
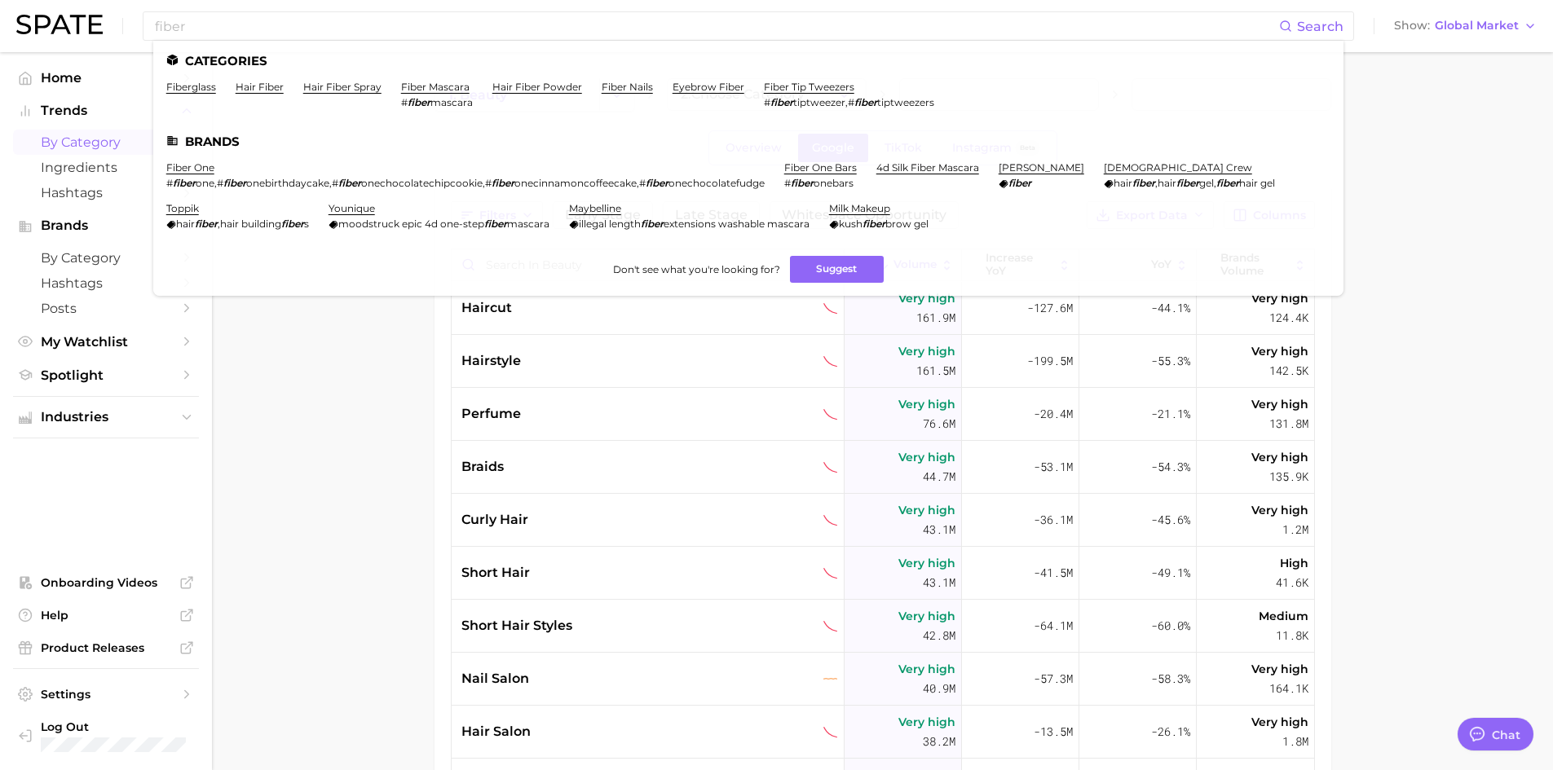
click at [324, 449] on main "1. beauty 2. Choose Category Overview Google TikTok Instagram Beta Filters Earl…" at bounding box center [882, 584] width 1341 height 1065
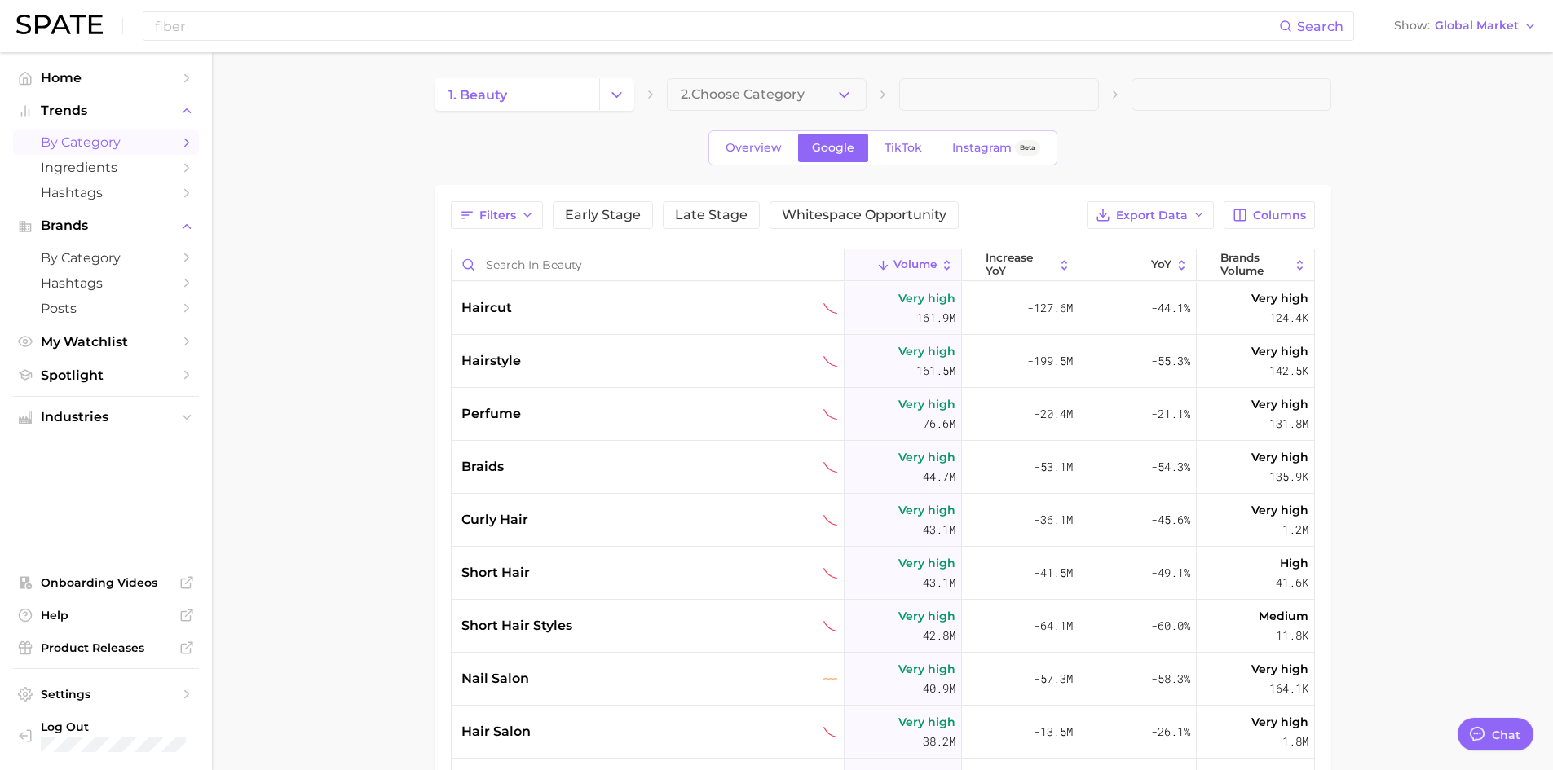
click at [1484, 51] on div "fiber Search Show Global Market" at bounding box center [776, 26] width 1521 height 52
click at [1483, 25] on span "Global Market" at bounding box center [1477, 25] width 84 height 9
click at [1455, 55] on span "[GEOGRAPHIC_DATA]" at bounding box center [1461, 53] width 126 height 14
